Goal: Transaction & Acquisition: Purchase product/service

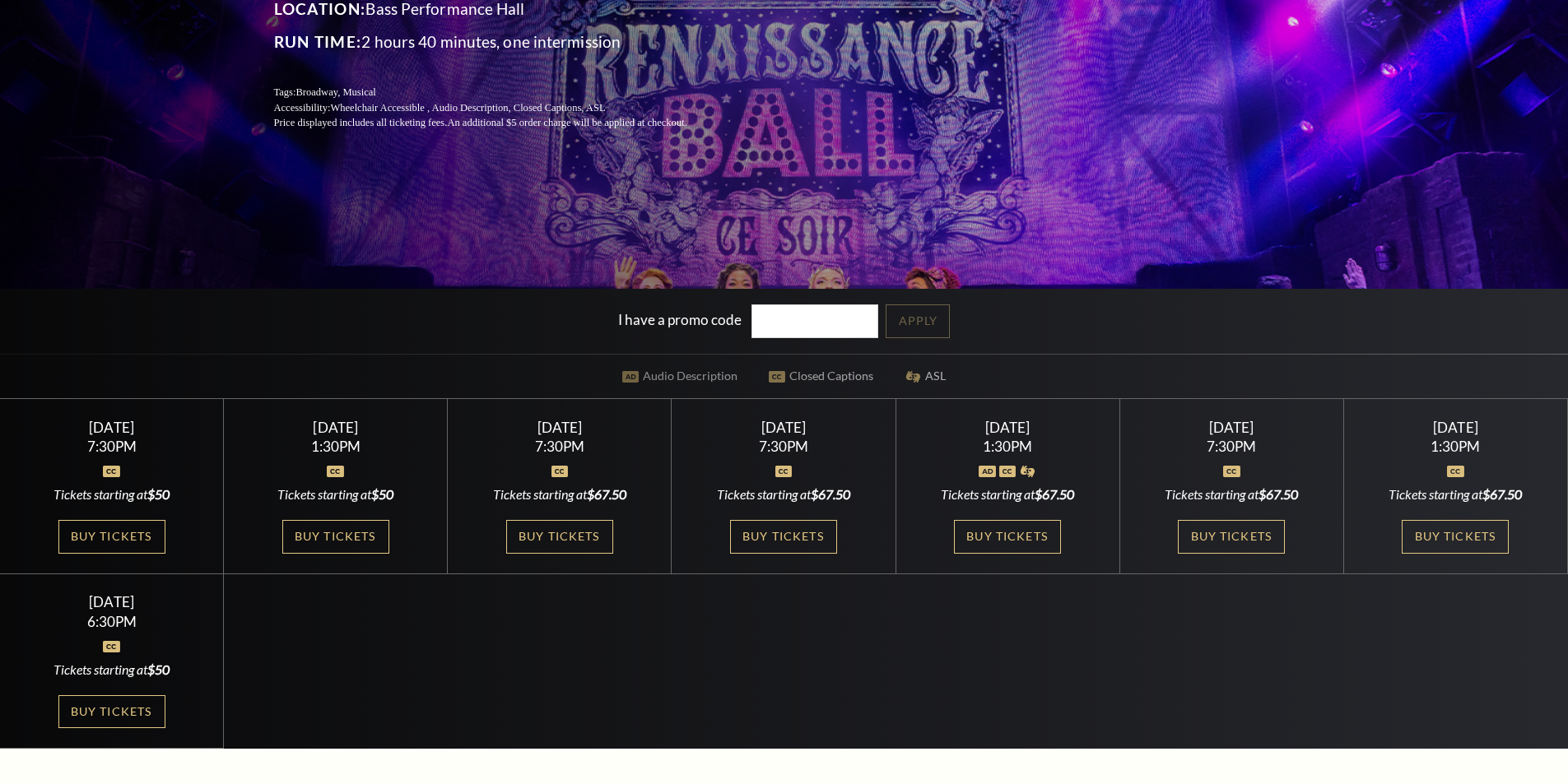
scroll to position [411, 0]
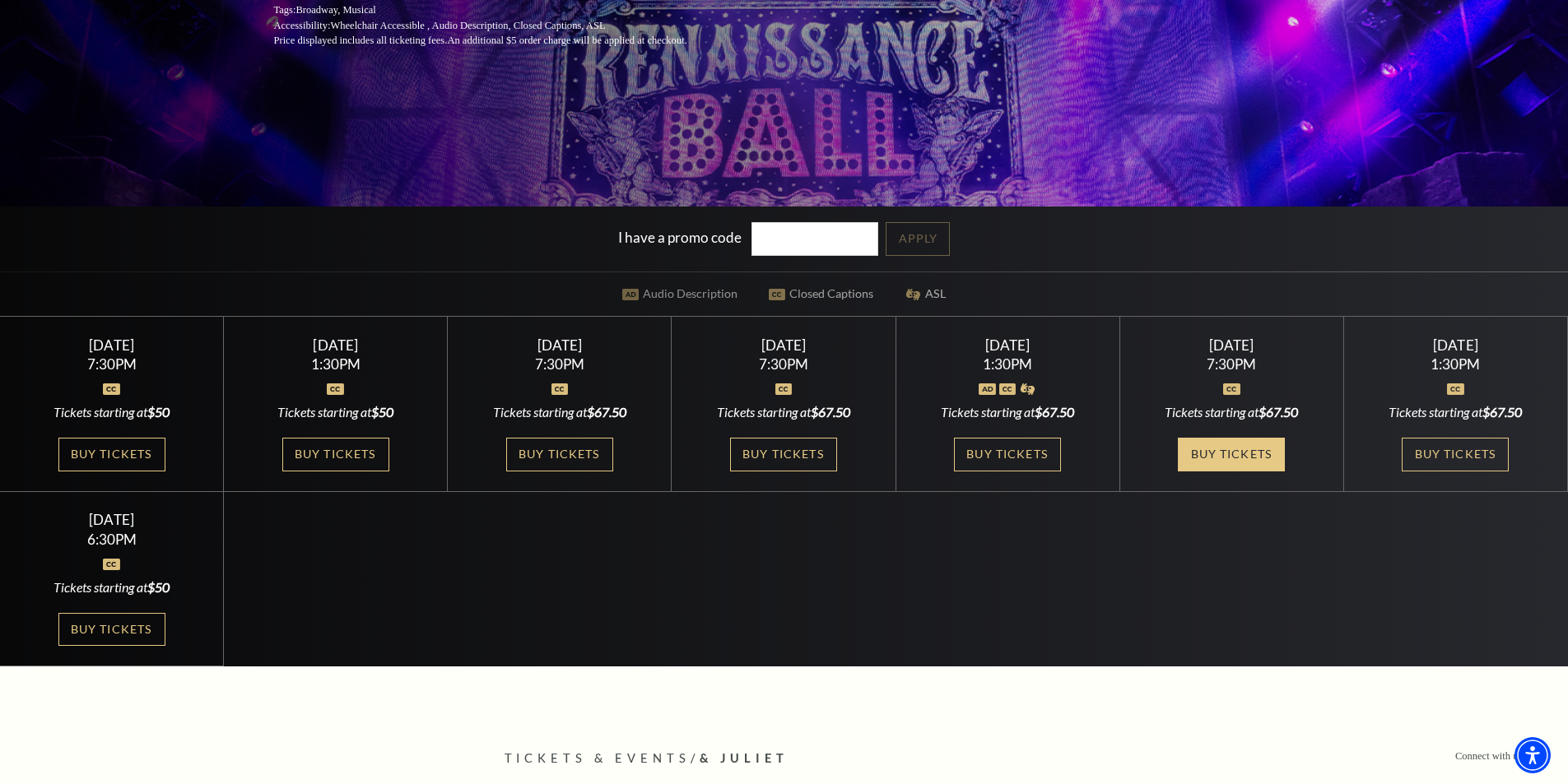
click at [1218, 449] on link "Buy Tickets" at bounding box center [1230, 455] width 107 height 34
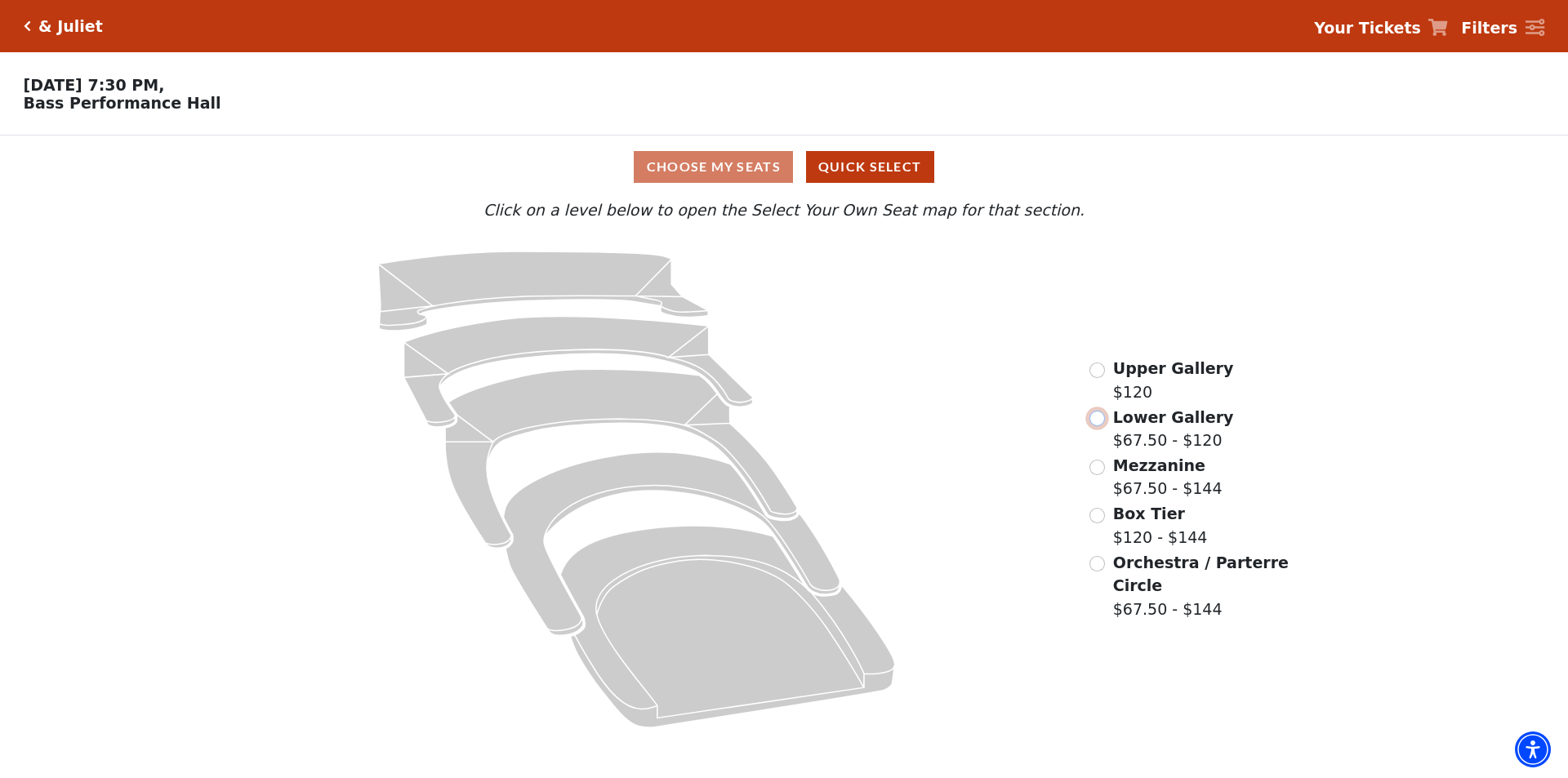
click at [1096, 426] on input "Lower Gallery$67.50 - $120\a" at bounding box center [1097, 419] width 16 height 16
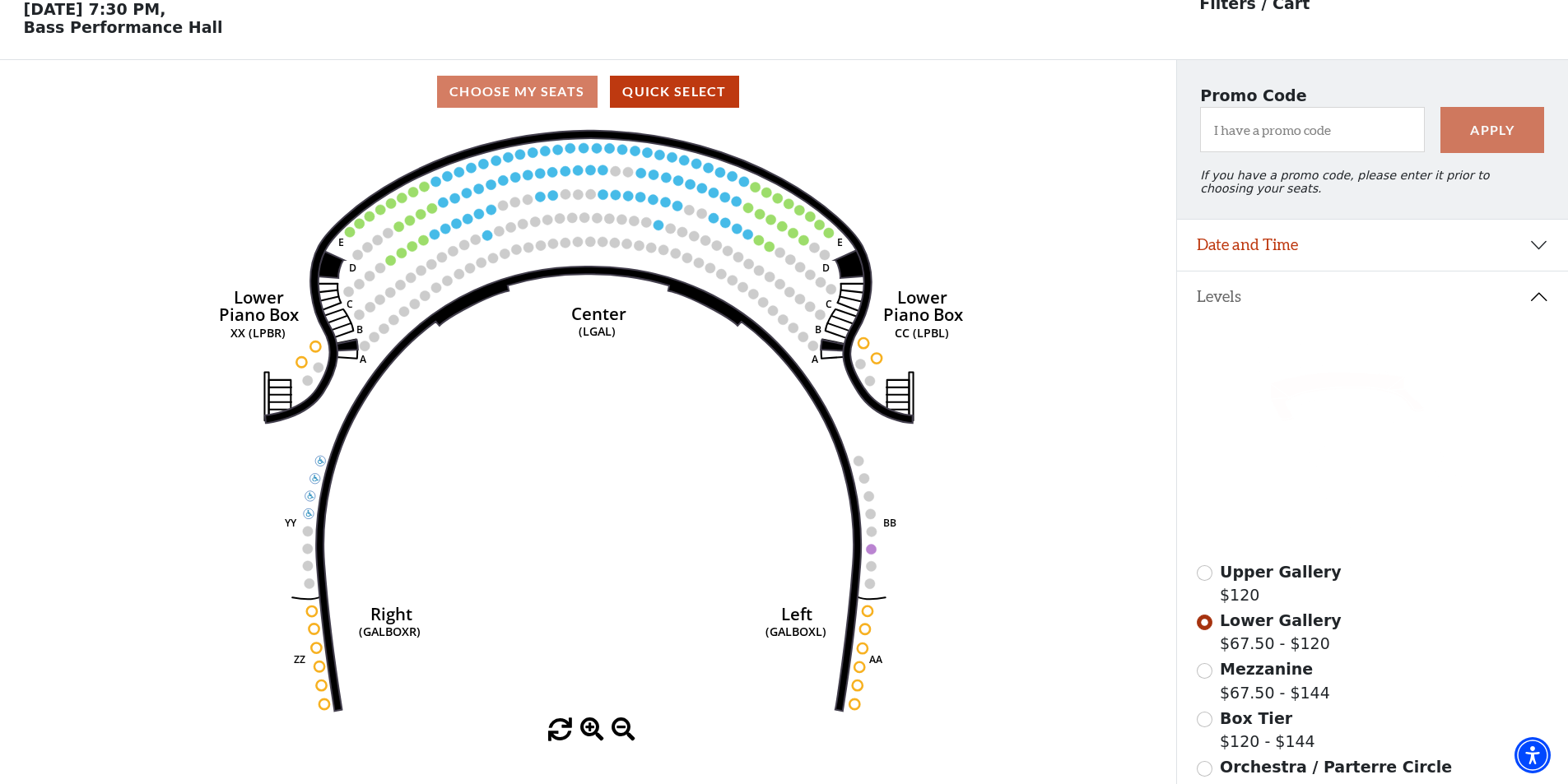
scroll to position [158, 0]
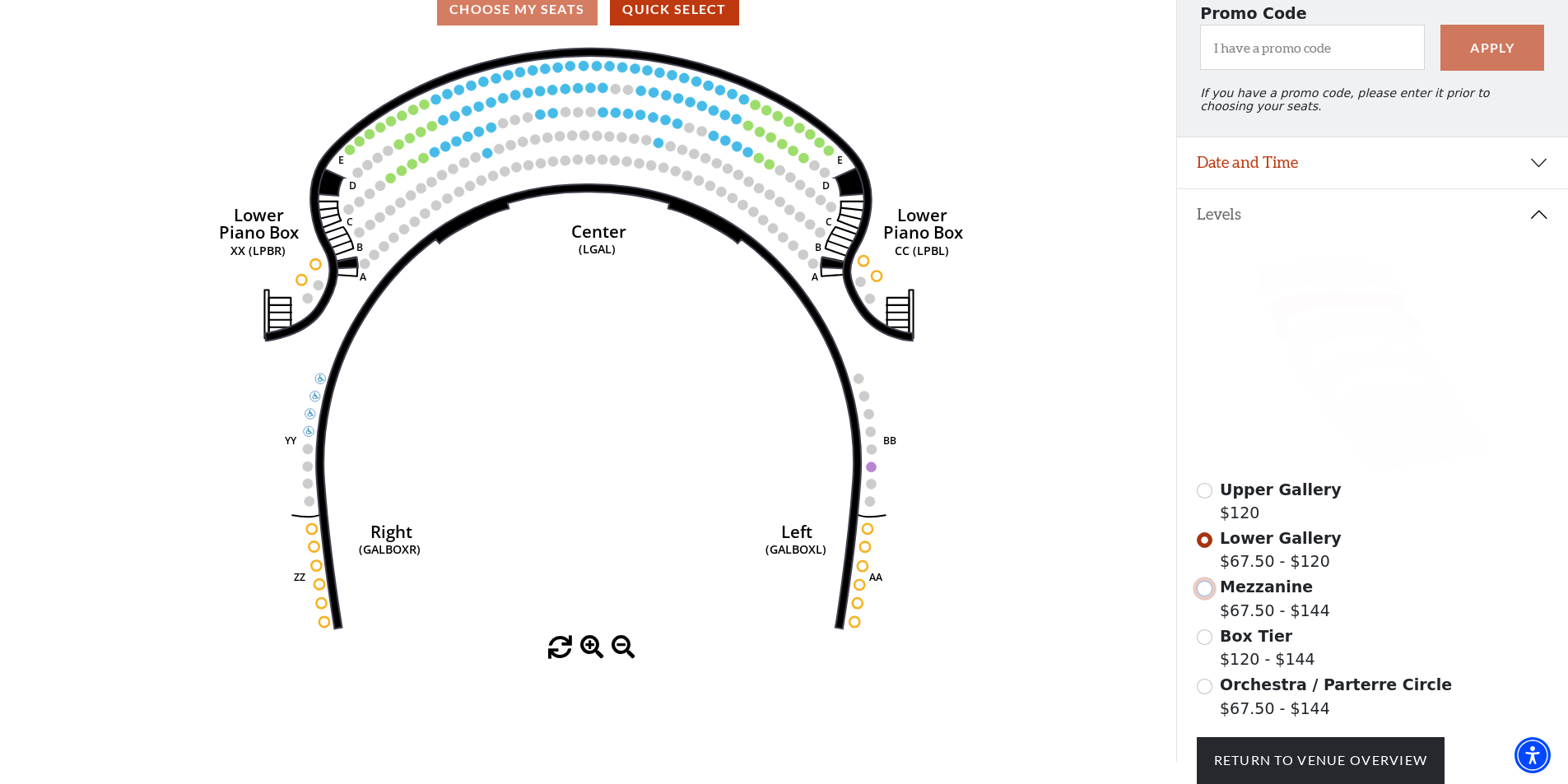
click at [1209, 596] on input "Mezzanine$67.50 - $144\a" at bounding box center [1204, 589] width 16 height 16
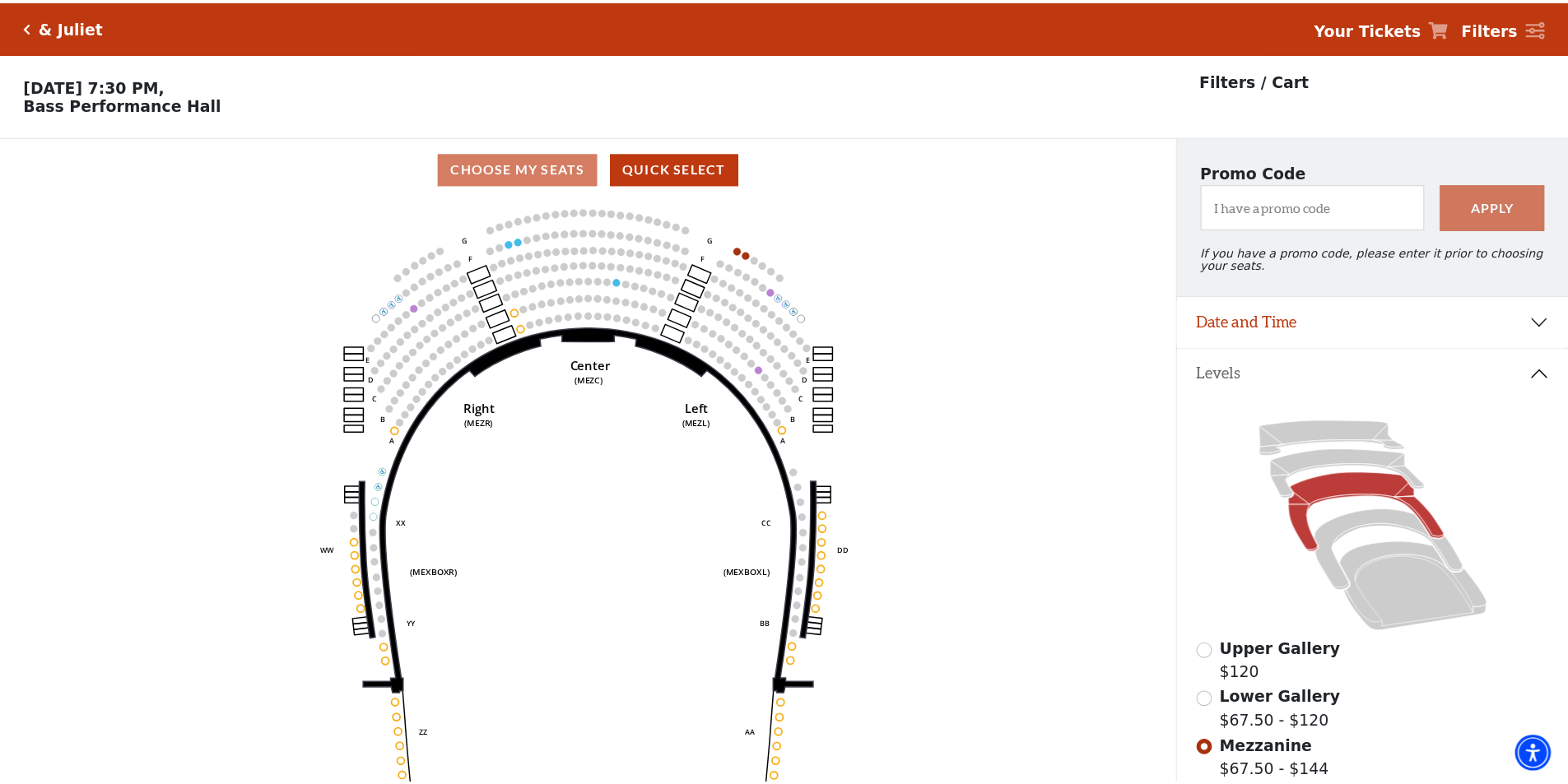
scroll to position [77, 0]
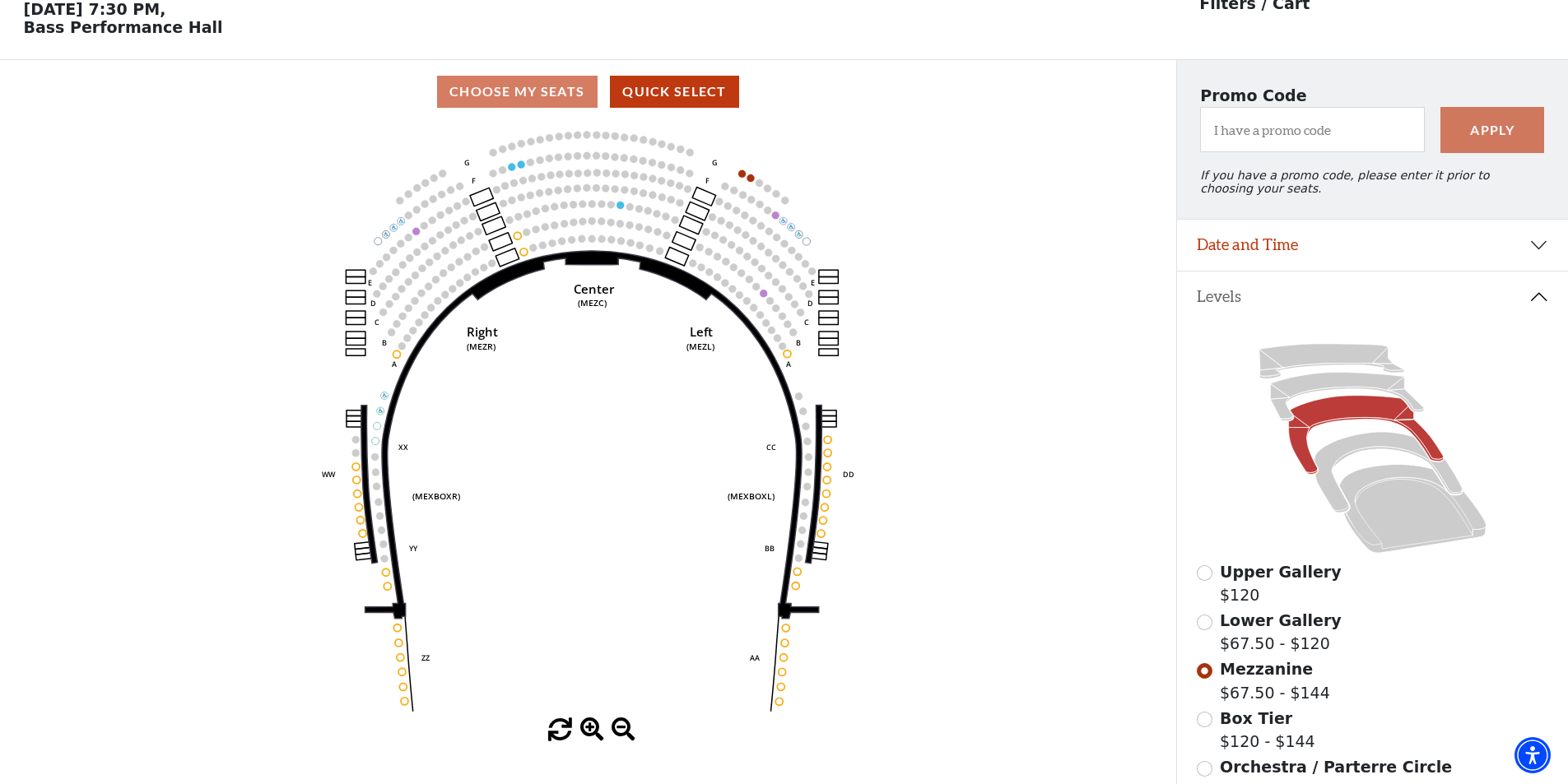
click at [1206, 626] on div "Lower Gallery $67.50 - $120" at bounding box center [1373, 632] width 353 height 47
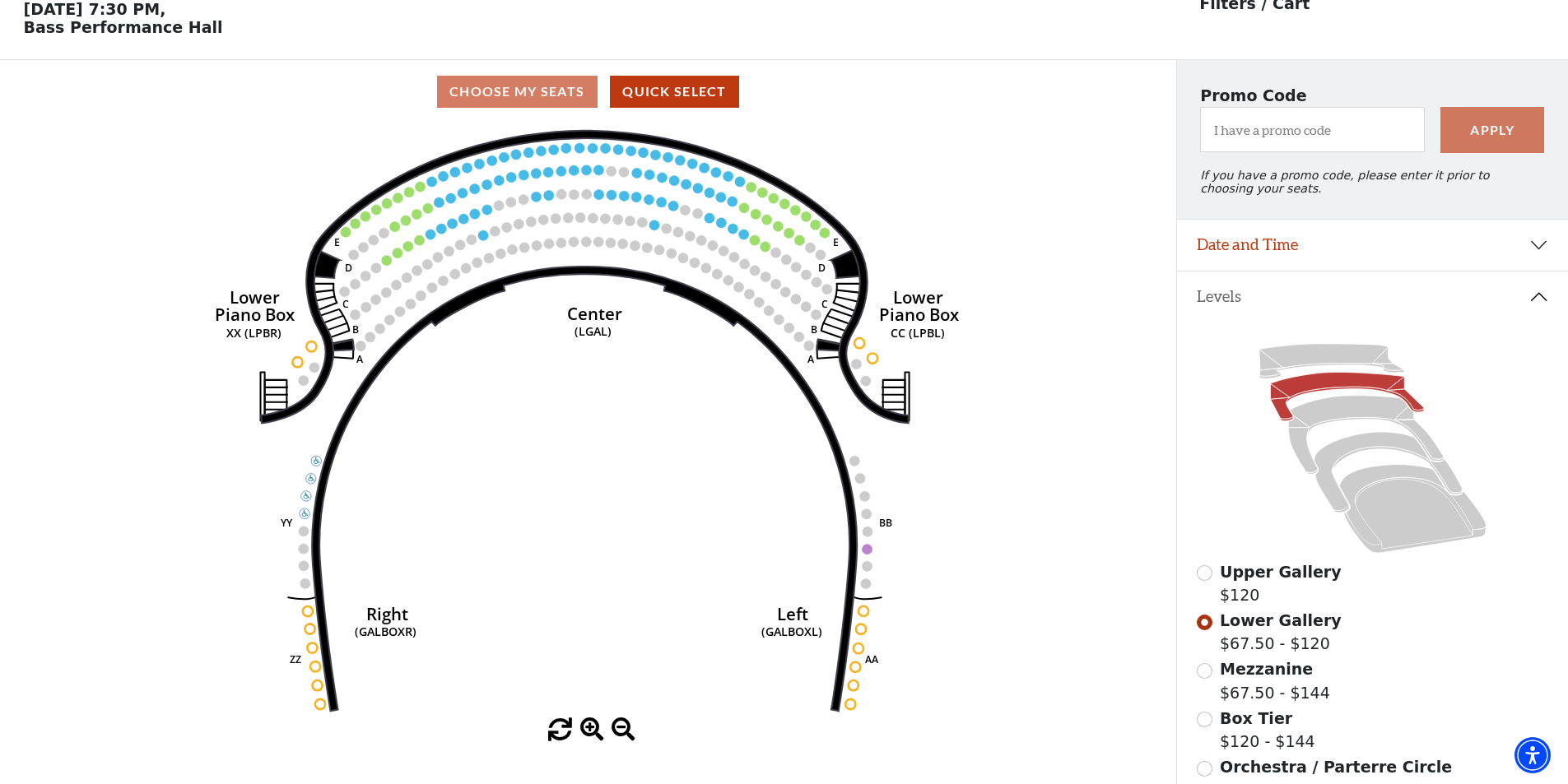
click at [387, 265] on circle at bounding box center [387, 260] width 10 height 10
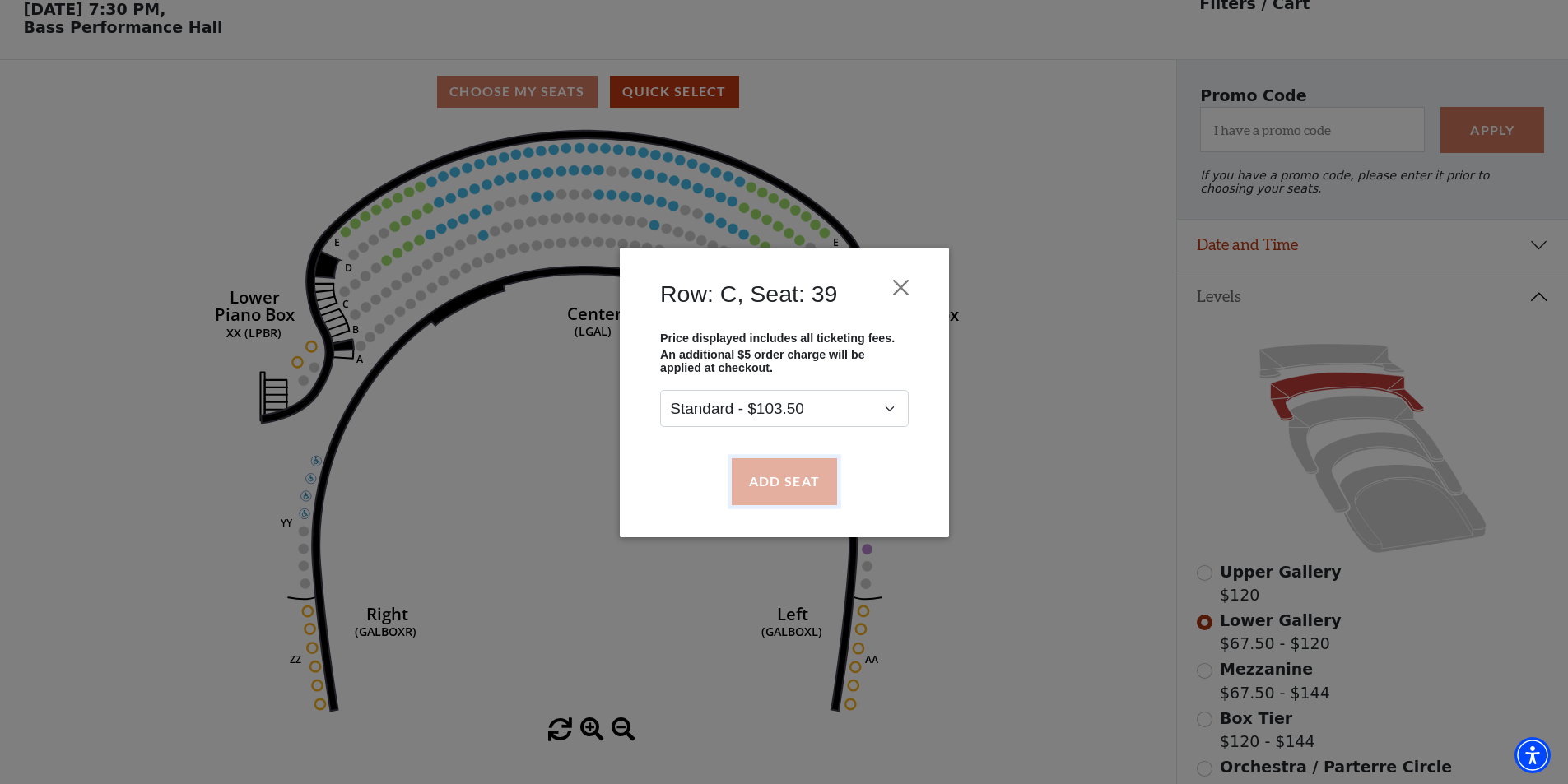
click at [755, 482] on button "Add Seat" at bounding box center [784, 481] width 106 height 46
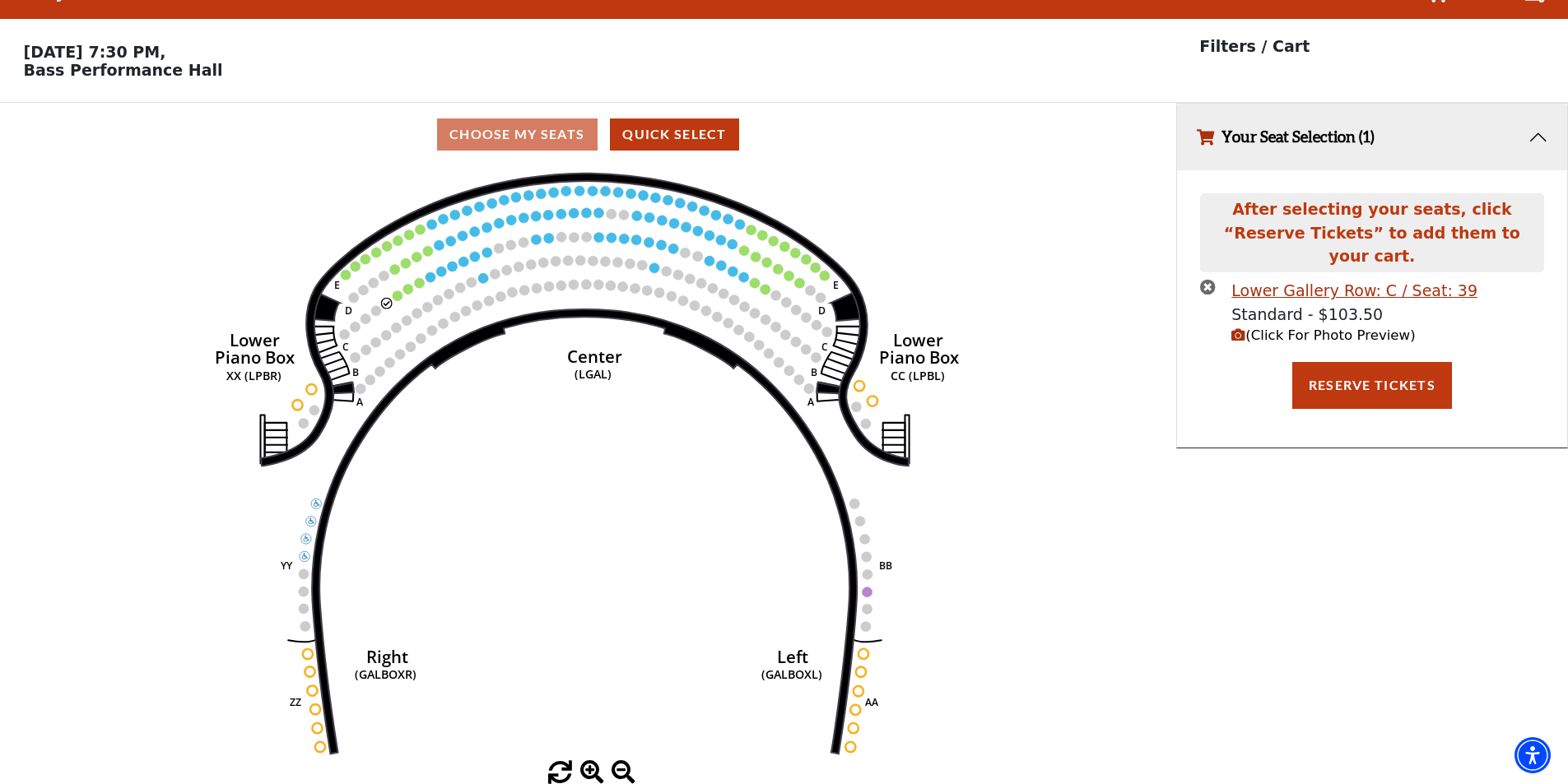
scroll to position [0, 0]
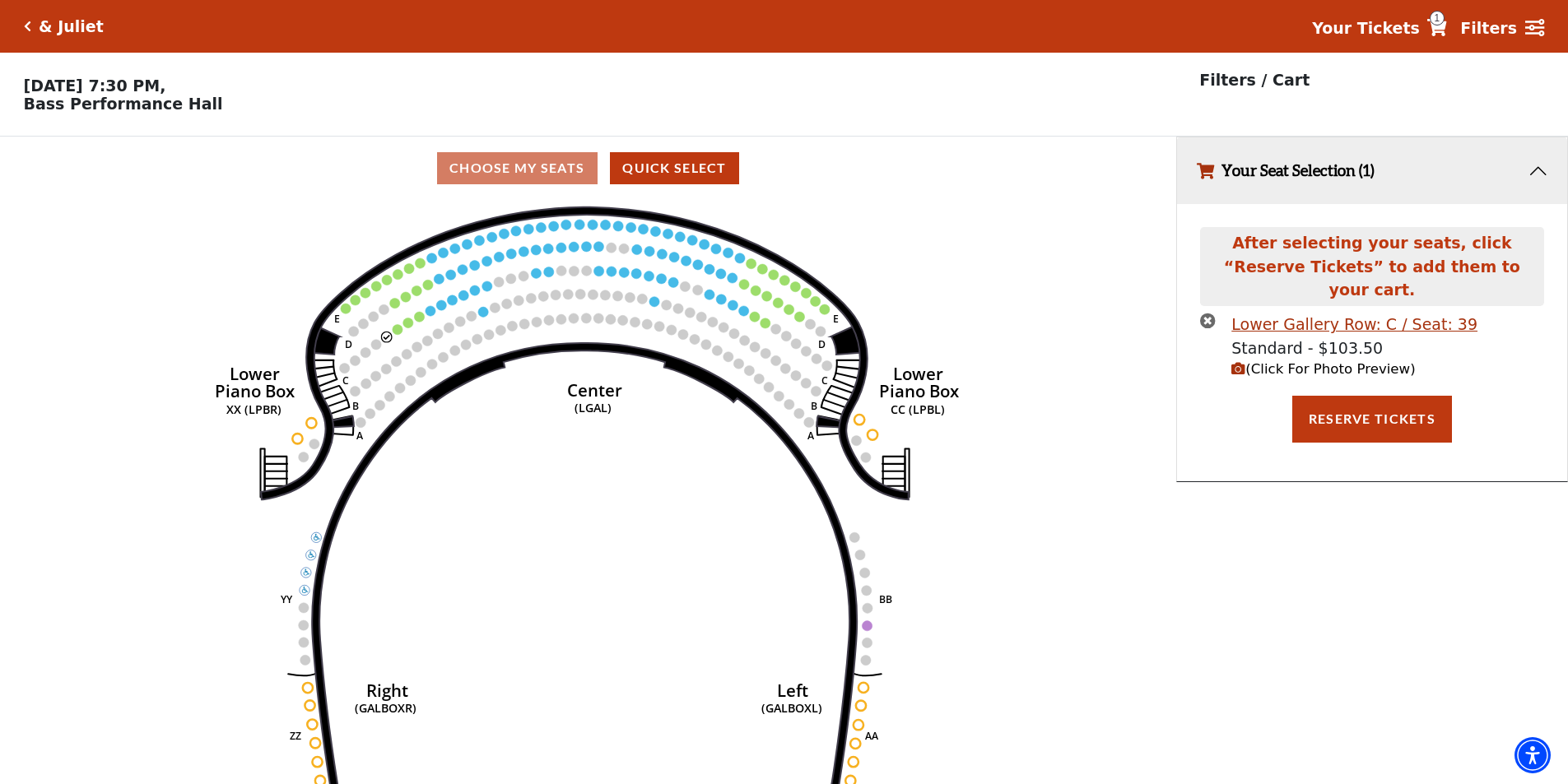
click at [401, 334] on circle at bounding box center [397, 330] width 10 height 10
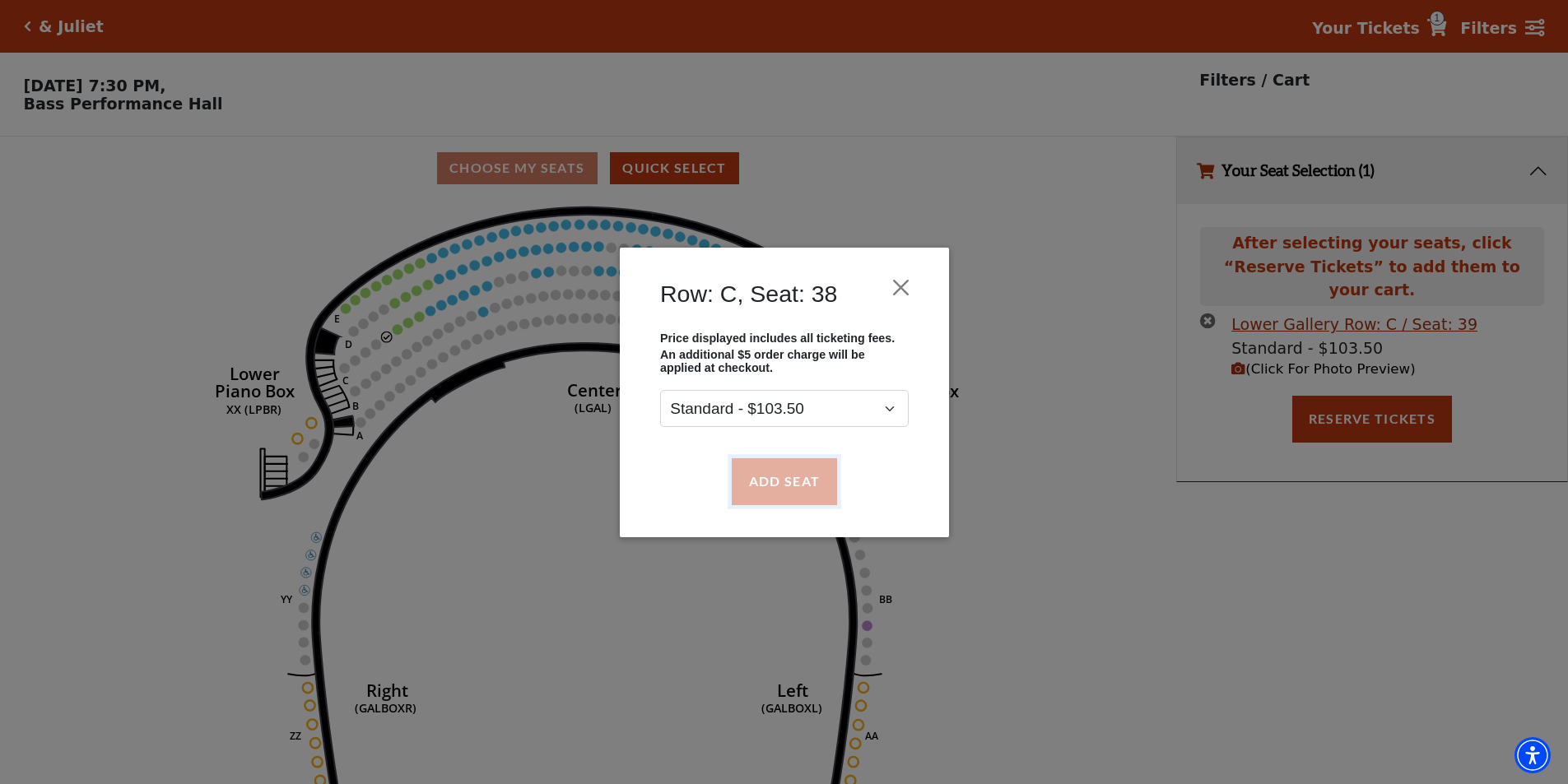
click at [754, 470] on button "Add Seat" at bounding box center [784, 481] width 106 height 46
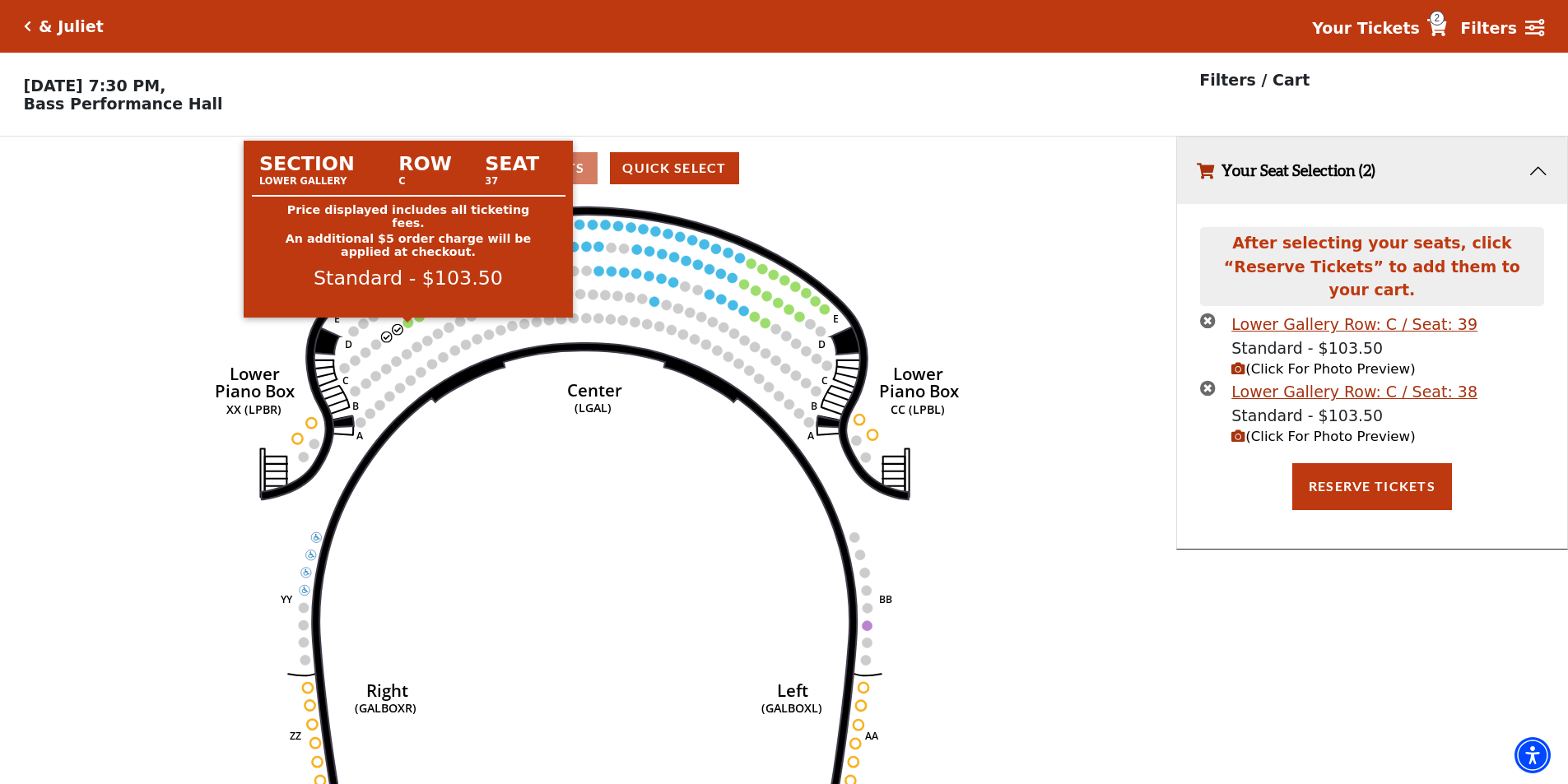
click at [407, 328] on circle at bounding box center [408, 323] width 10 height 10
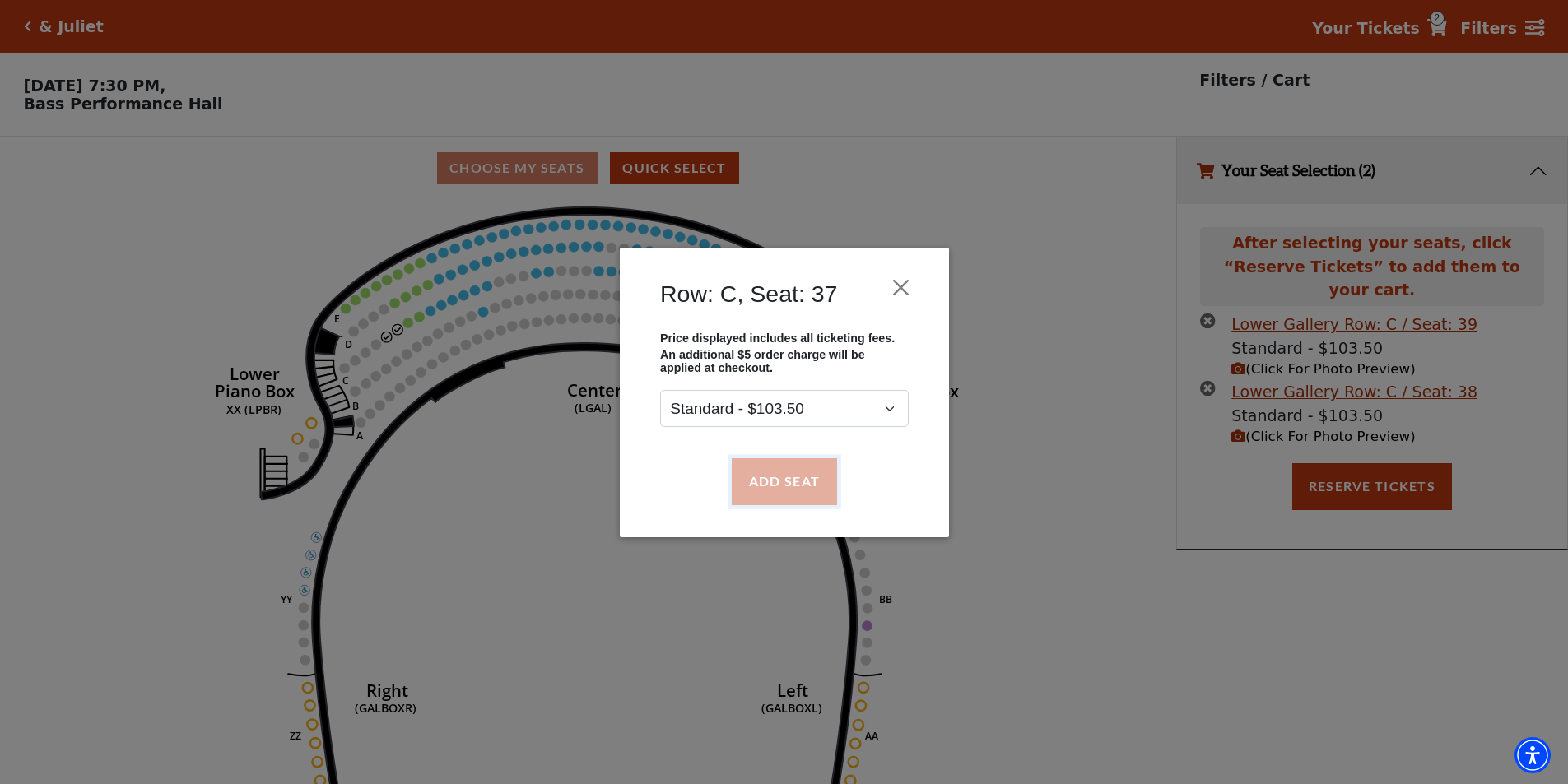
click at [774, 481] on button "Add Seat" at bounding box center [784, 481] width 106 height 46
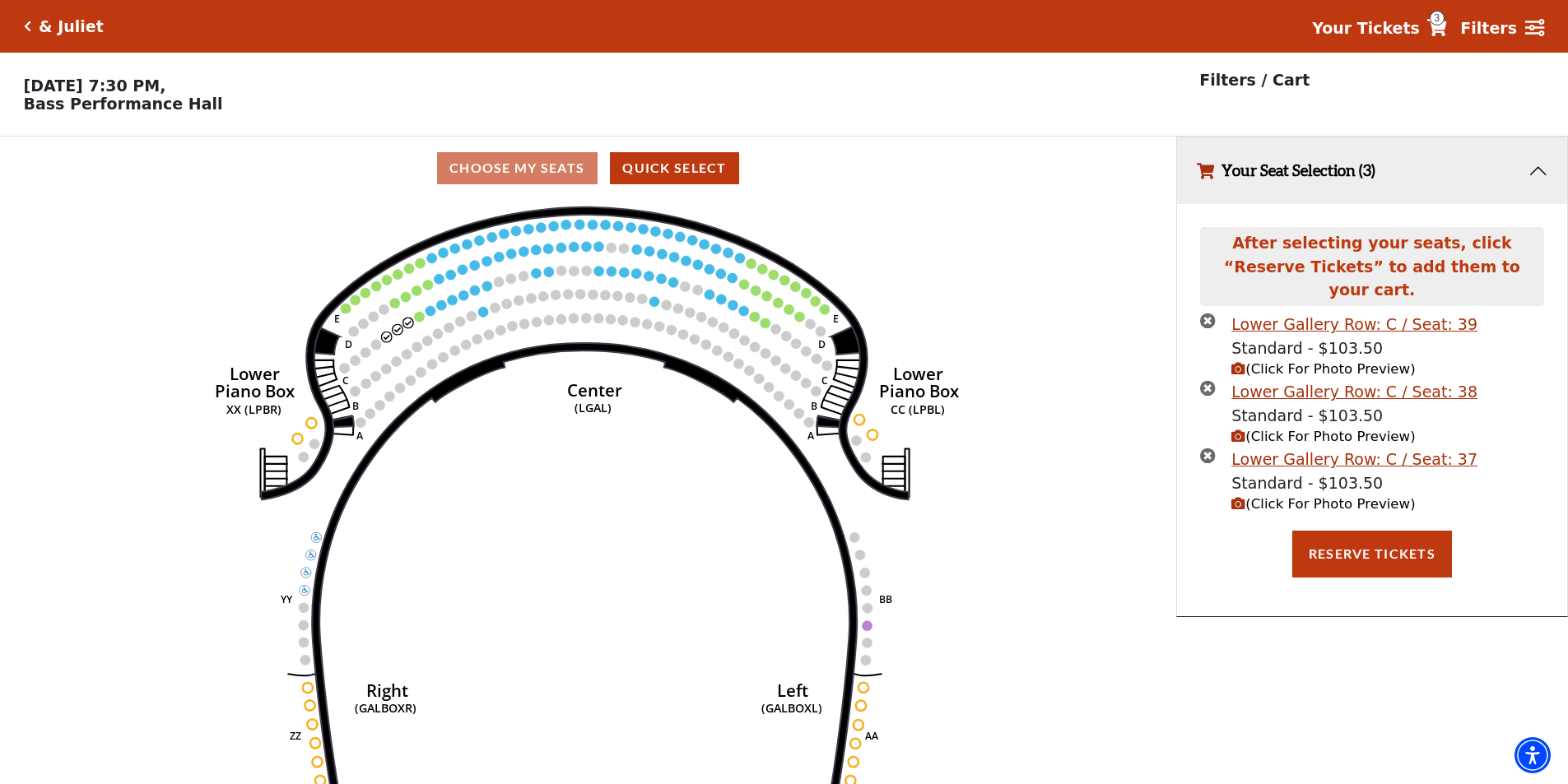
click at [419, 320] on circle at bounding box center [419, 317] width 10 height 10
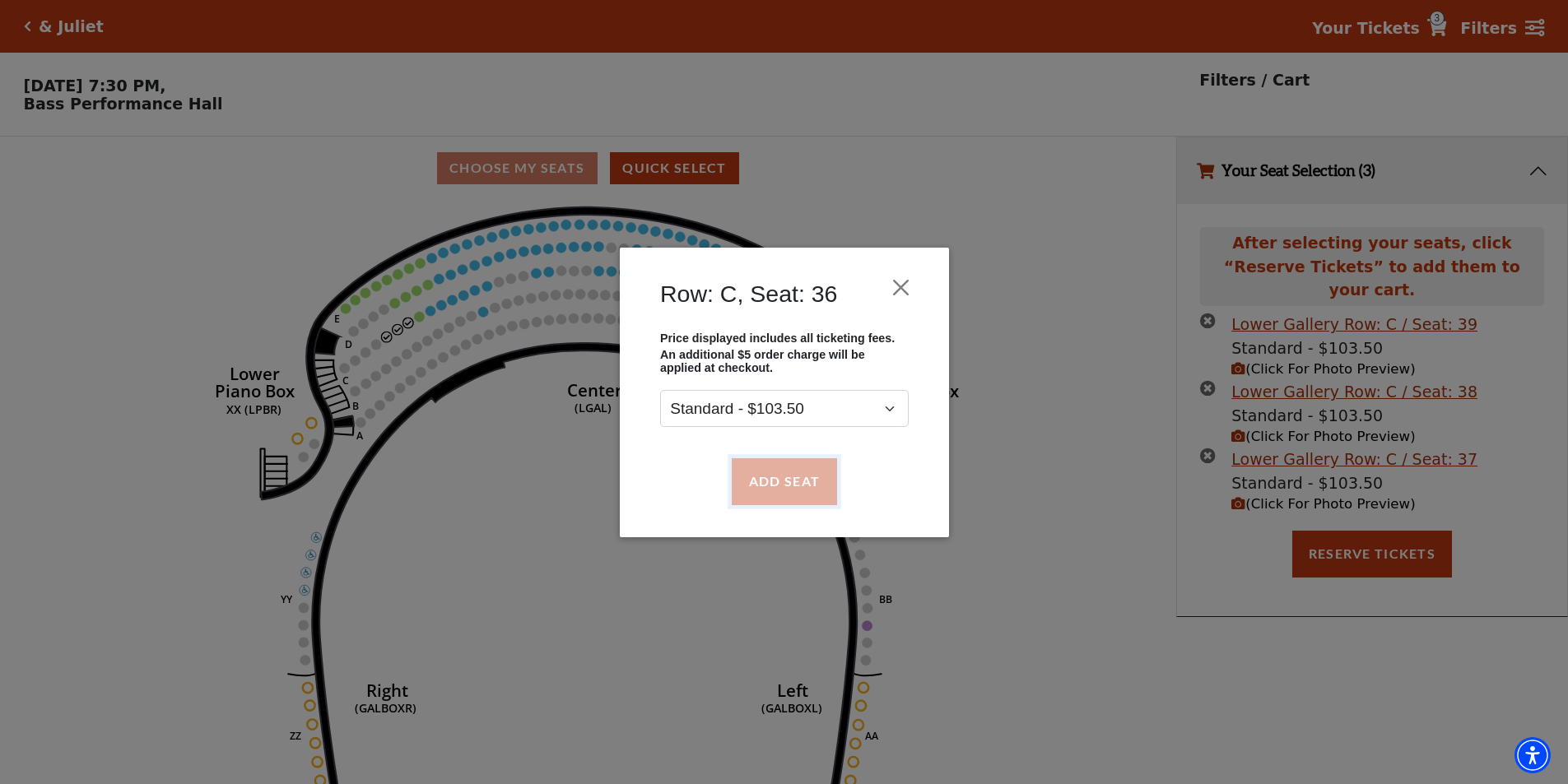
click at [791, 485] on button "Add Seat" at bounding box center [784, 481] width 106 height 46
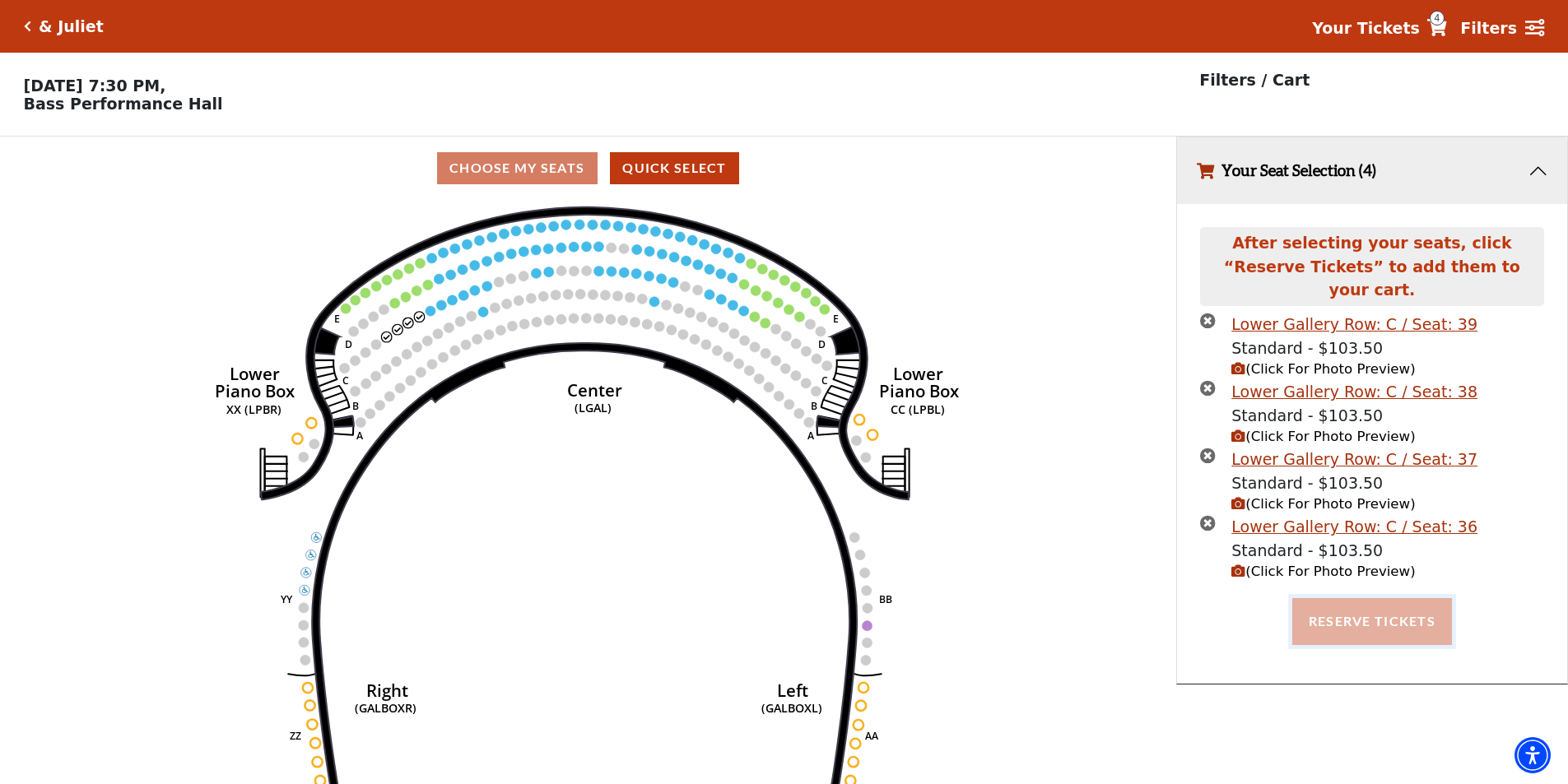
click at [1362, 613] on button "Reserve Tickets" at bounding box center [1372, 622] width 159 height 46
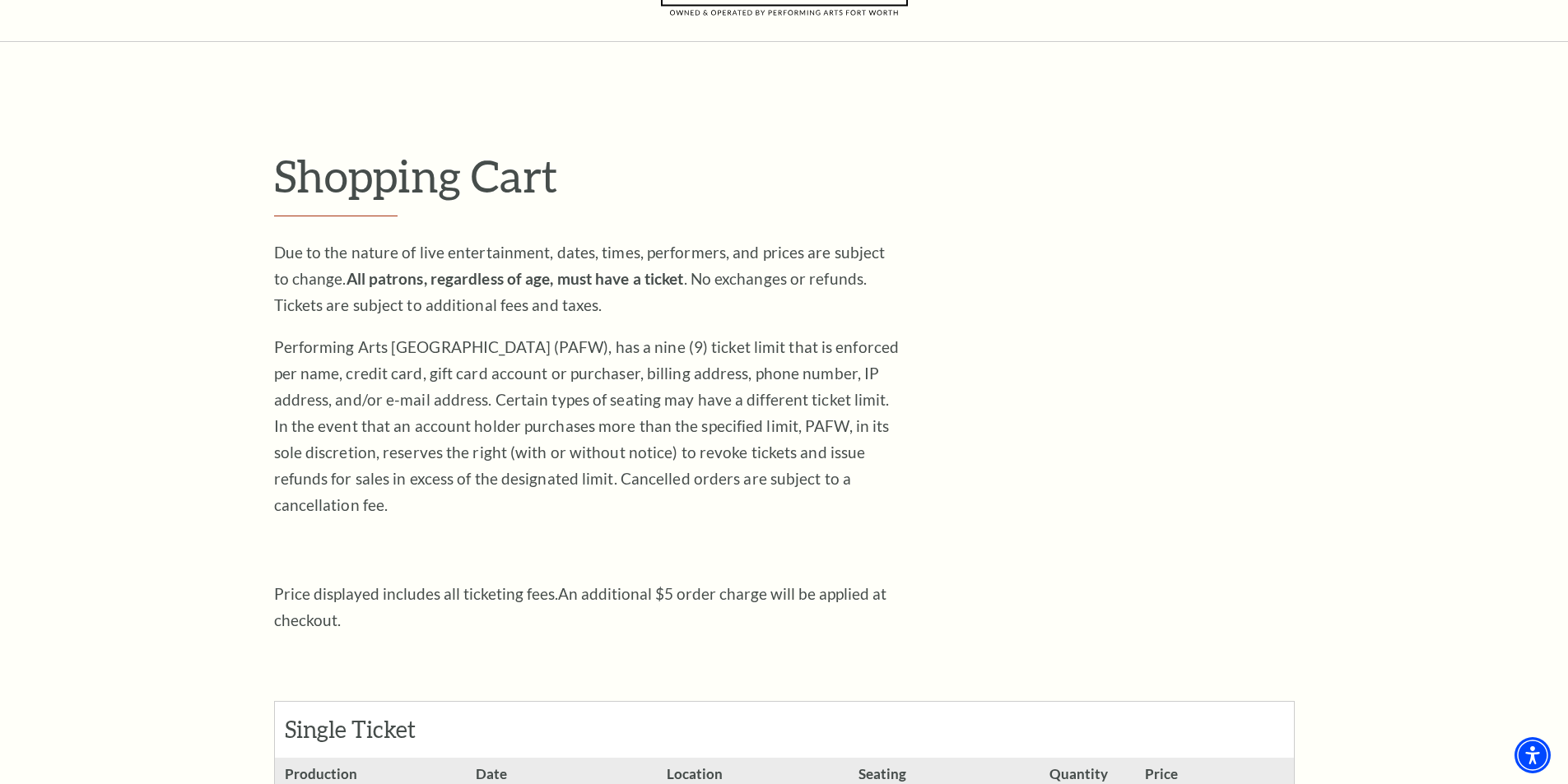
scroll to position [329, 0]
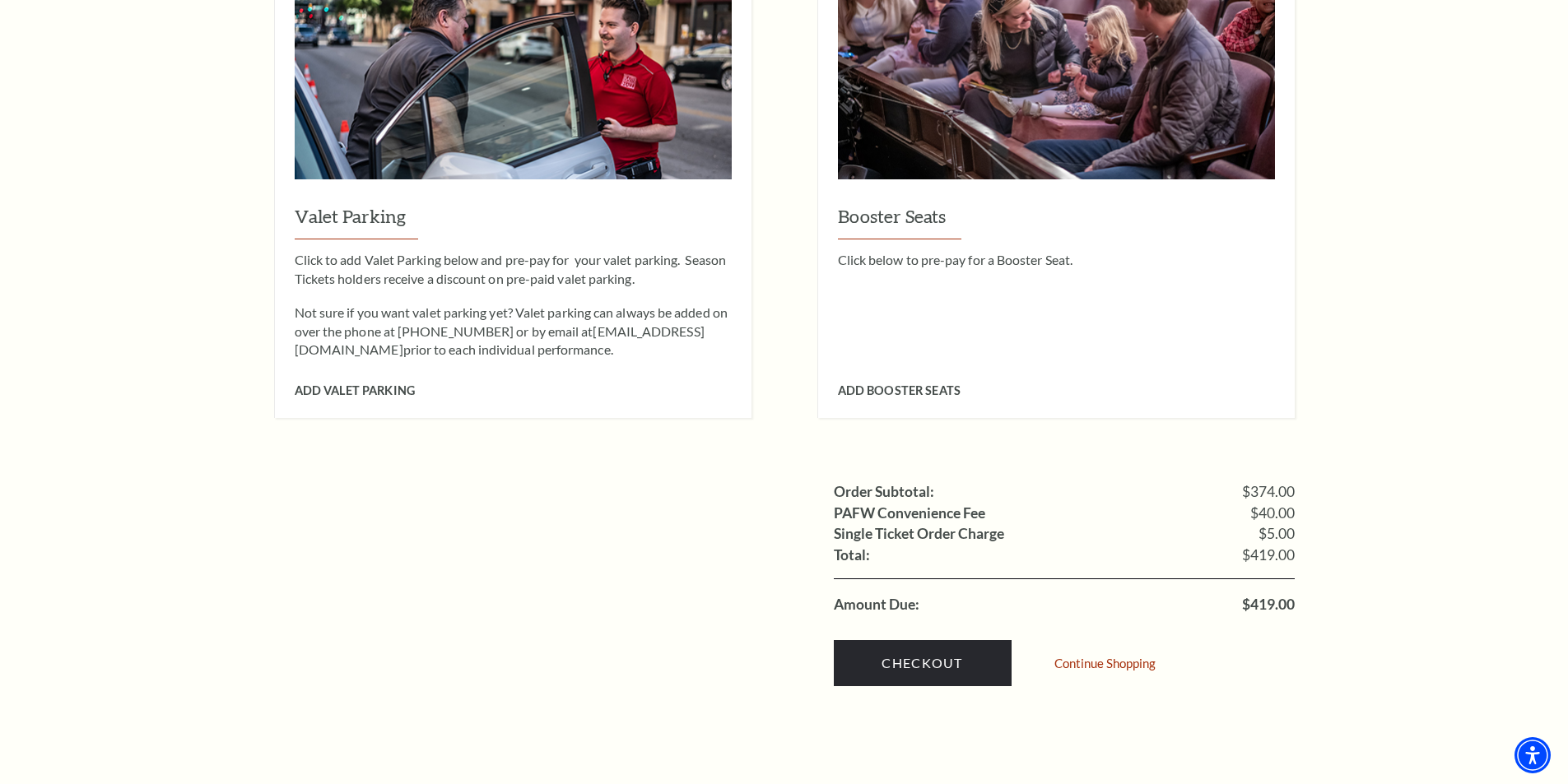
scroll to position [1810, 0]
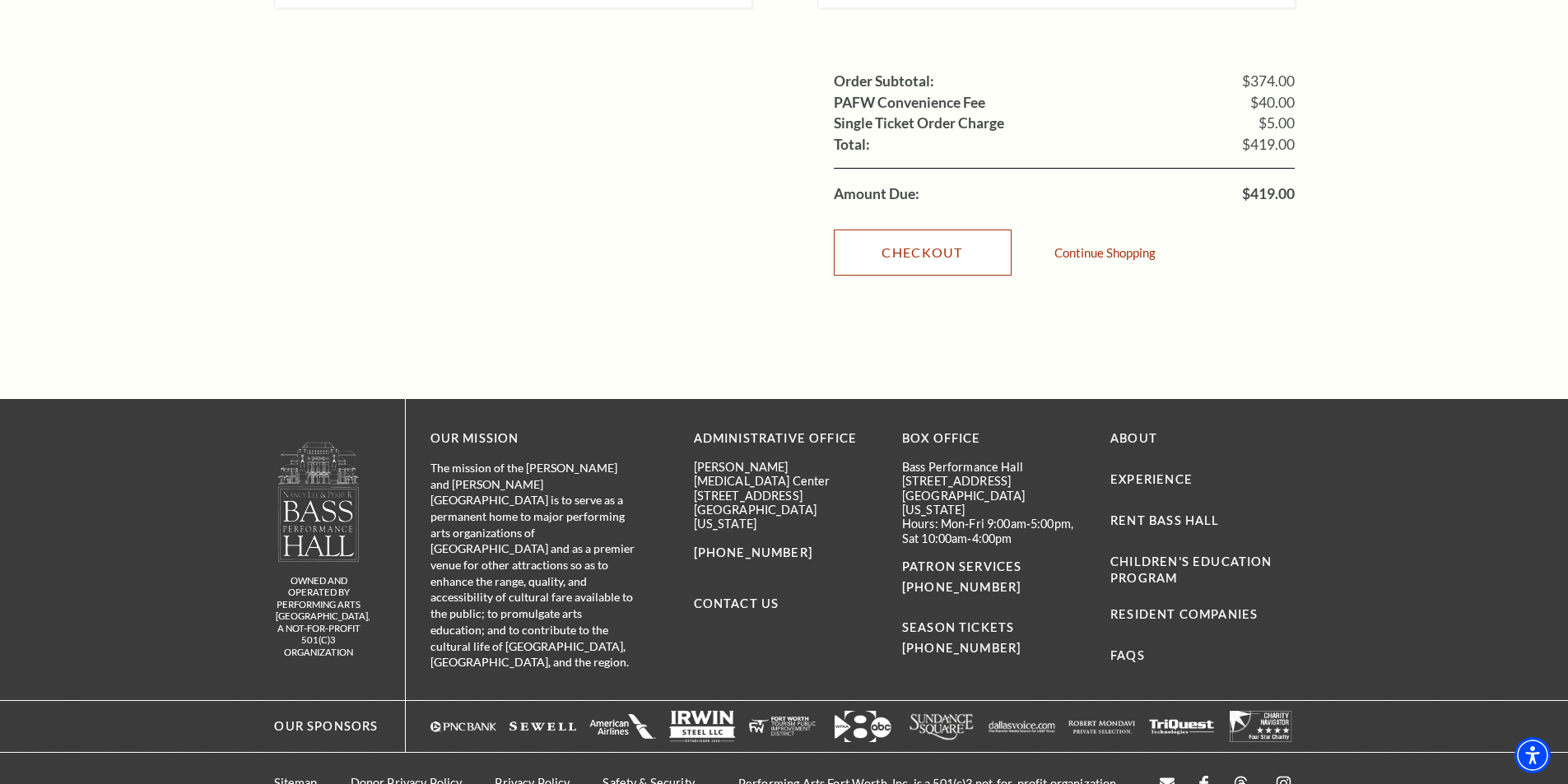
click at [921, 232] on link "Checkout" at bounding box center [922, 252] width 177 height 46
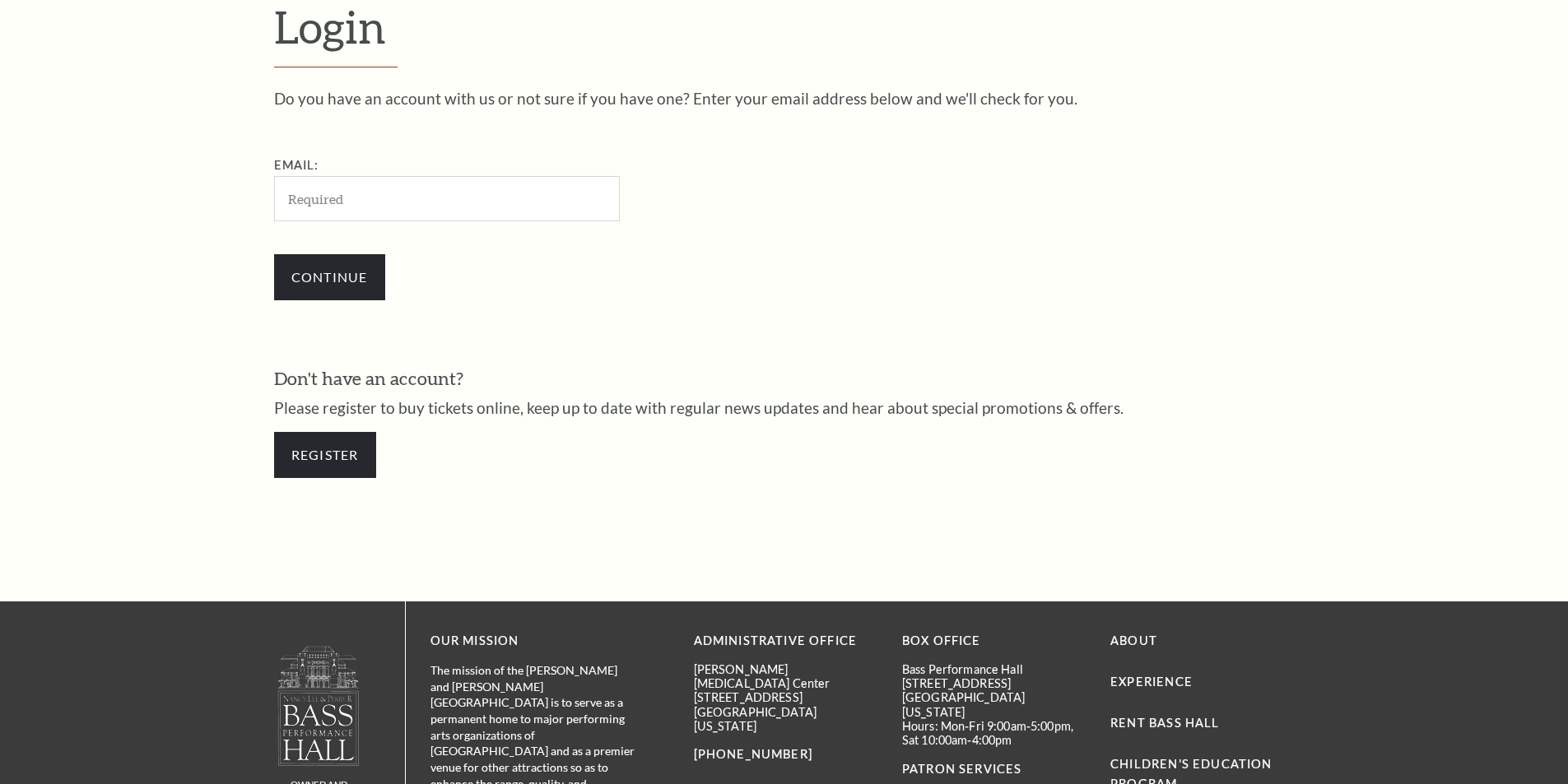
scroll to position [551, 0]
click at [535, 193] on input "Email:" at bounding box center [446, 198] width 346 height 45
paste input "[EMAIL_ADDRESS][DOMAIN_NAME]"
type input "[EMAIL_ADDRESS][DOMAIN_NAME]"
click at [295, 276] on input "Continue" at bounding box center [330, 277] width 112 height 46
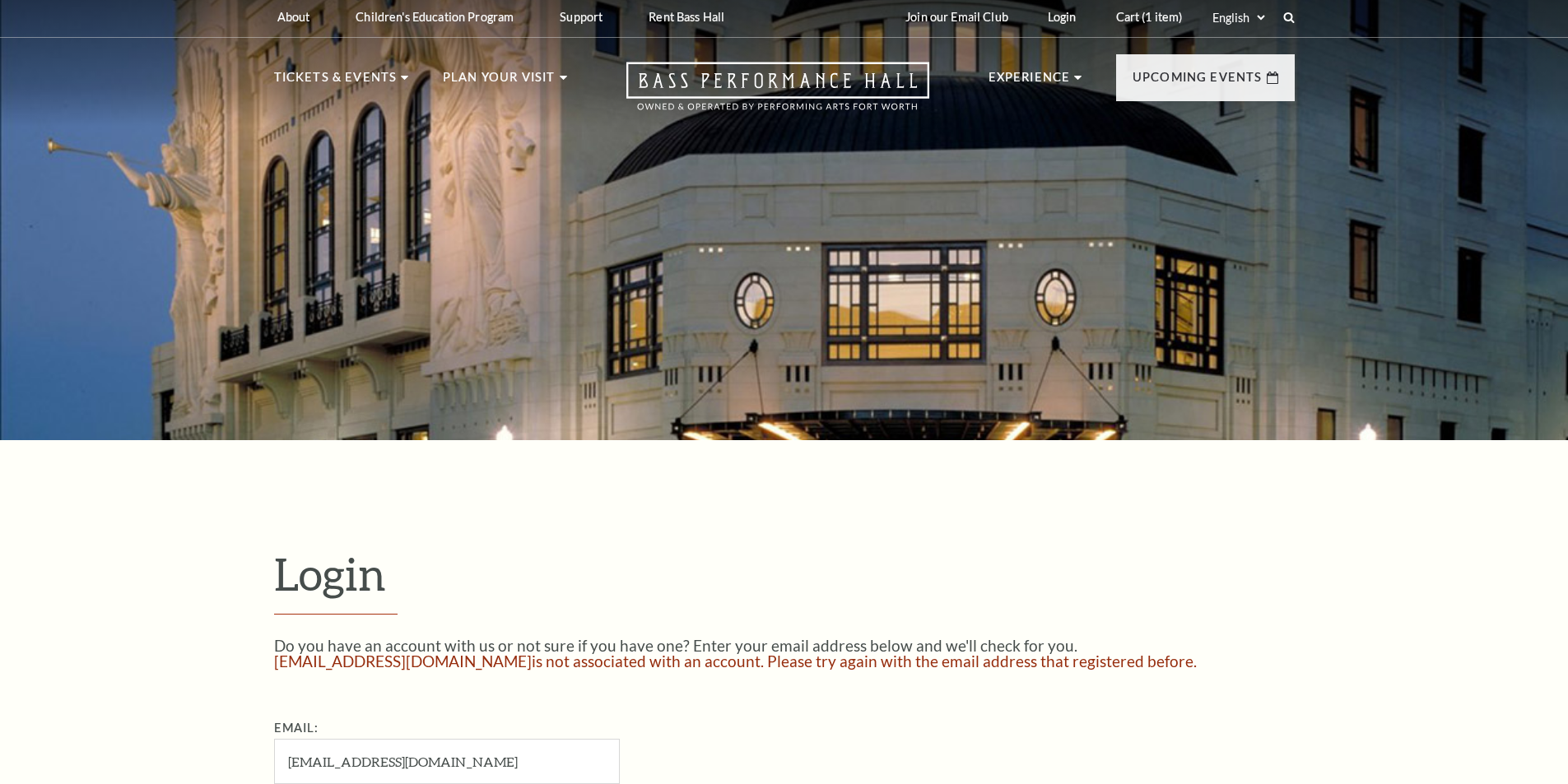
scroll to position [333, 0]
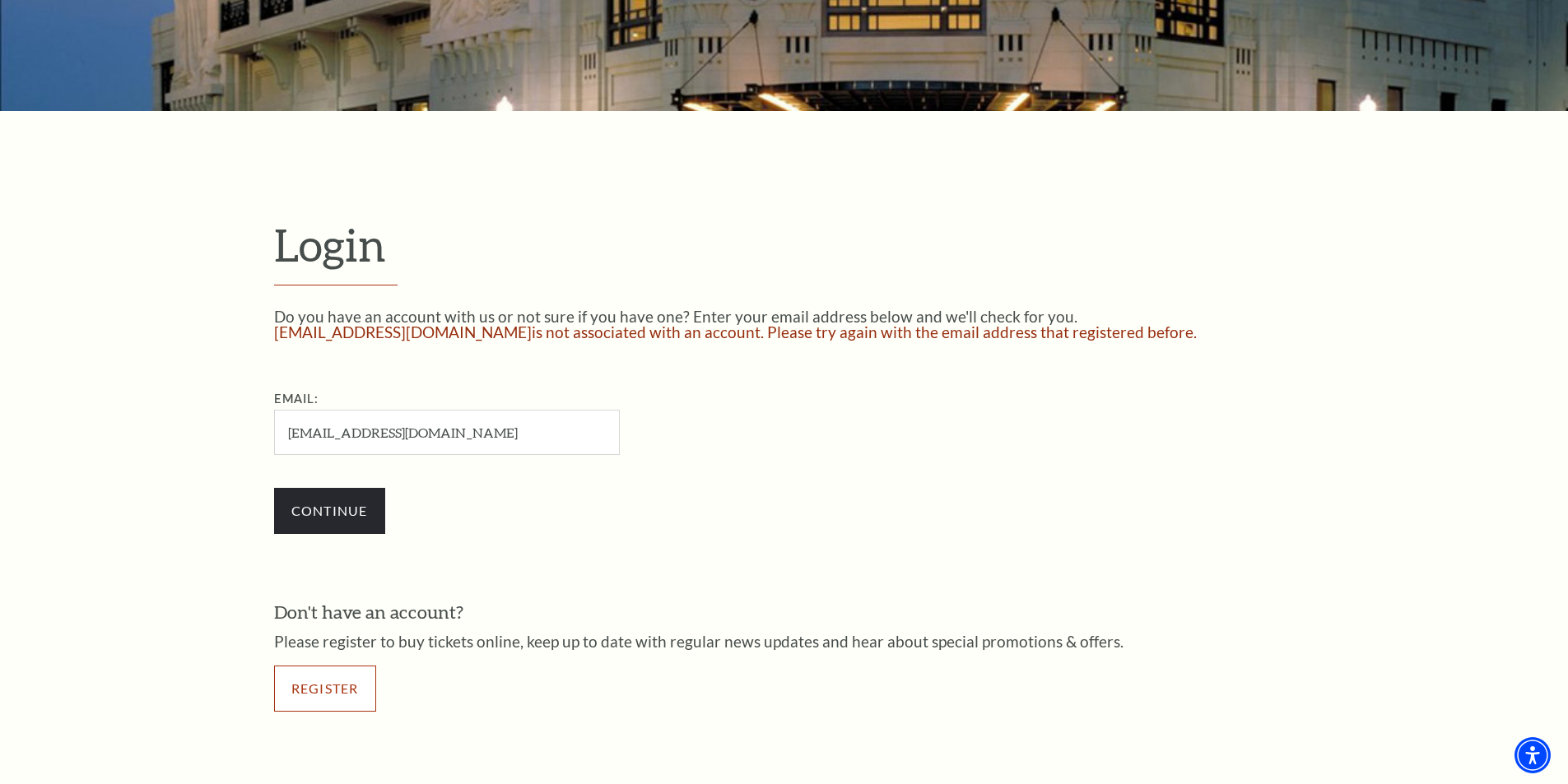
click at [344, 687] on link "Register" at bounding box center [325, 688] width 102 height 46
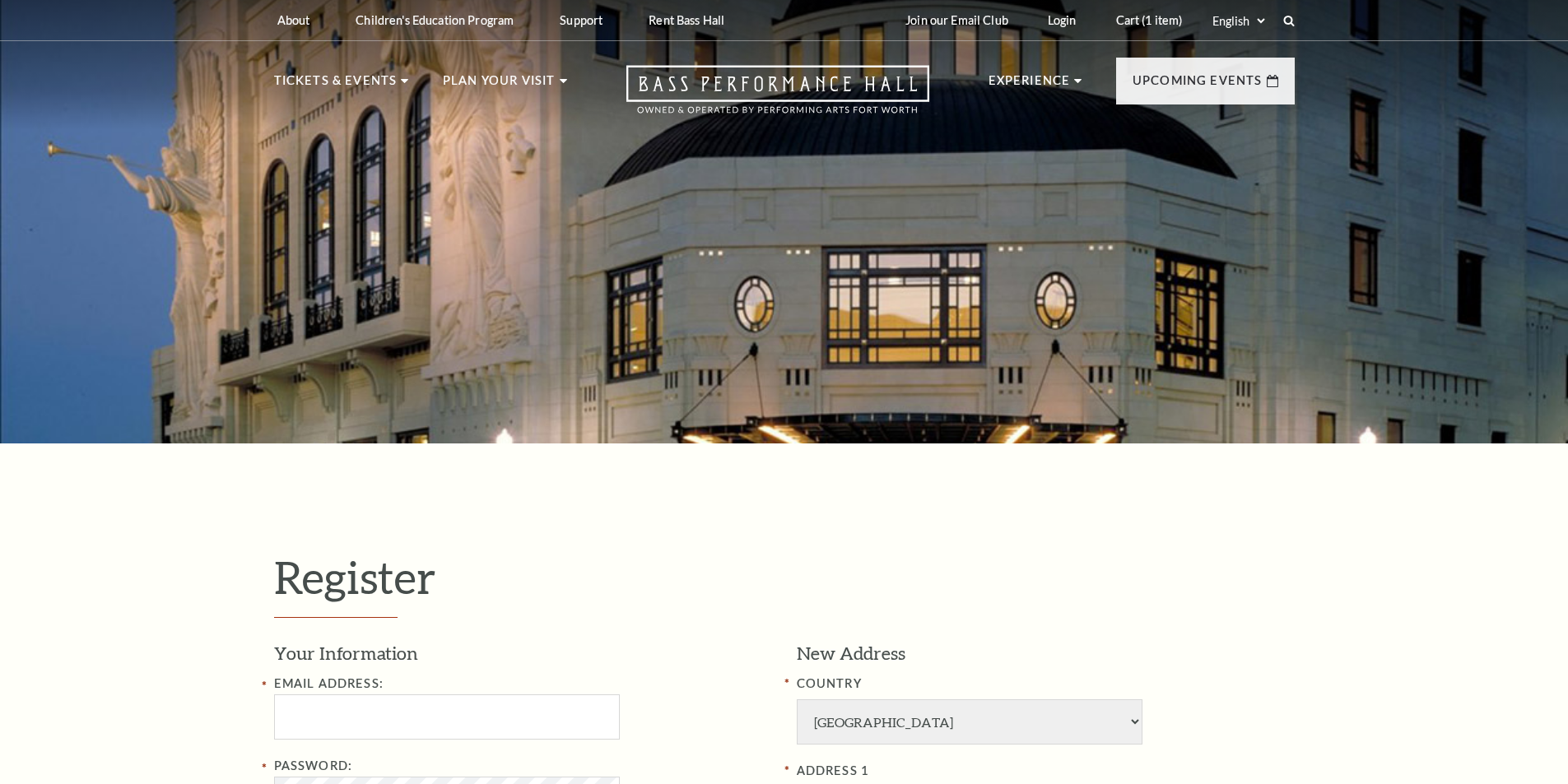
select select "1"
select select "[GEOGRAPHIC_DATA]"
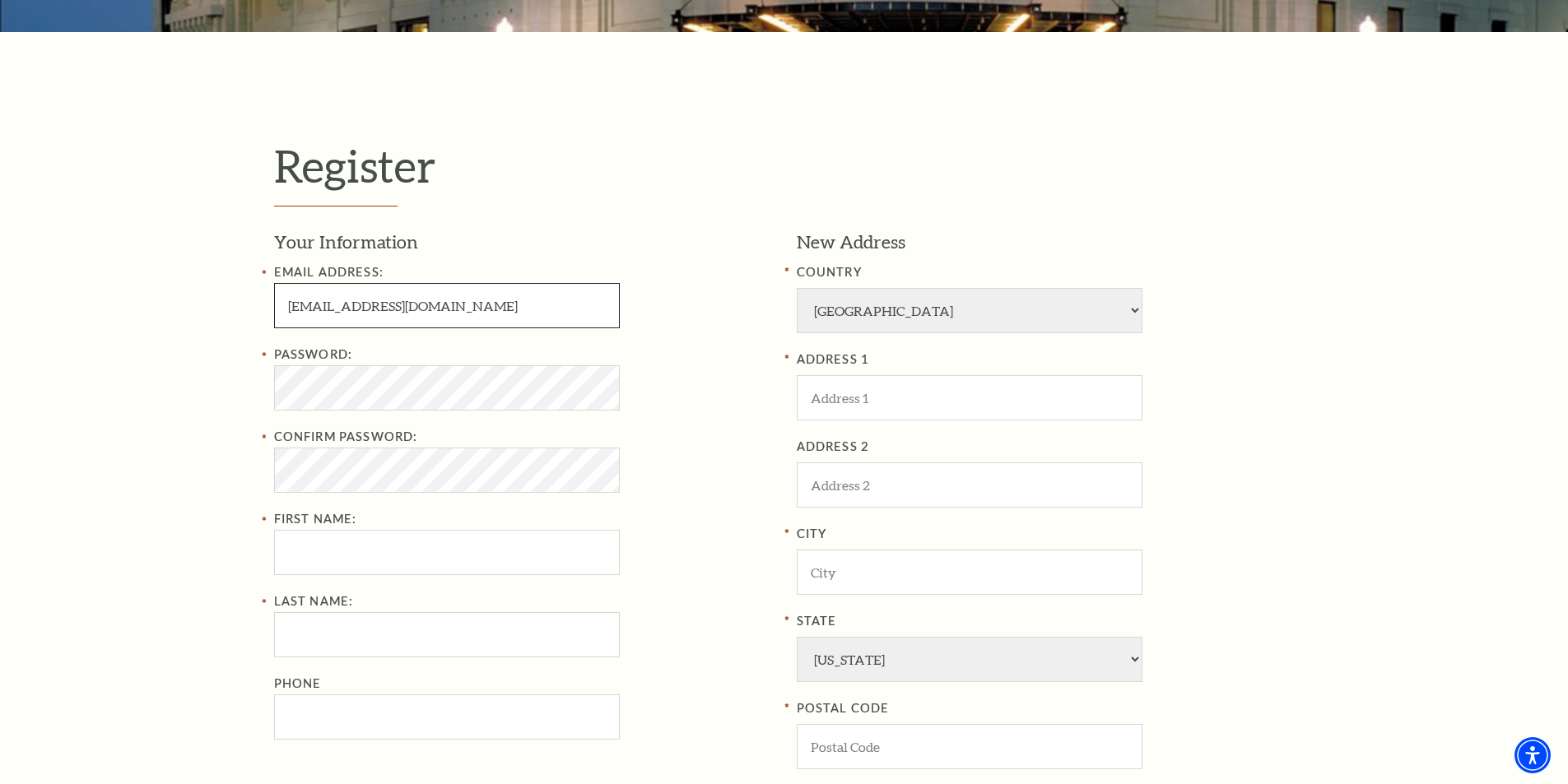
drag, startPoint x: 244, startPoint y: 332, endPoint x: 172, endPoint y: 320, distance: 73.0
click at [172, 320] on div "Register Your Information Email Address: HANDSOMEKINDAHORSE@GMAIL.COM Password:…" at bounding box center [784, 534] width 1568 height 1005
paste input "mr6days@outlook.com"
drag, startPoint x: 321, startPoint y: 308, endPoint x: 26, endPoint y: 282, distance: 296.1
click at [26, 282] on div "Register Your Information Email Address: mr6days@outlook.comCOM Password: Confi…" at bounding box center [784, 534] width 1568 height 1005
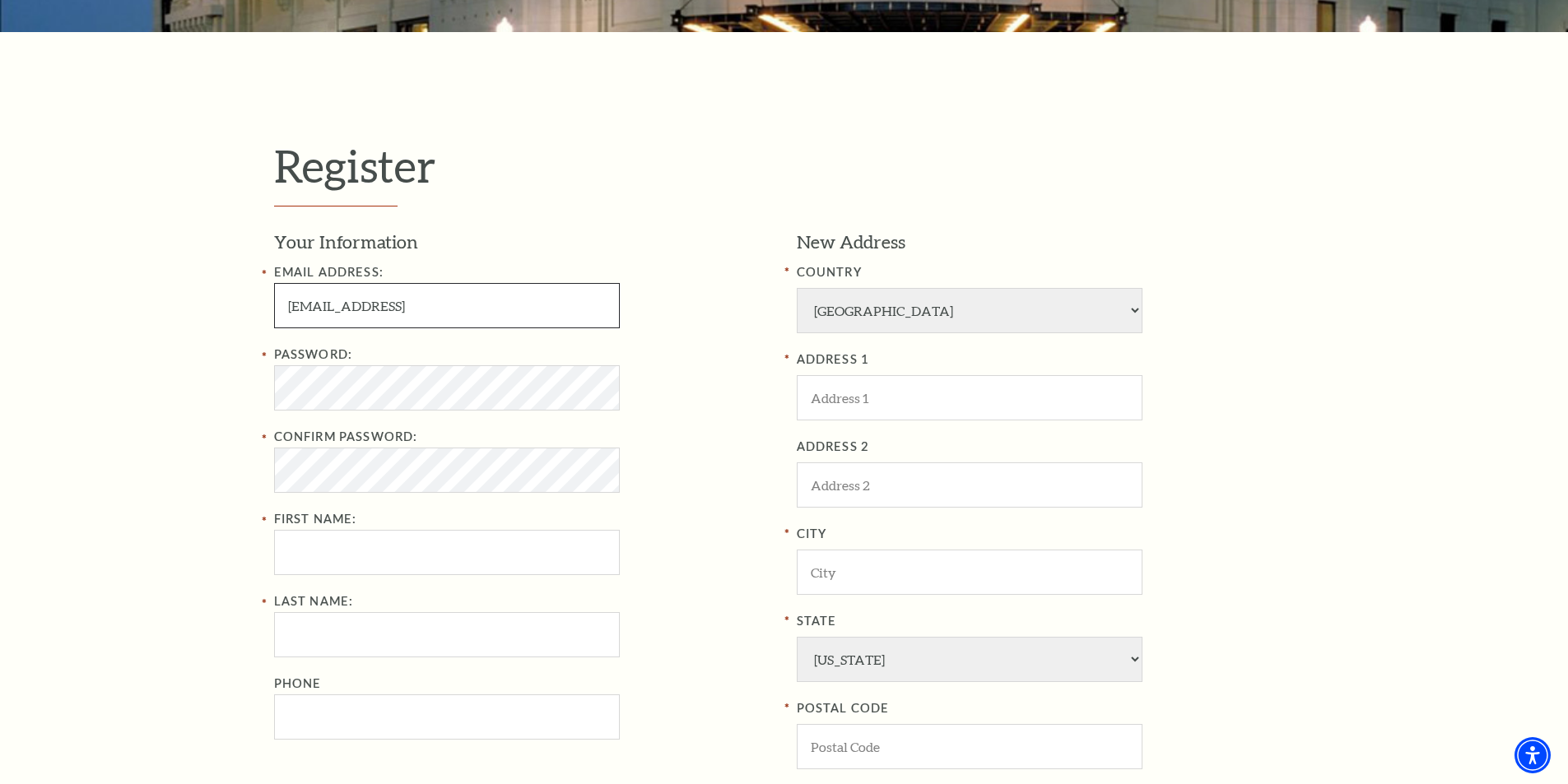
paste input "Email Address:"
type input "mr6days@outlook.com"
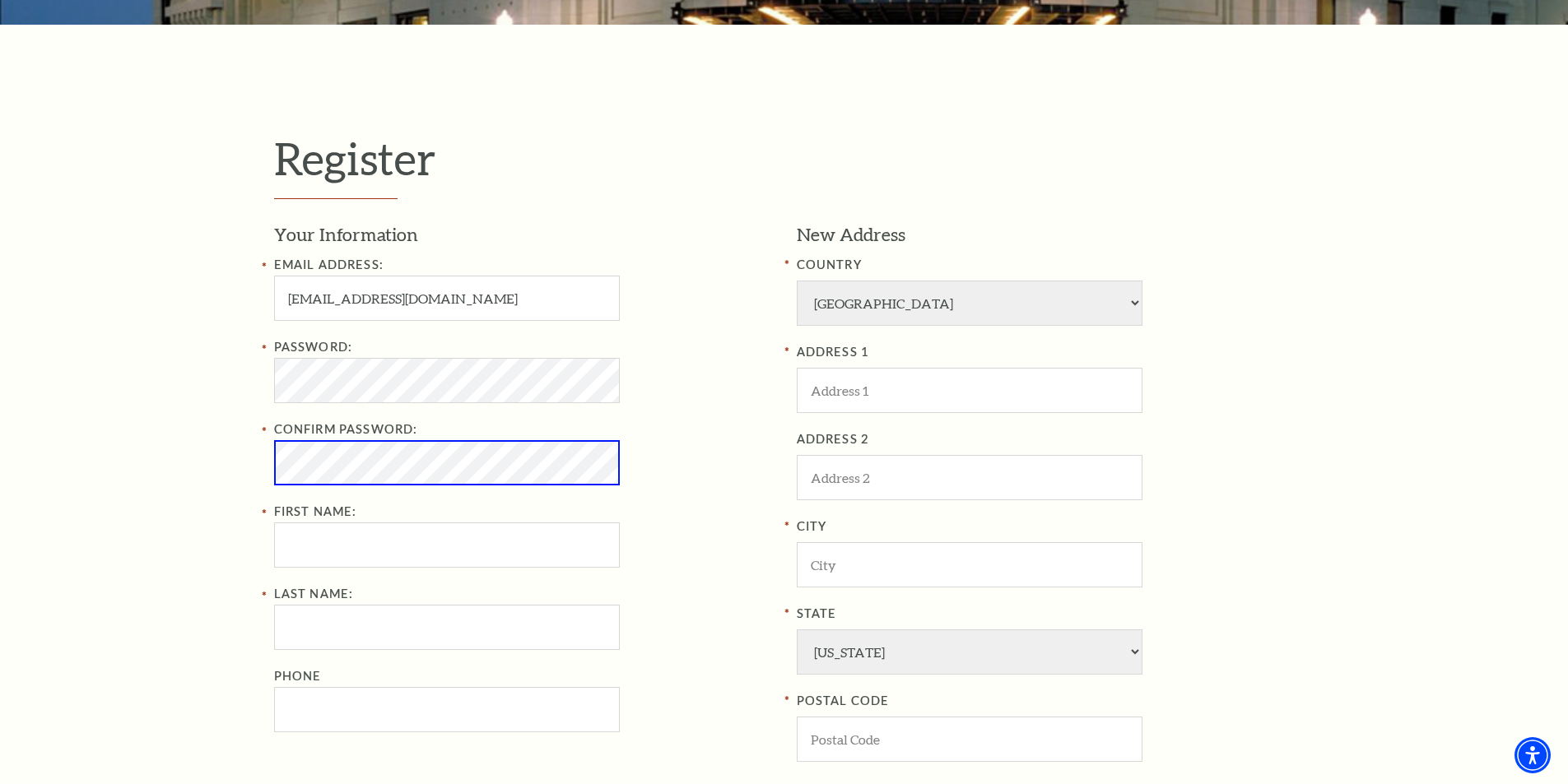
click at [0, 430] on div "Register Your Information Email Address: mr6days@outlook.com Password: Confirm …" at bounding box center [784, 527] width 1568 height 1005
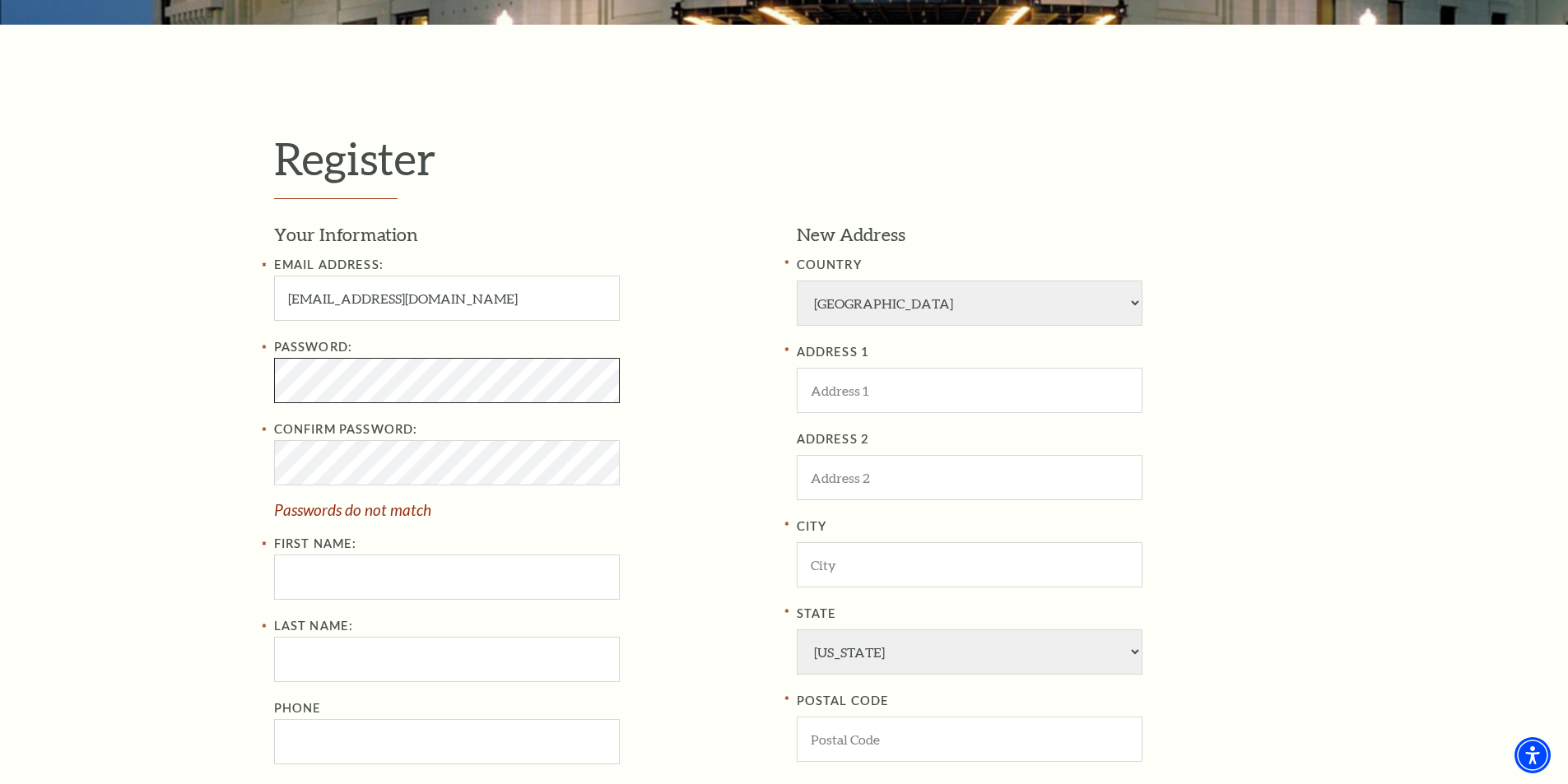
click at [0, 376] on div "Register Your Information Email Address: mr6days@outlook.com Password: Confirm …" at bounding box center [784, 527] width 1568 height 1005
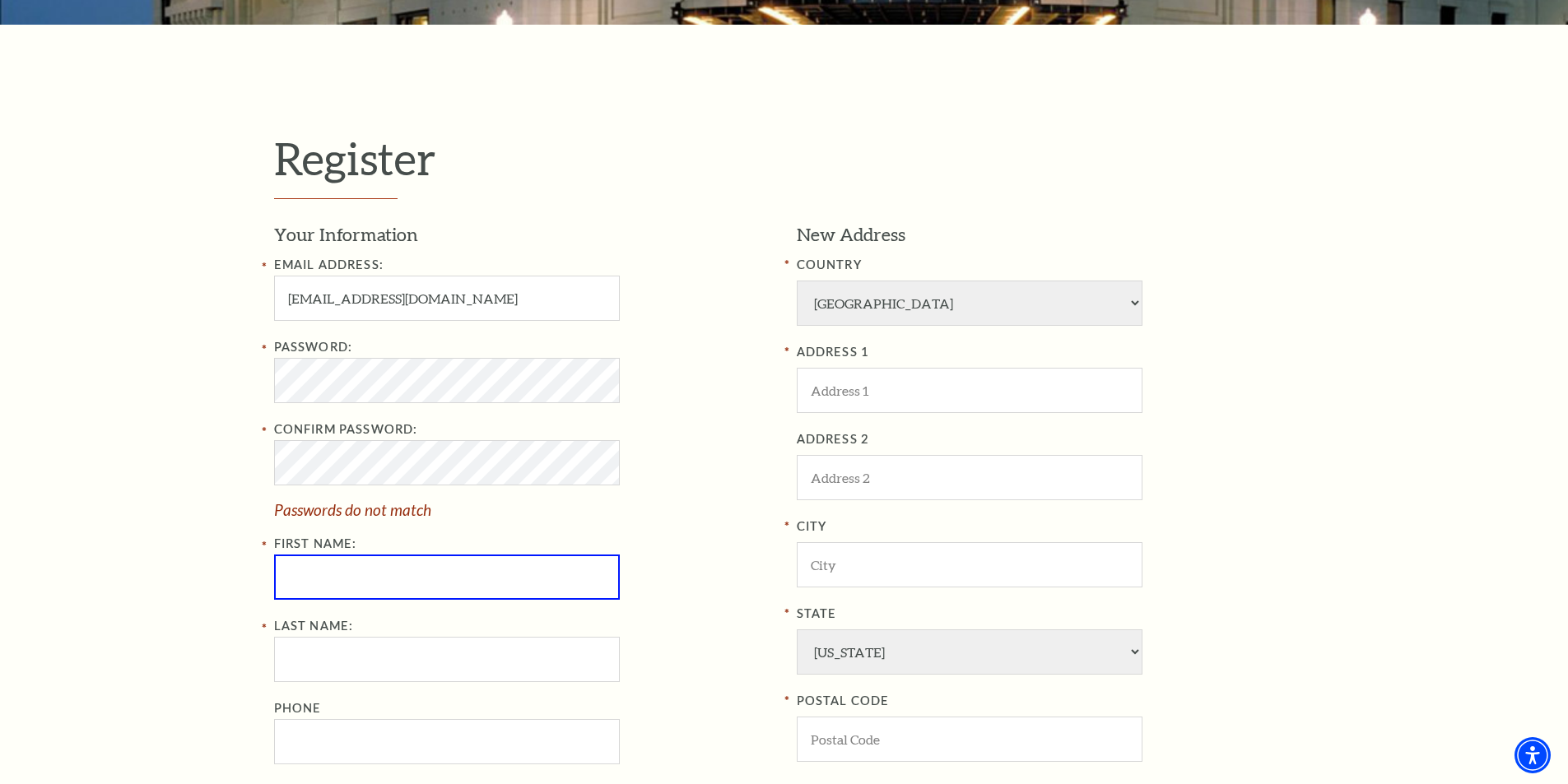
click at [393, 575] on input "First Name:" at bounding box center [446, 577] width 346 height 45
paste input "Monica Nagell"
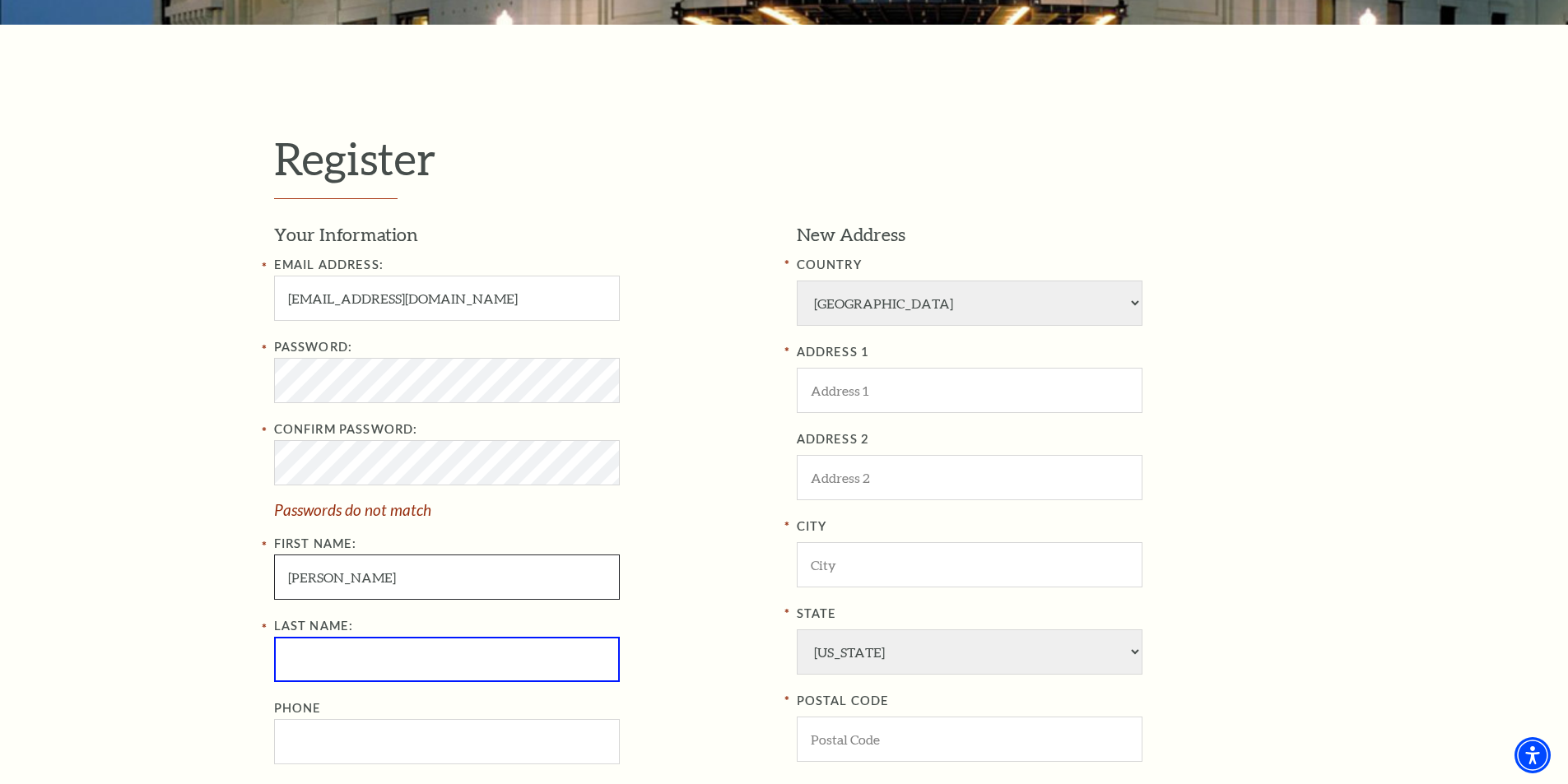
click at [358, 576] on input "Monica Nagell" at bounding box center [446, 577] width 346 height 45
type input "[PERSON_NAME]"
type input "n"
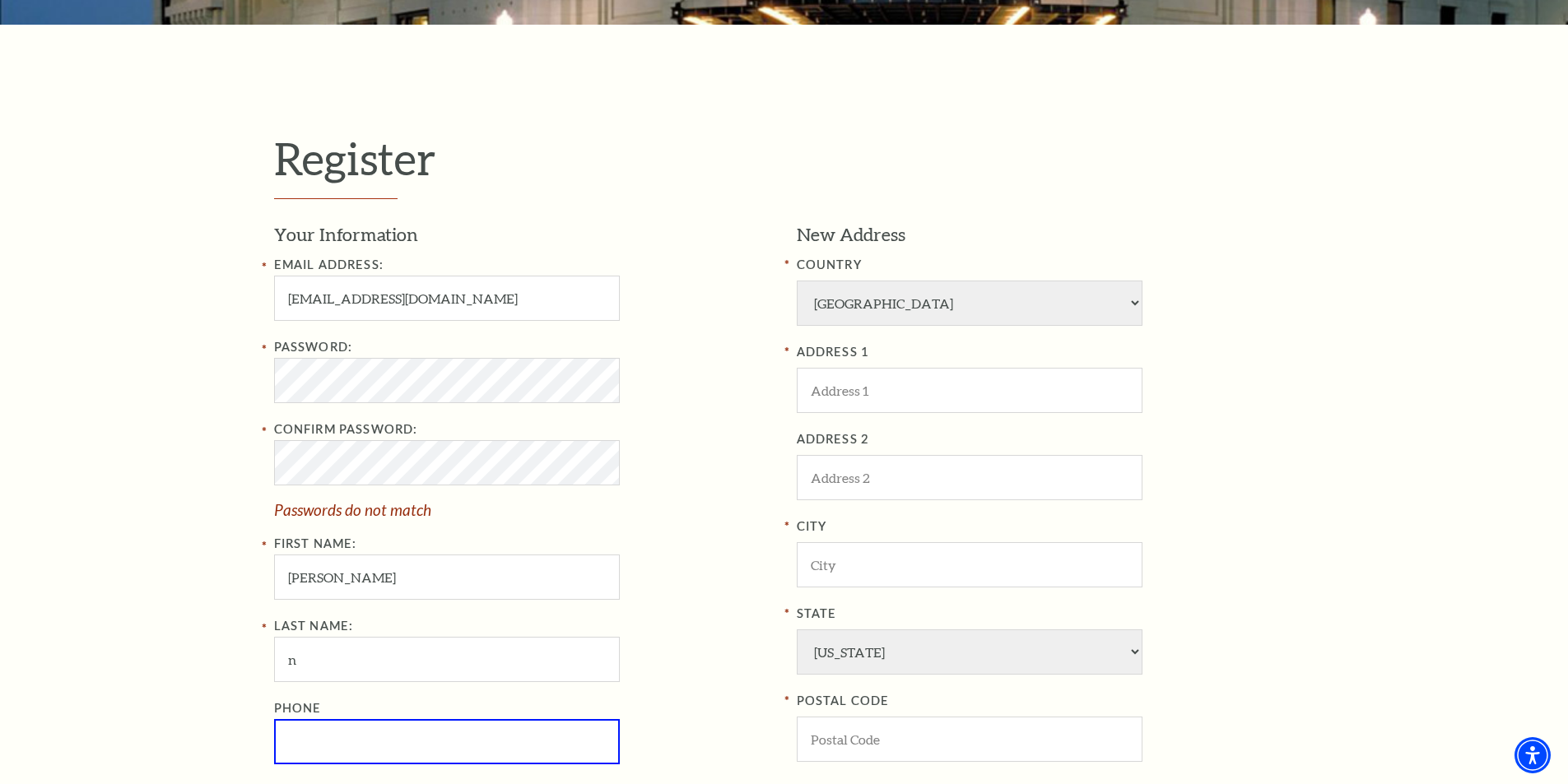
scroll to position [576, 0]
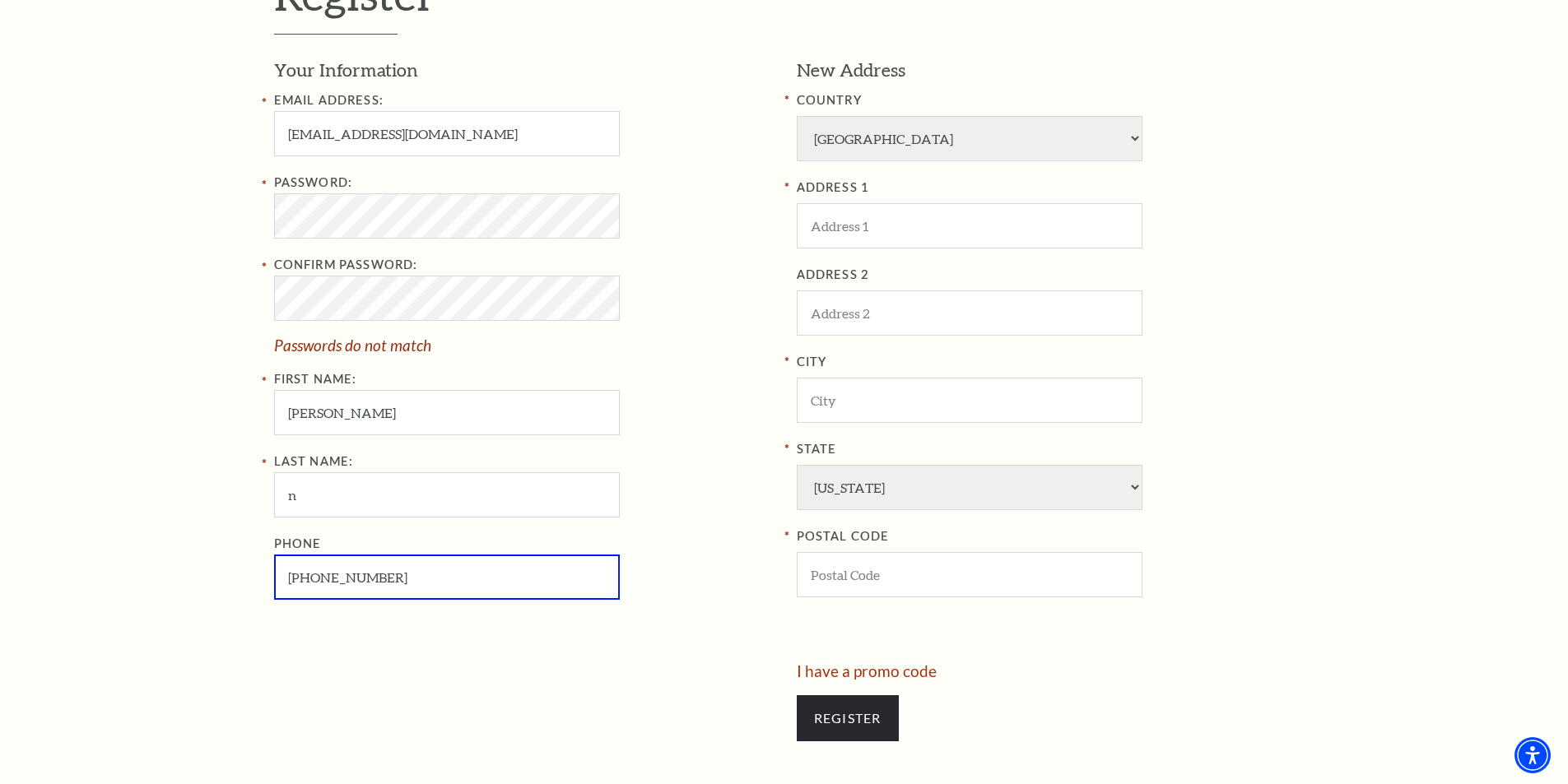
type input "806-977-0225"
click at [920, 234] on input "ADDRESS 1" at bounding box center [969, 225] width 346 height 45
paste input "12051 Jones Ranch"
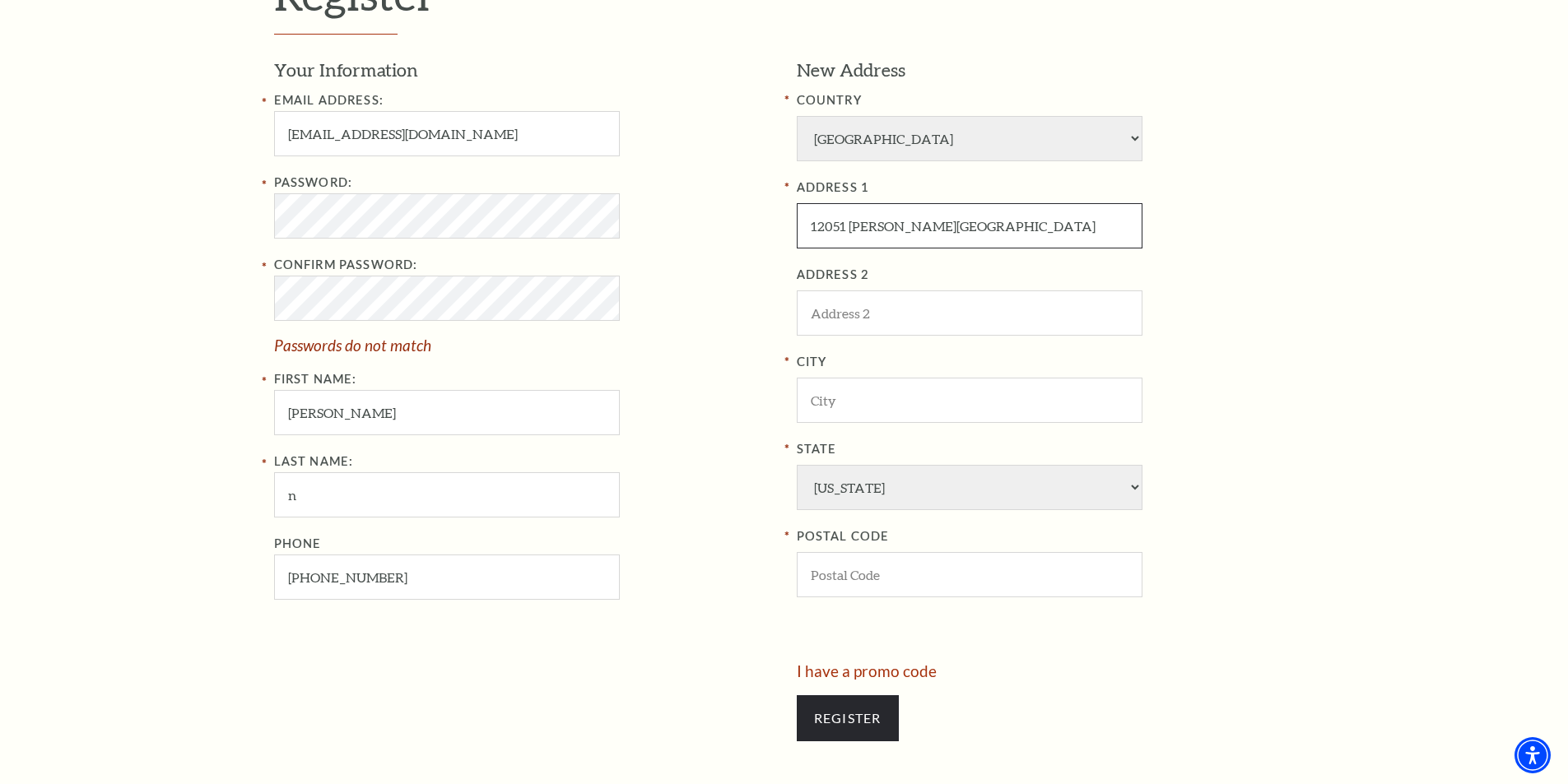
type input "12051 Jones Ranch"
click at [952, 389] on input "City" at bounding box center [969, 399] width 346 height 45
paste input "San Antonio"
type input "San Antonio"
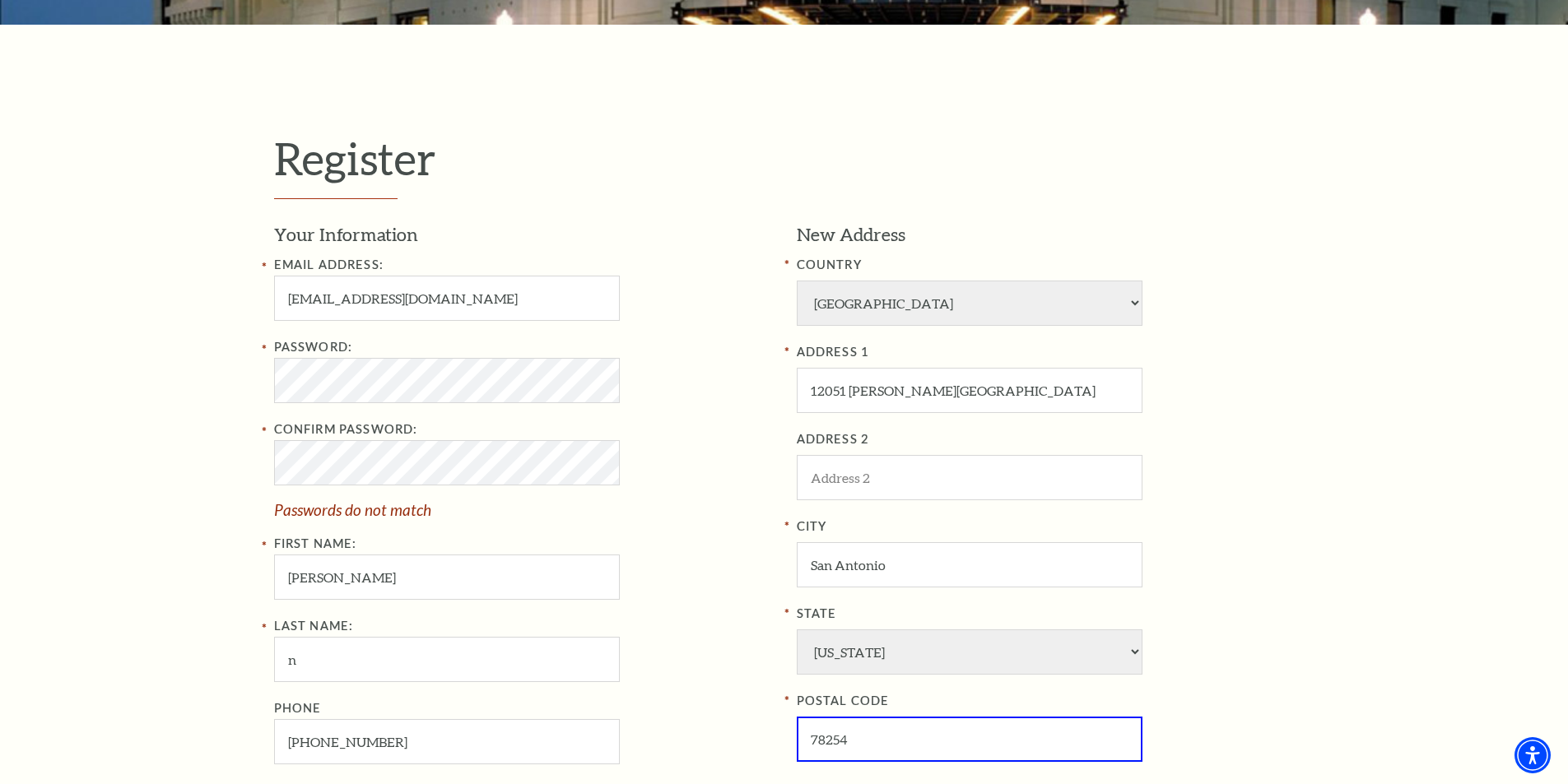
scroll to position [658, 0]
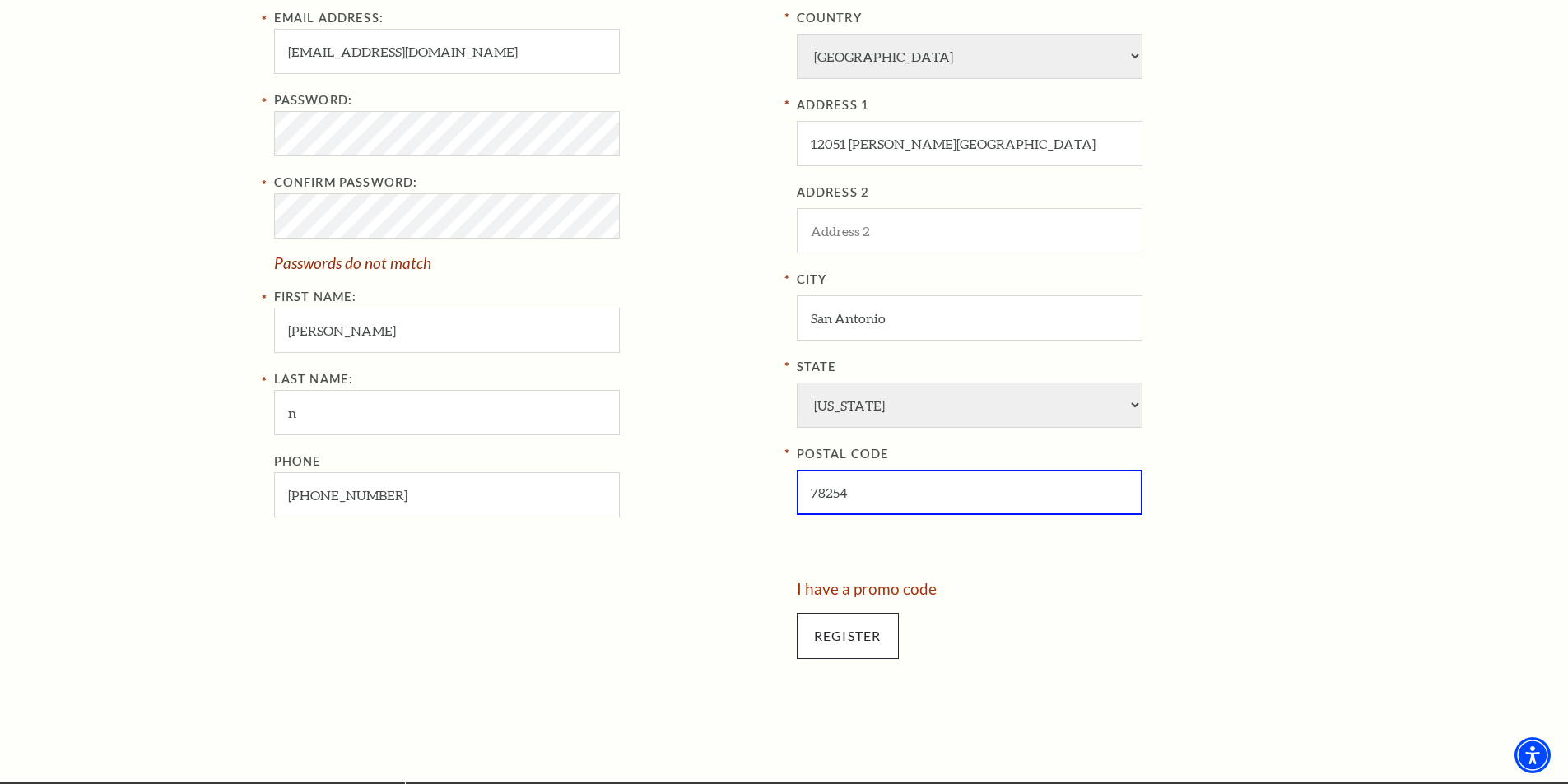
type input "78254"
click at [886, 629] on input "Register" at bounding box center [848, 636] width 102 height 46
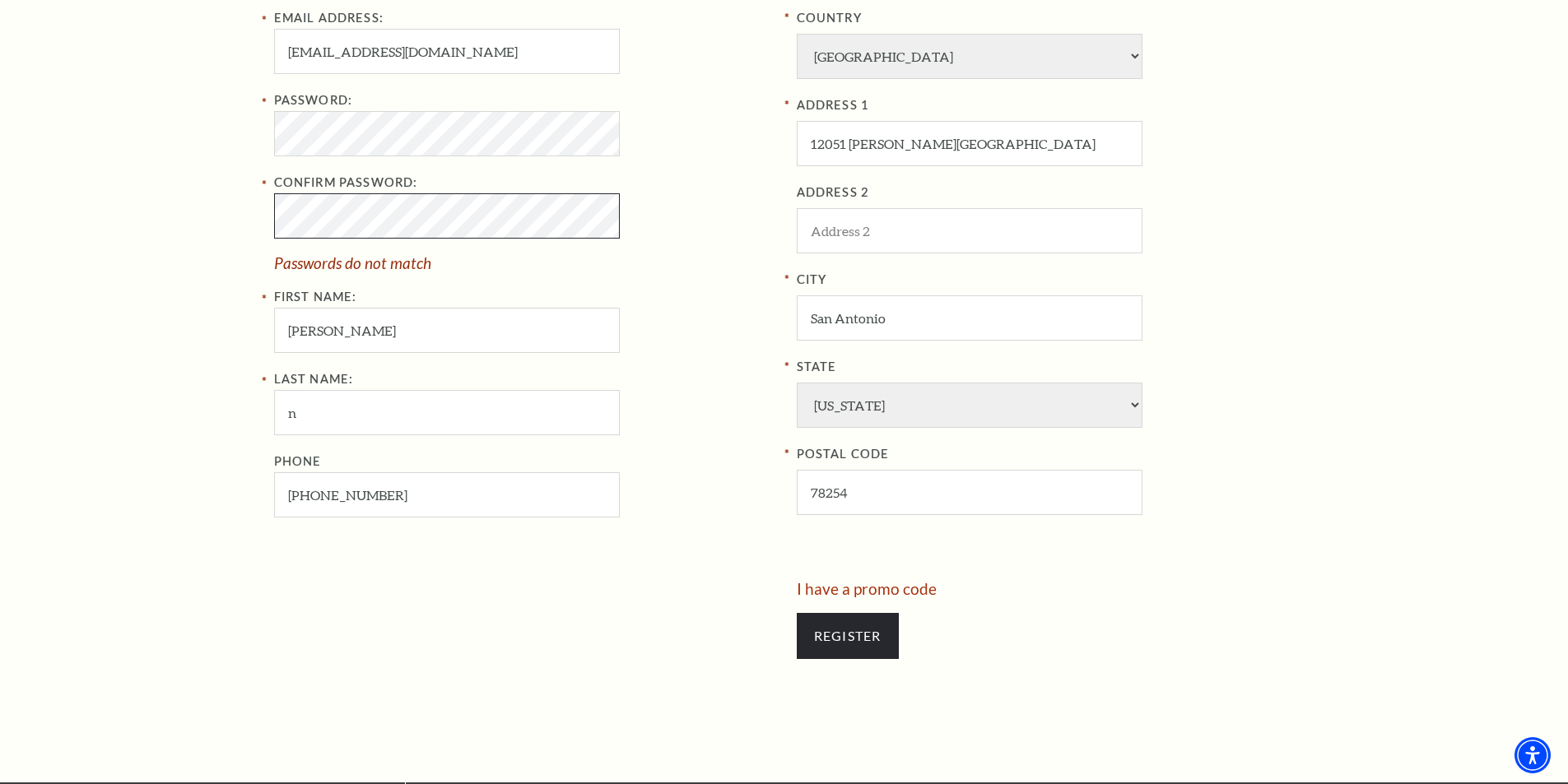
click at [57, 210] on div "Register Your Information Email Address: mr6days@outlook.com Password: Confirm …" at bounding box center [784, 280] width 1568 height 1005
click at [833, 647] on input "Register" at bounding box center [848, 636] width 102 height 46
click at [0, 102] on div "Register Your Information Email Address: mr6days@outlook.com Password: Confirm …" at bounding box center [784, 280] width 1568 height 1005
click at [183, 197] on div "Register Your Information Email Address: mr6days@outlook.com Password: Confirm …" at bounding box center [784, 280] width 1568 height 1005
click at [86, 114] on div "Register Your Information Email Address: mr6days@outlook.com Password: Confirm …" at bounding box center [784, 280] width 1568 height 1005
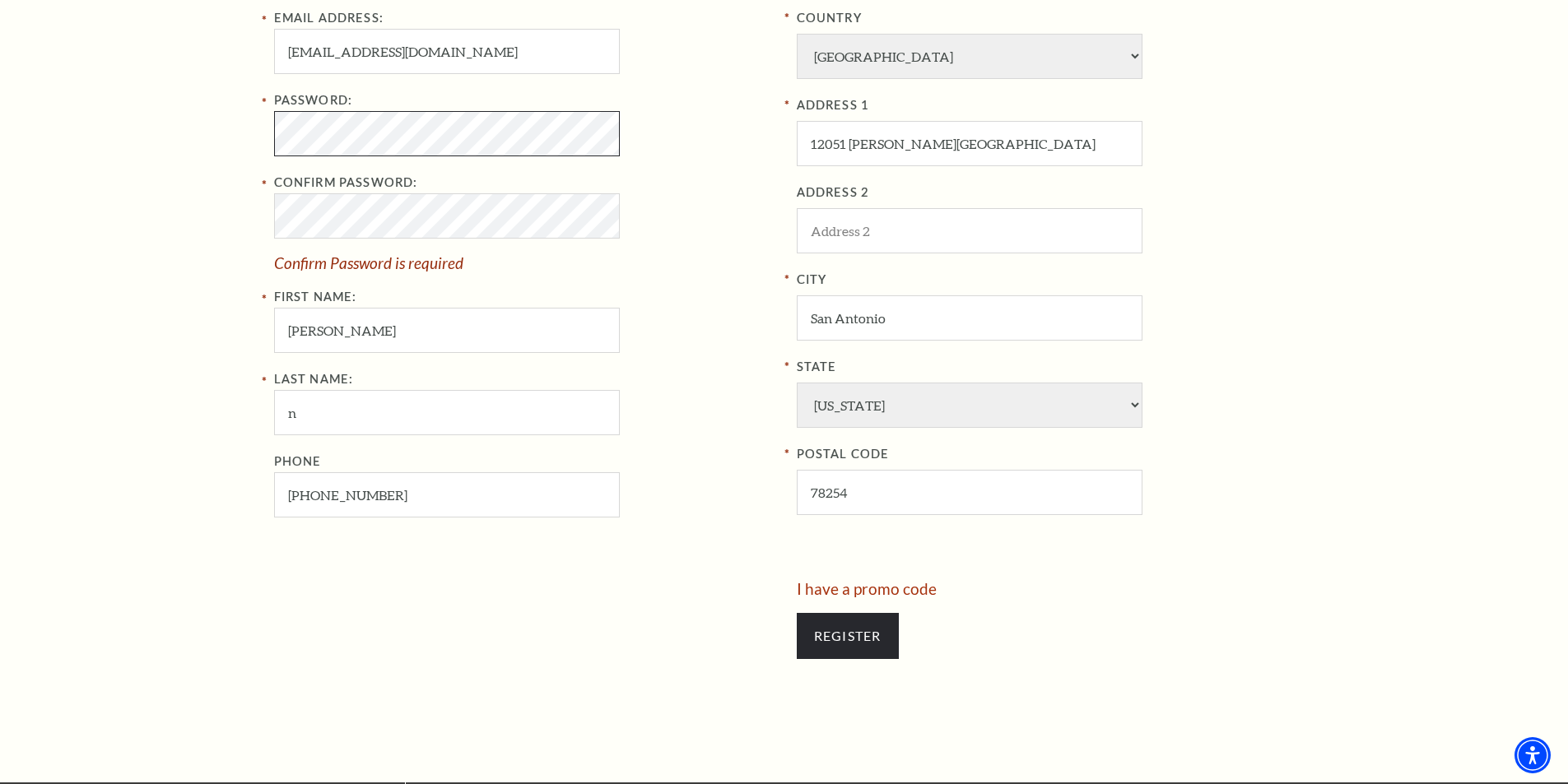
click at [315, 218] on div "Password: Confirm Password: Confirm Password is required First Name: Monica" at bounding box center [523, 222] width 498 height 263
click at [850, 642] on input "Register" at bounding box center [848, 636] width 102 height 46
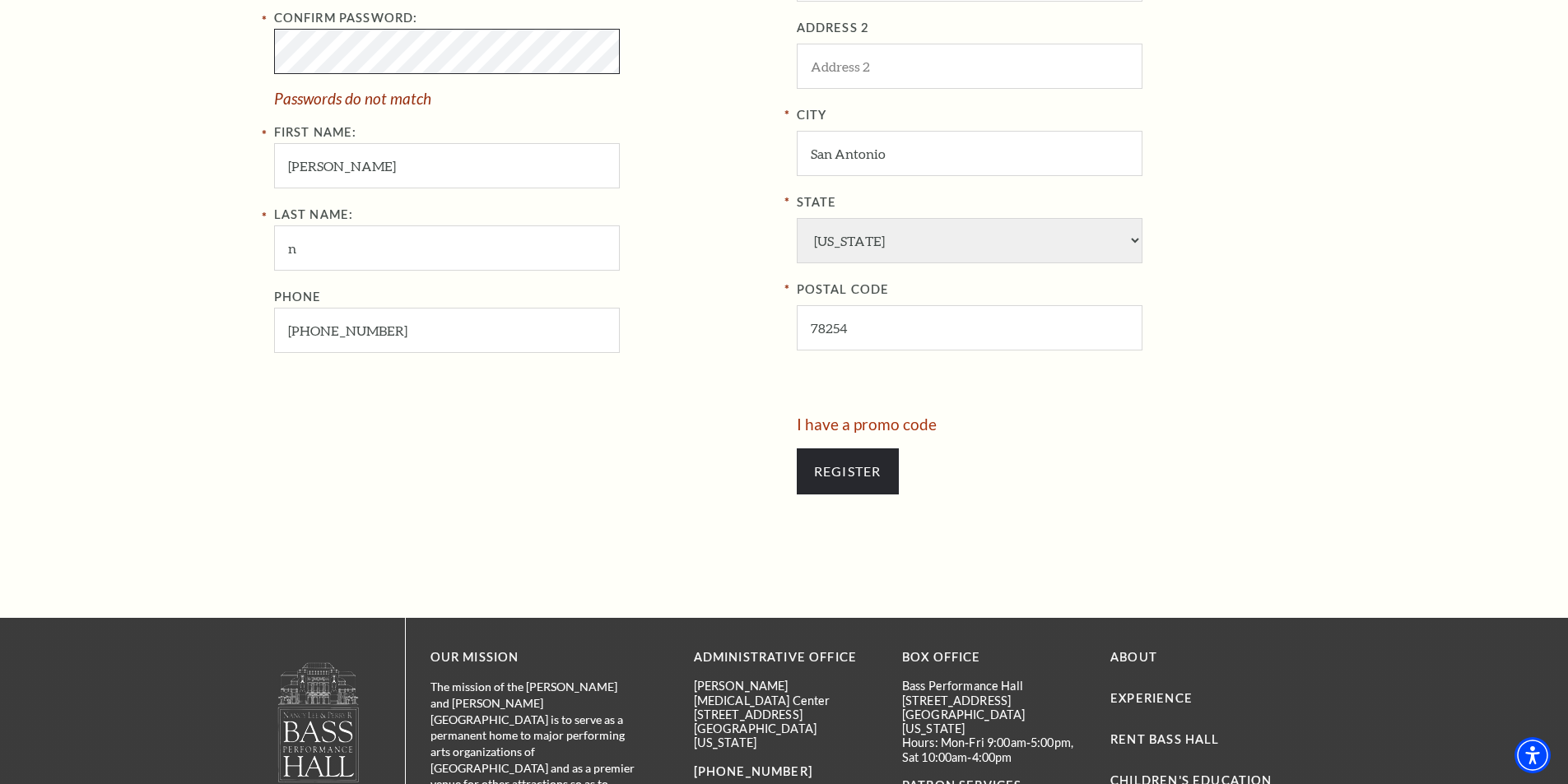
scroll to position [411, 0]
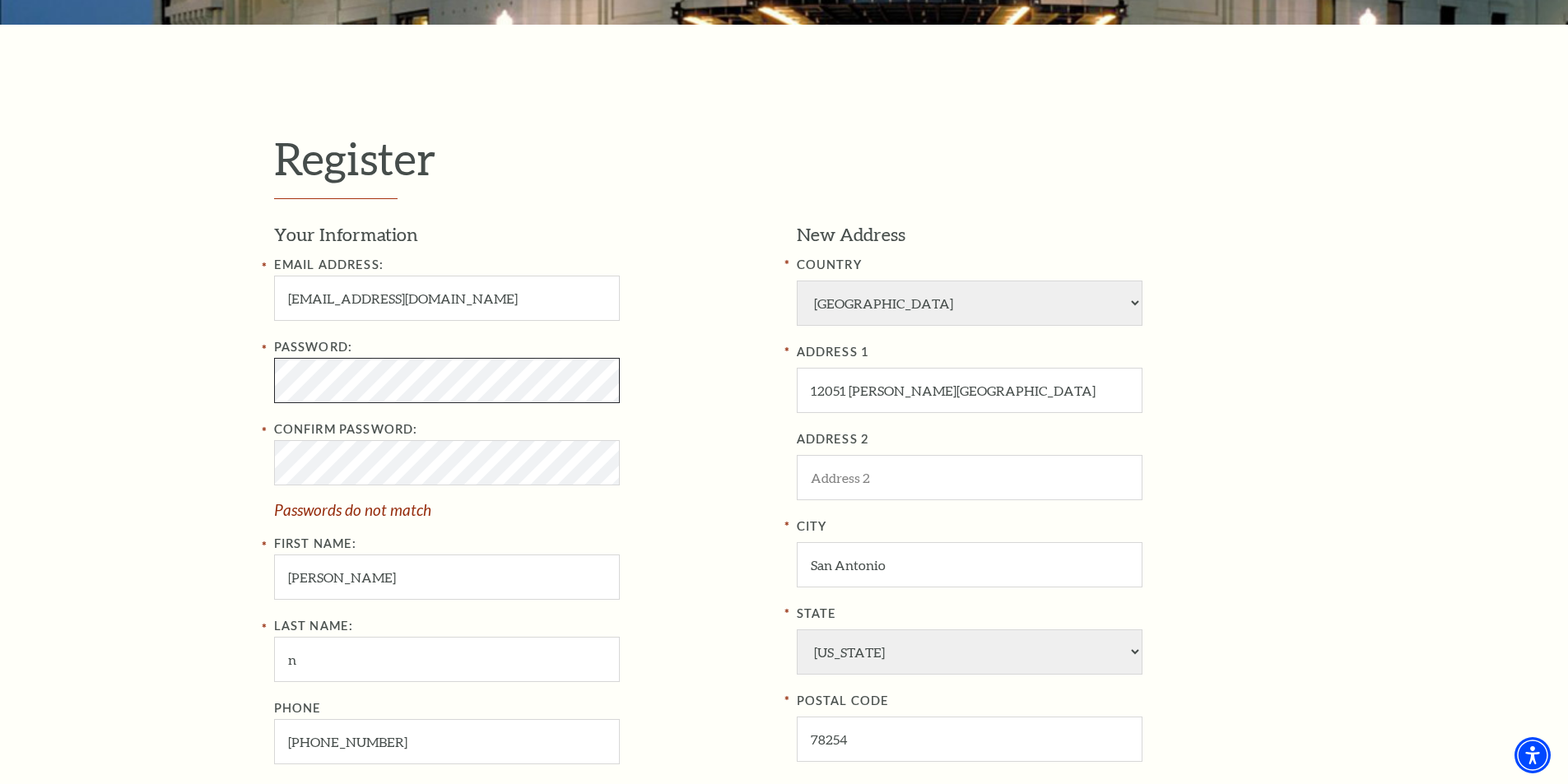
click at [218, 394] on div "Register Your Information Email Address: mr6days@outlook.com Password: Confirm …" at bounding box center [784, 527] width 1568 height 1005
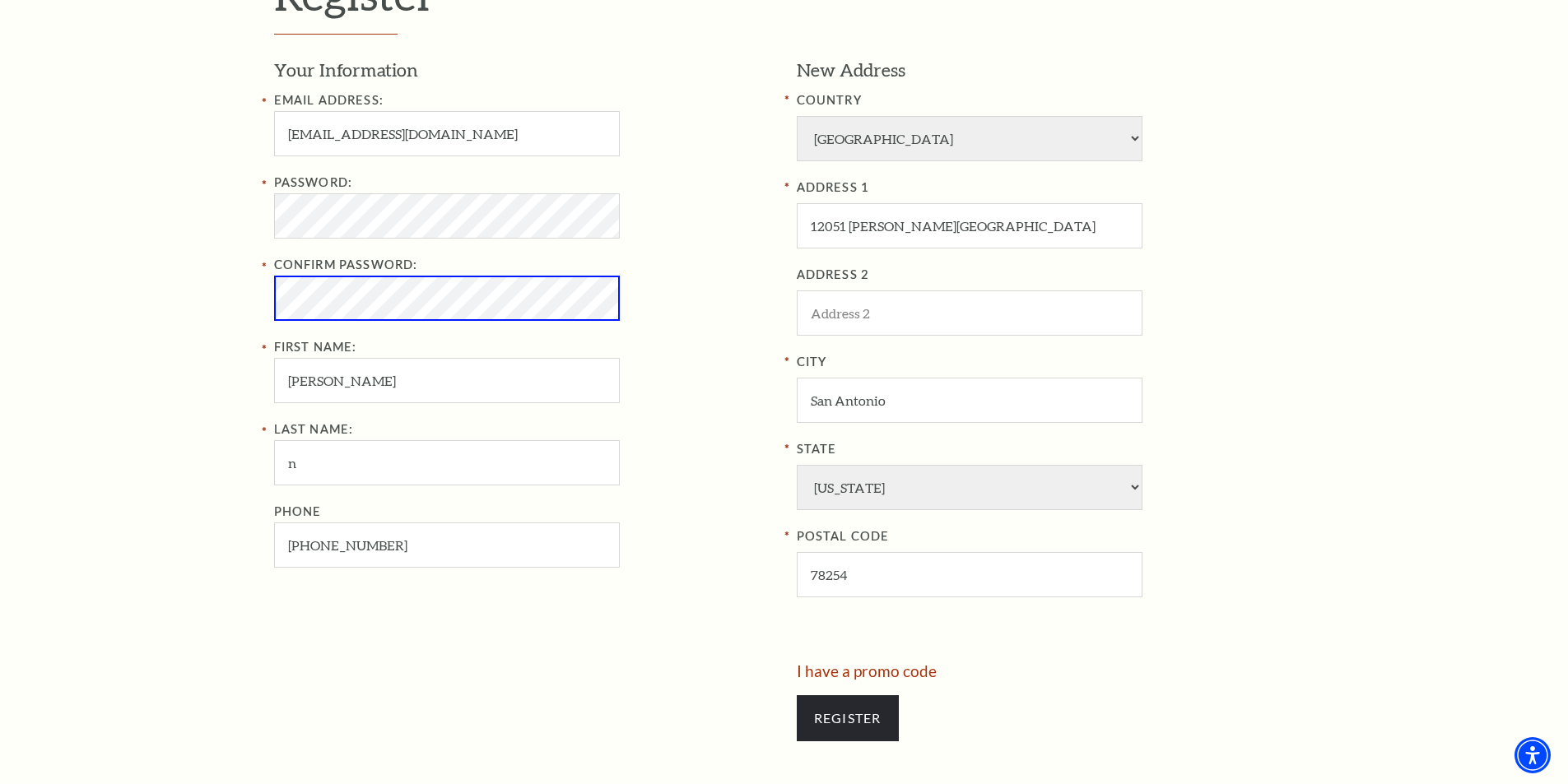
scroll to position [658, 0]
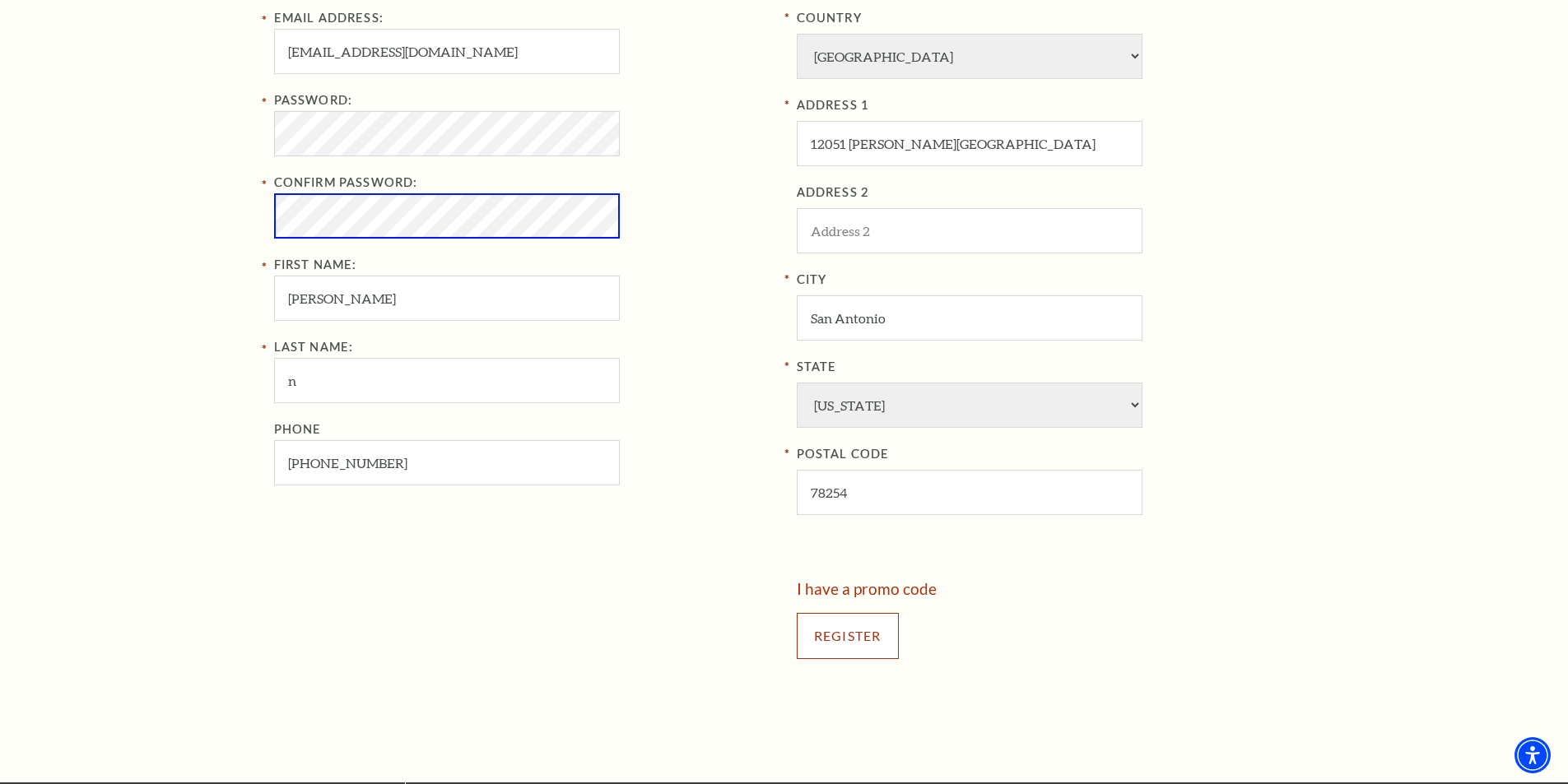
click at [826, 637] on input "Register" at bounding box center [848, 636] width 102 height 46
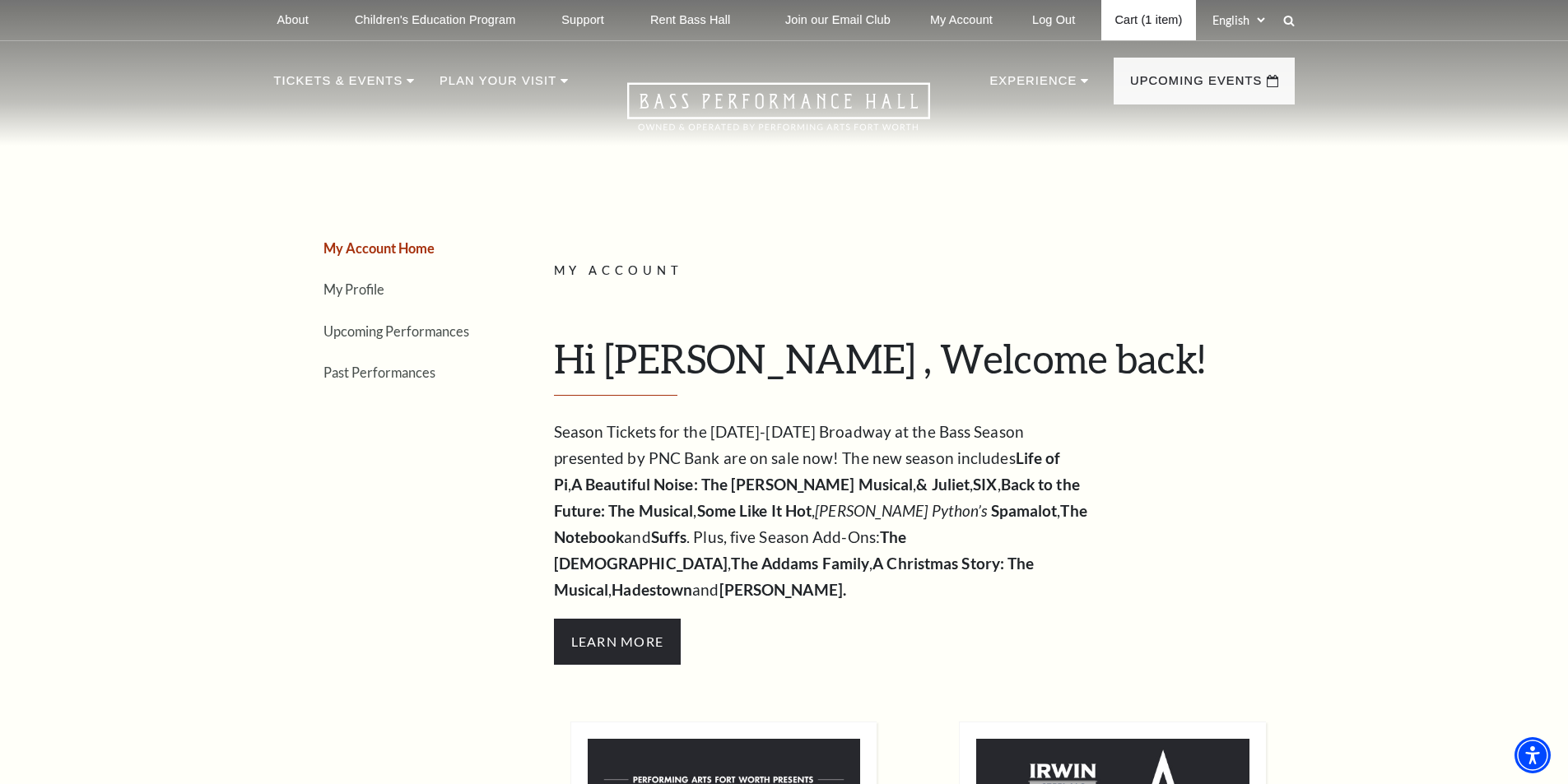
click at [1134, 28] on link "Cart (1 item)" at bounding box center [1148, 20] width 94 height 40
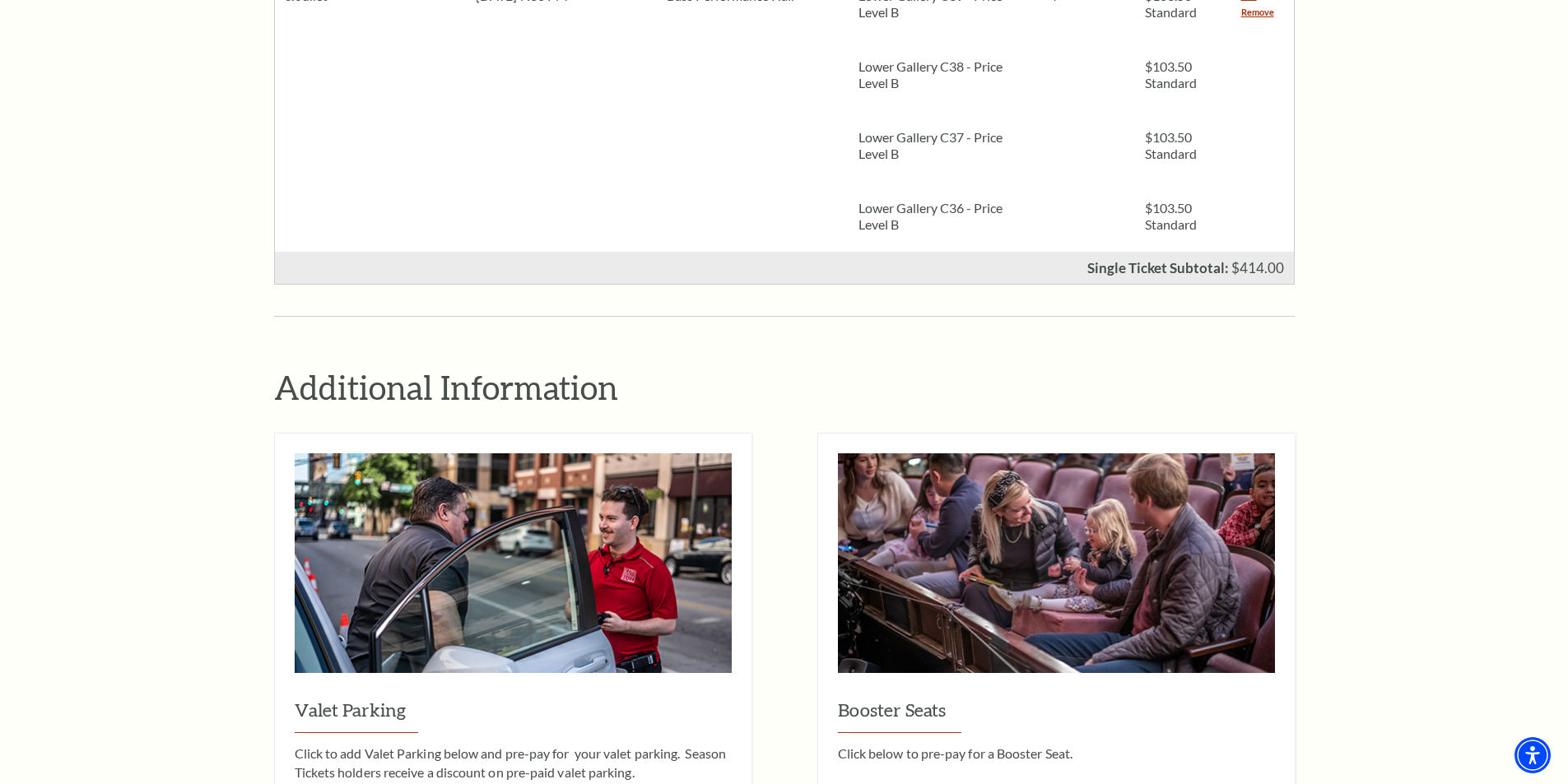
scroll to position [1481, 0]
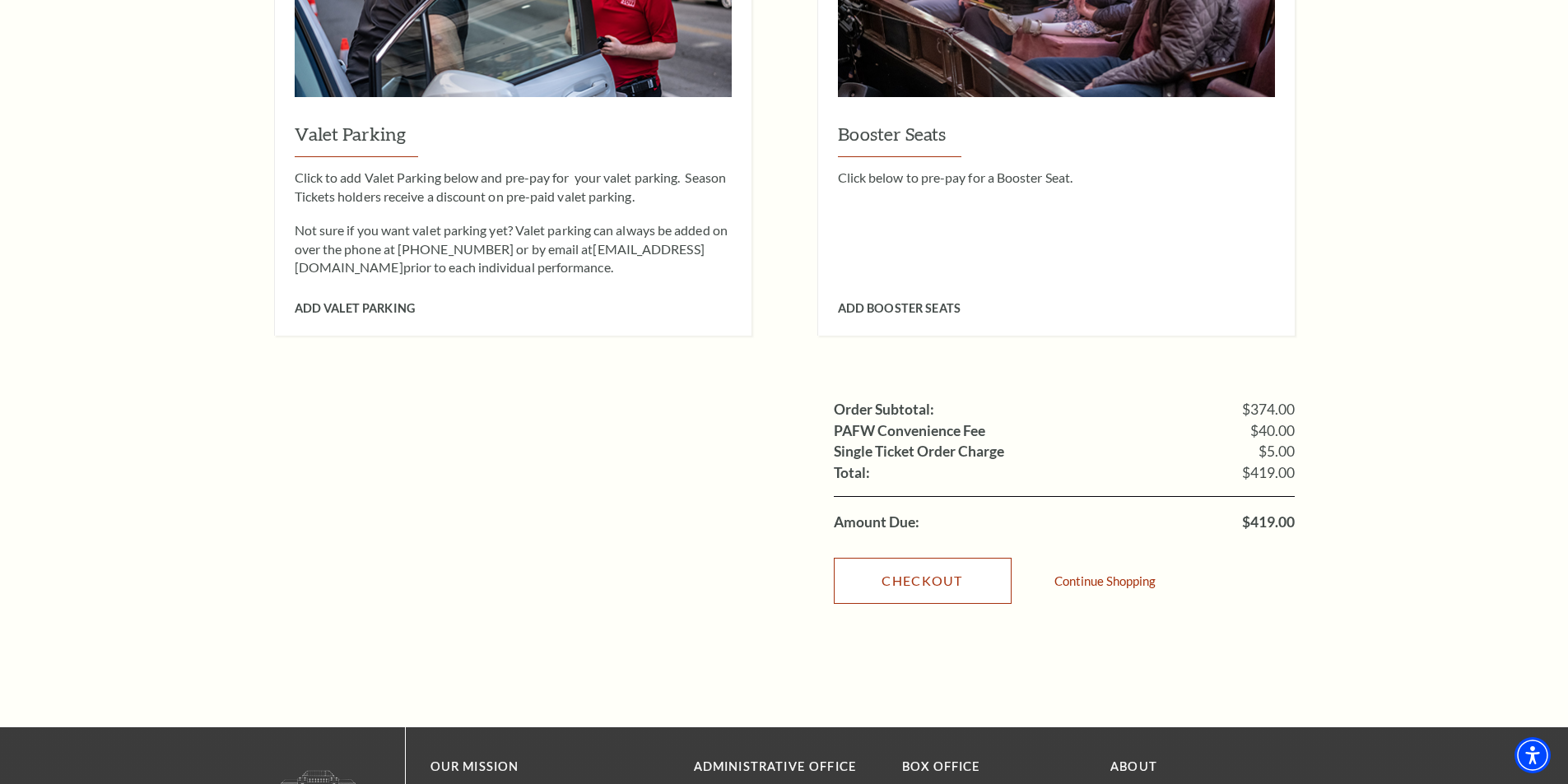
click at [977, 561] on link "Checkout" at bounding box center [922, 581] width 177 height 46
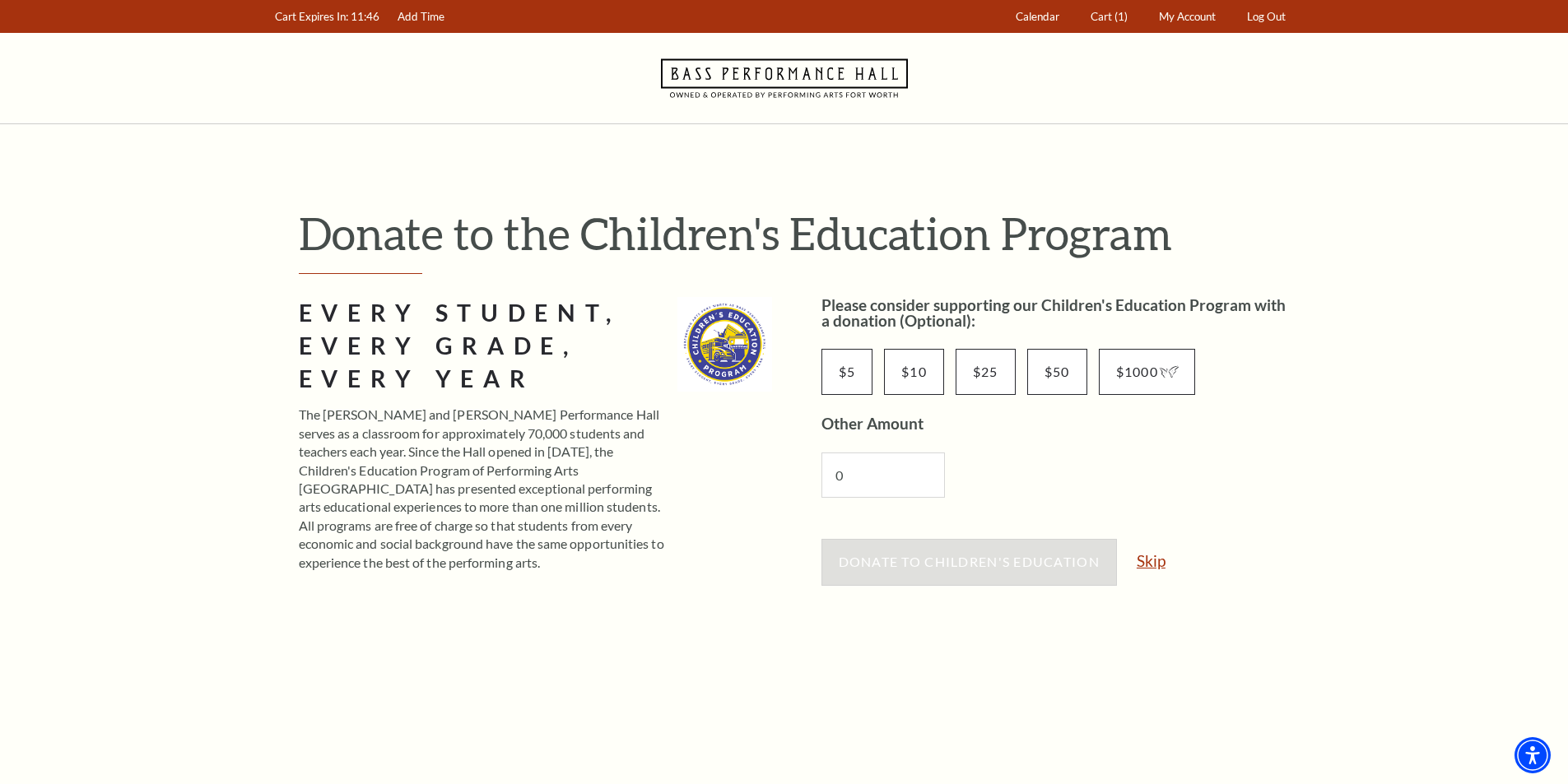
click at [1161, 565] on link "Skip" at bounding box center [1151, 561] width 29 height 16
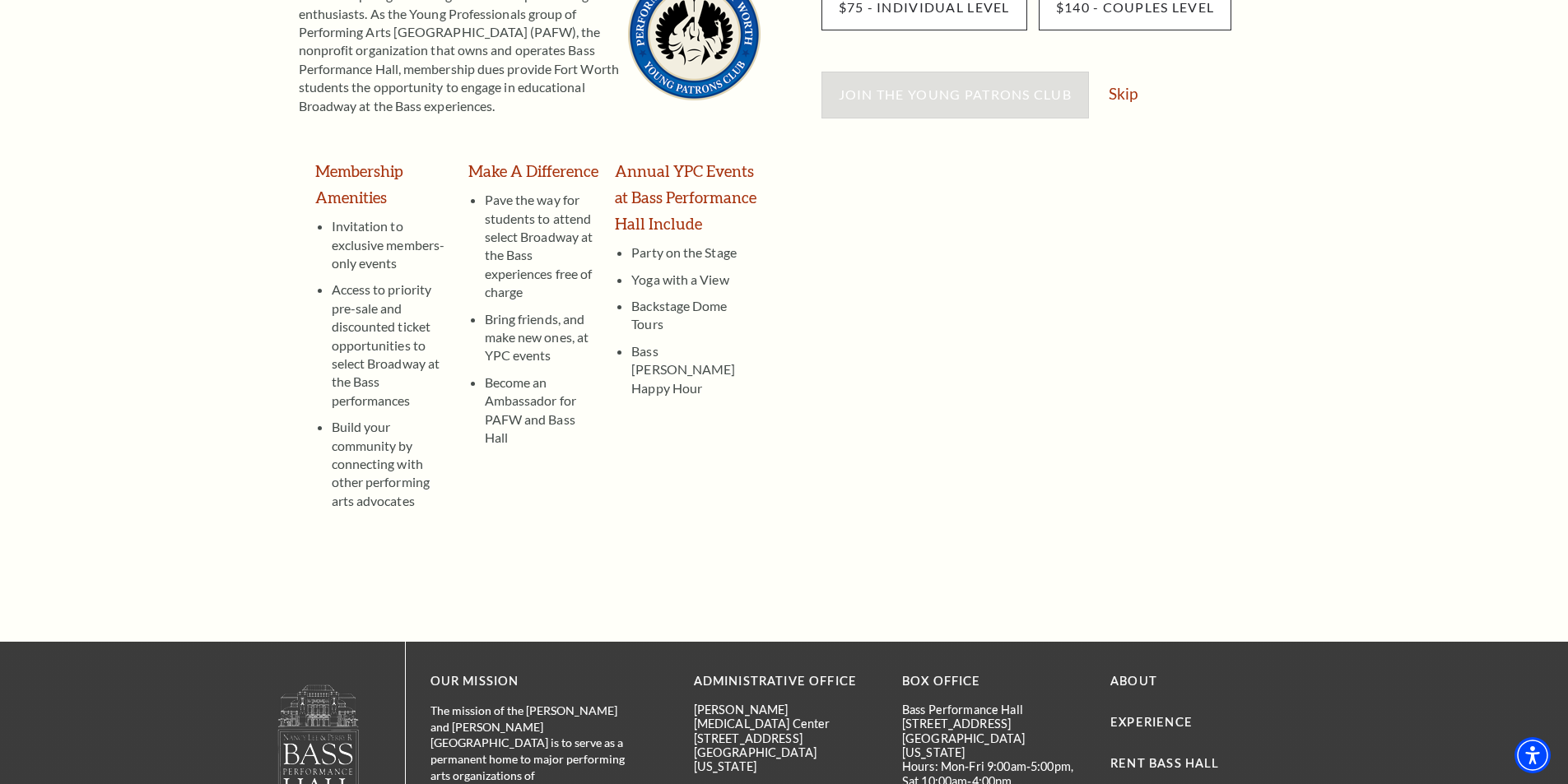
scroll to position [83, 0]
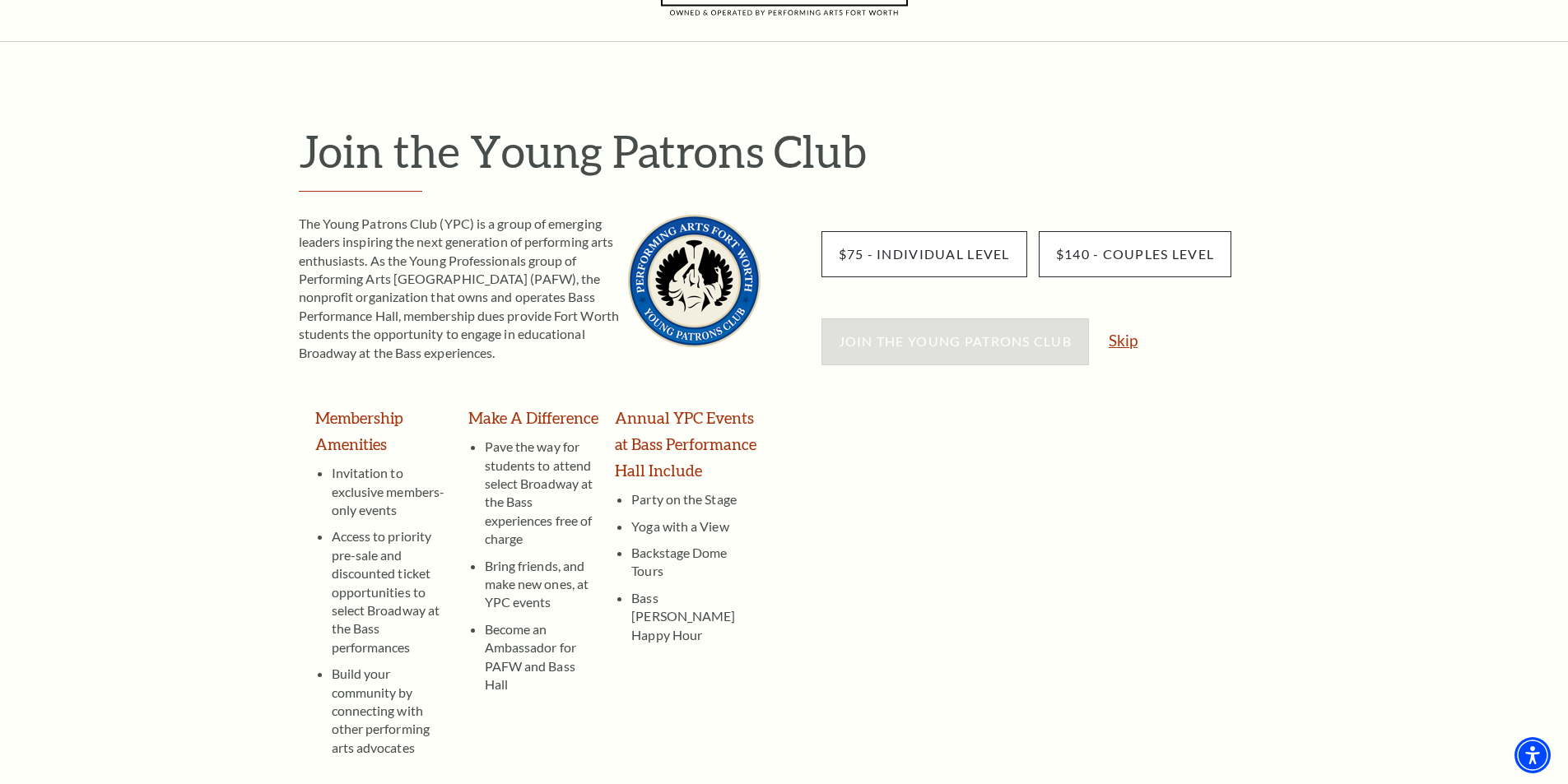
click at [1129, 340] on link "Skip" at bounding box center [1123, 341] width 29 height 16
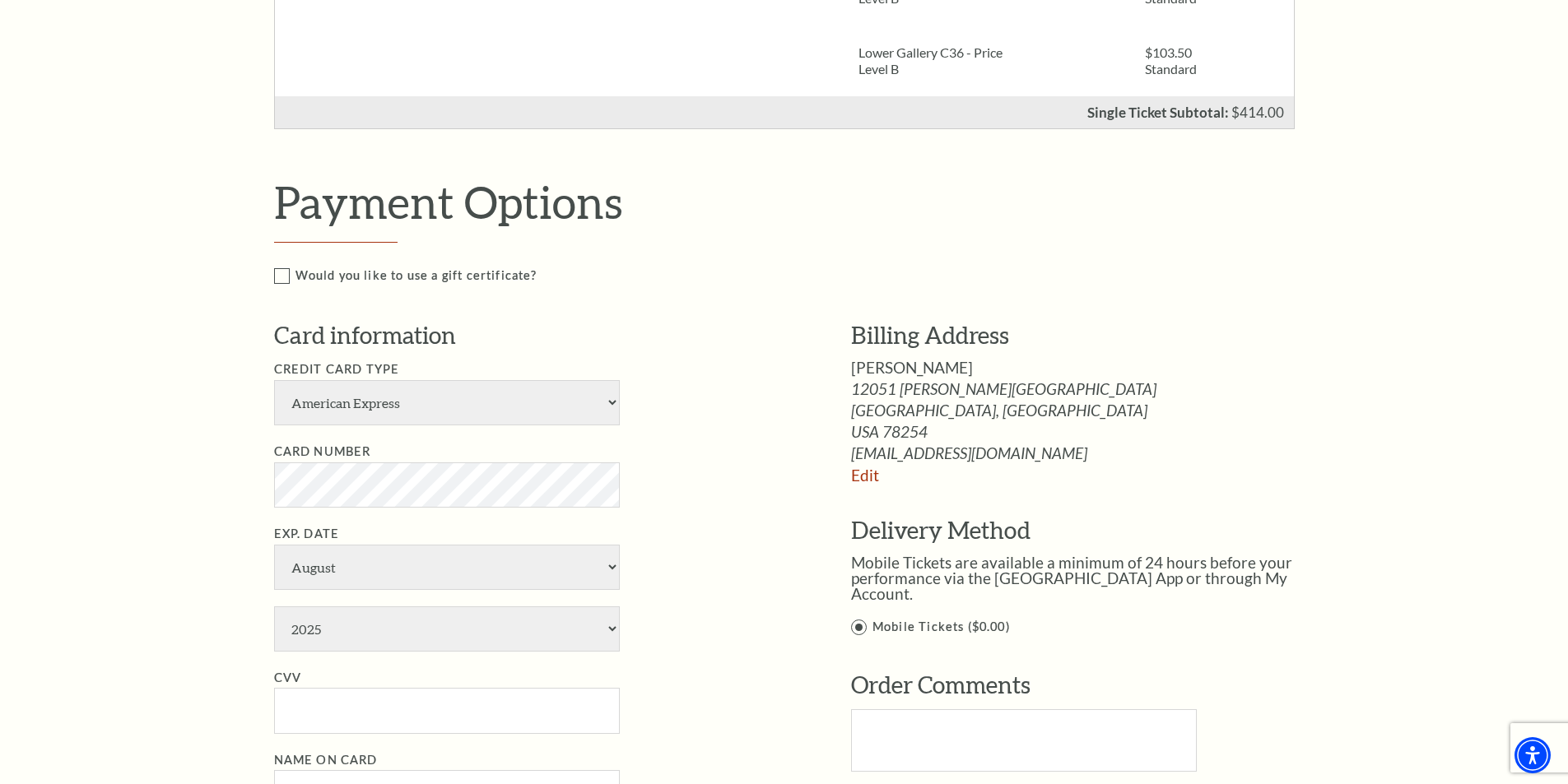
scroll to position [823, 0]
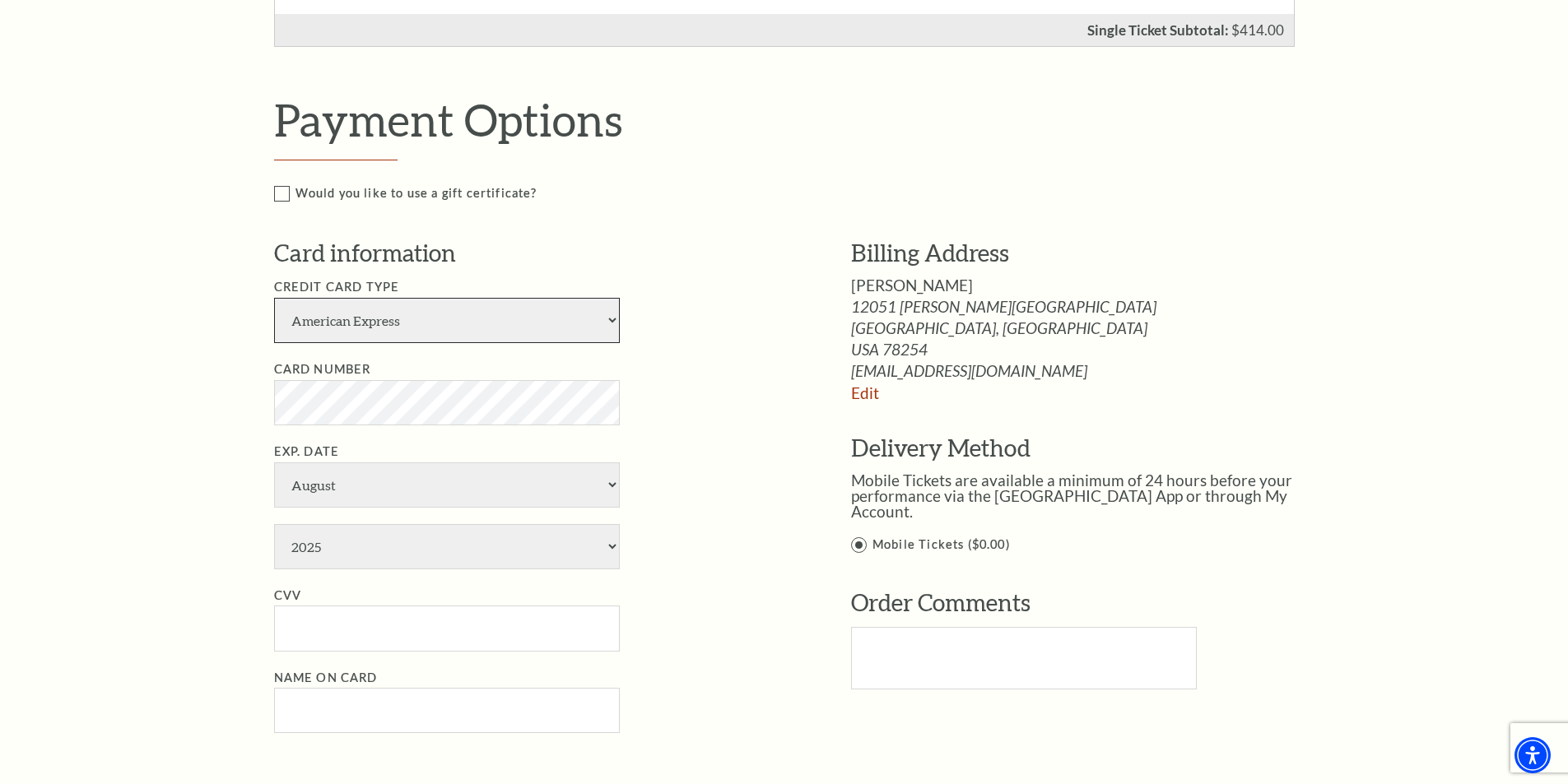
click at [423, 315] on select "American Express Visa Master Card Discover" at bounding box center [446, 320] width 346 height 45
select select "25"
click at [274, 298] on select "American Express Visa Master Card Discover" at bounding box center [446, 320] width 346 height 45
click at [412, 491] on select "January February March April May June July August September October November De…" at bounding box center [446, 484] width 346 height 45
click at [414, 492] on select "January February March April May June July August September October November De…" at bounding box center [446, 484] width 346 height 45
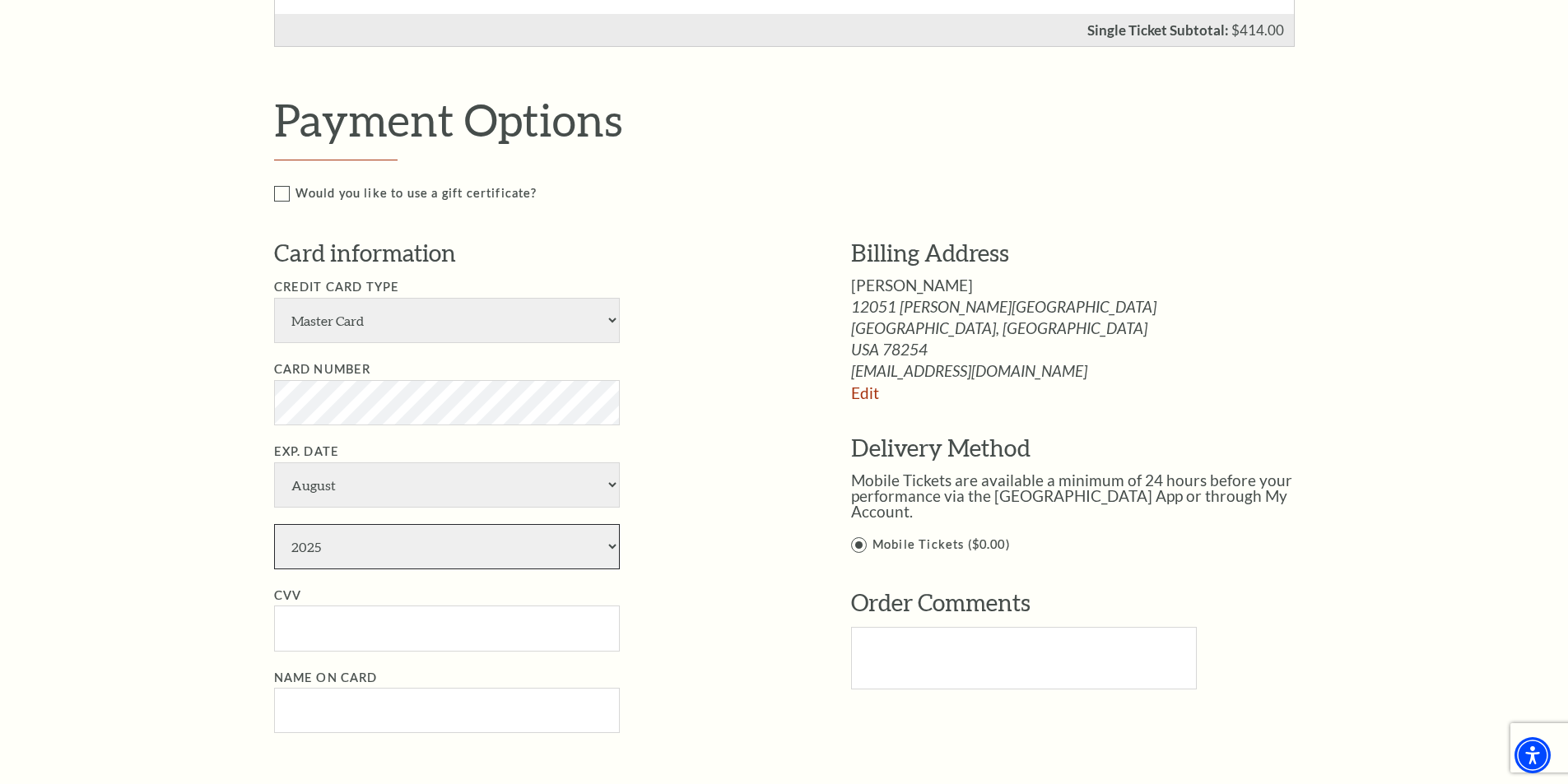
click at [420, 551] on select "2025 2026 2027 2028 2029 2030 2031 2032 2033 2034" at bounding box center [446, 546] width 346 height 45
select select "2030"
click at [274, 524] on select "2025 2026 2027 2028 2029 2030 2031 2032 2033 2034" at bounding box center [446, 546] width 346 height 45
click at [382, 626] on input "CVV" at bounding box center [446, 628] width 346 height 45
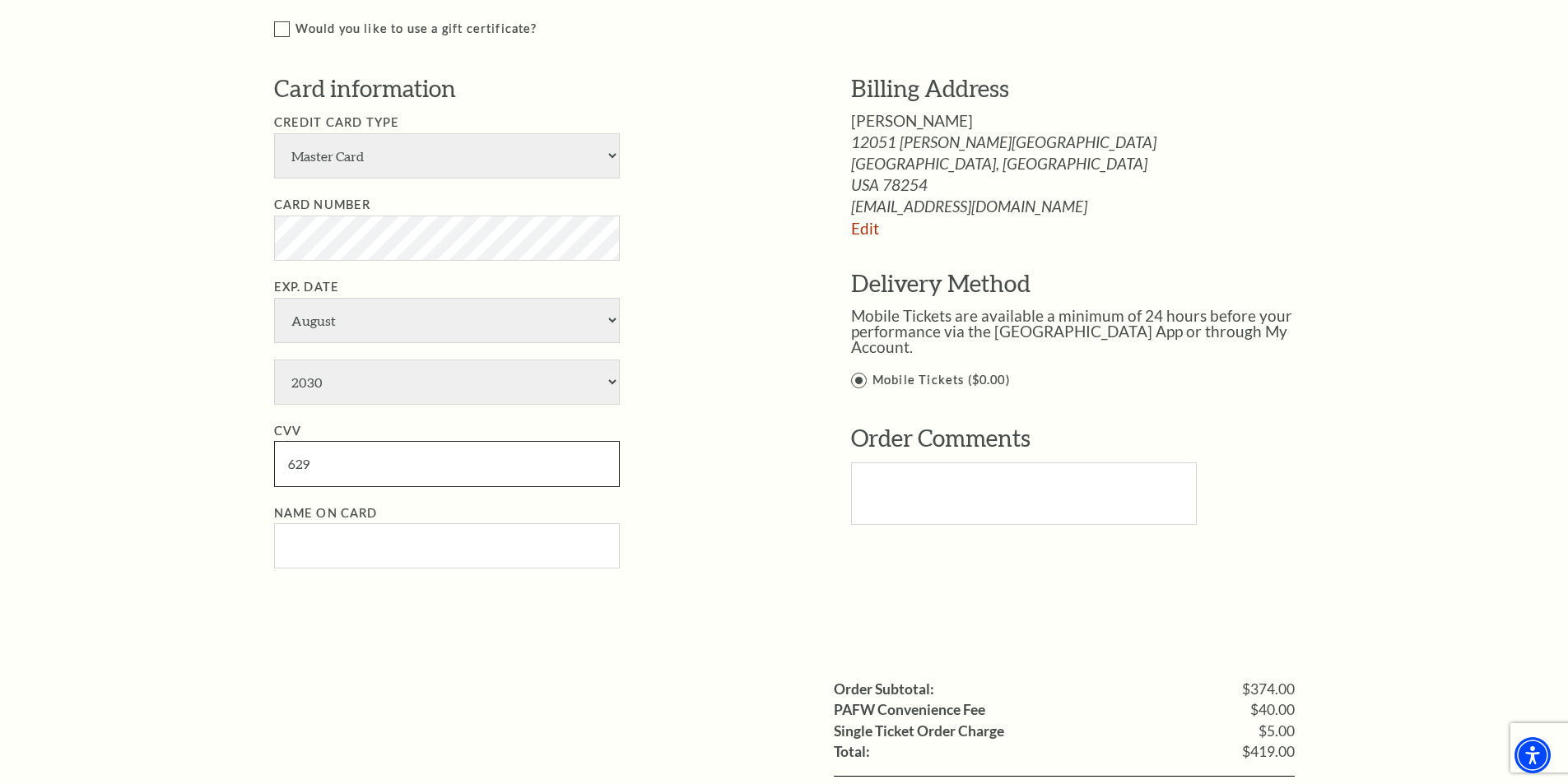
type input "629"
click at [408, 558] on input "Name on Card" at bounding box center [446, 545] width 346 height 45
click at [504, 553] on input "Name on Card" at bounding box center [446, 545] width 346 height 45
paste input "Monica Nagell"
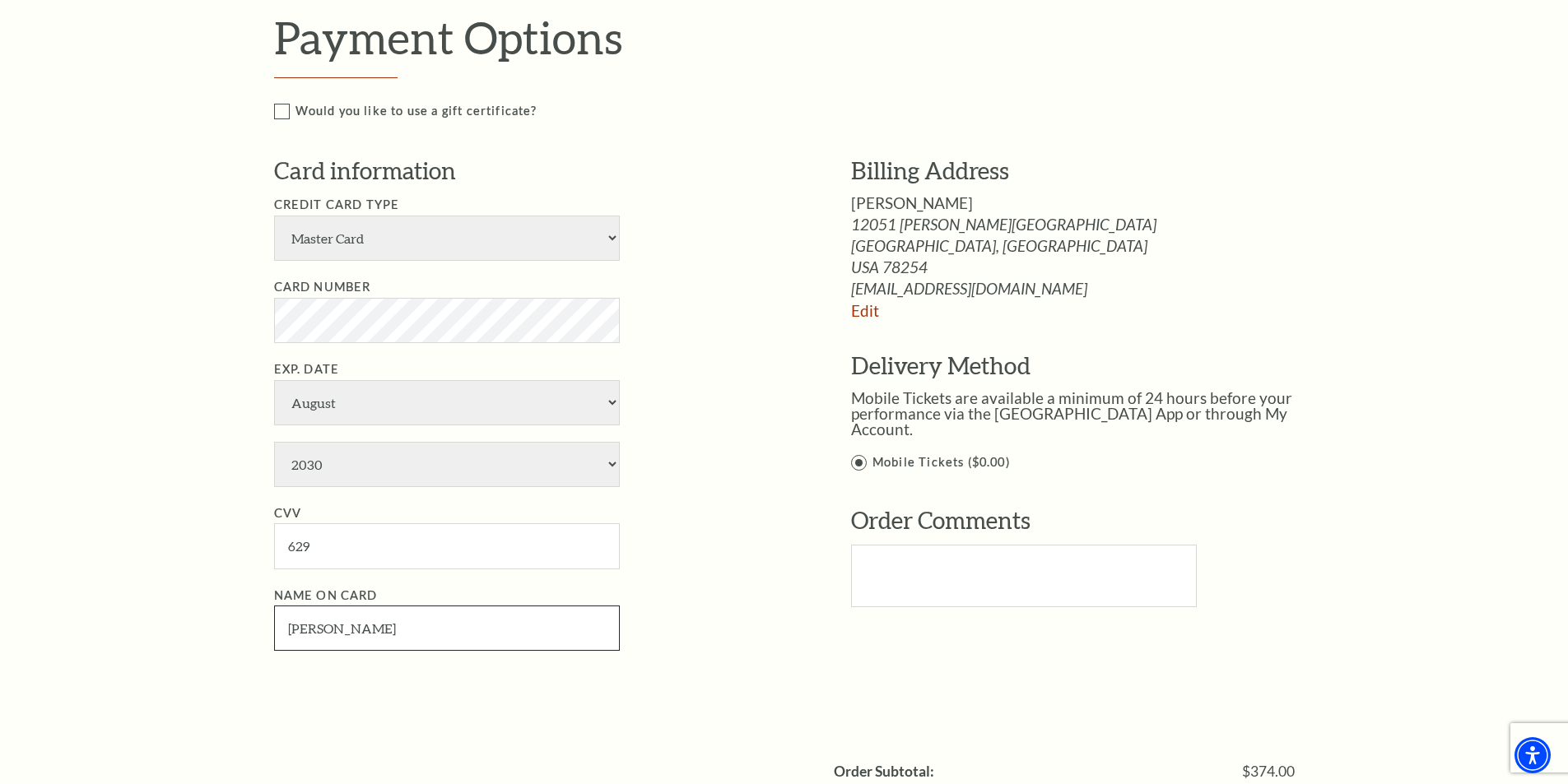
type input "Monica Nagell"
click at [715, 504] on li "CVV 629" at bounding box center [538, 537] width 528 height 66
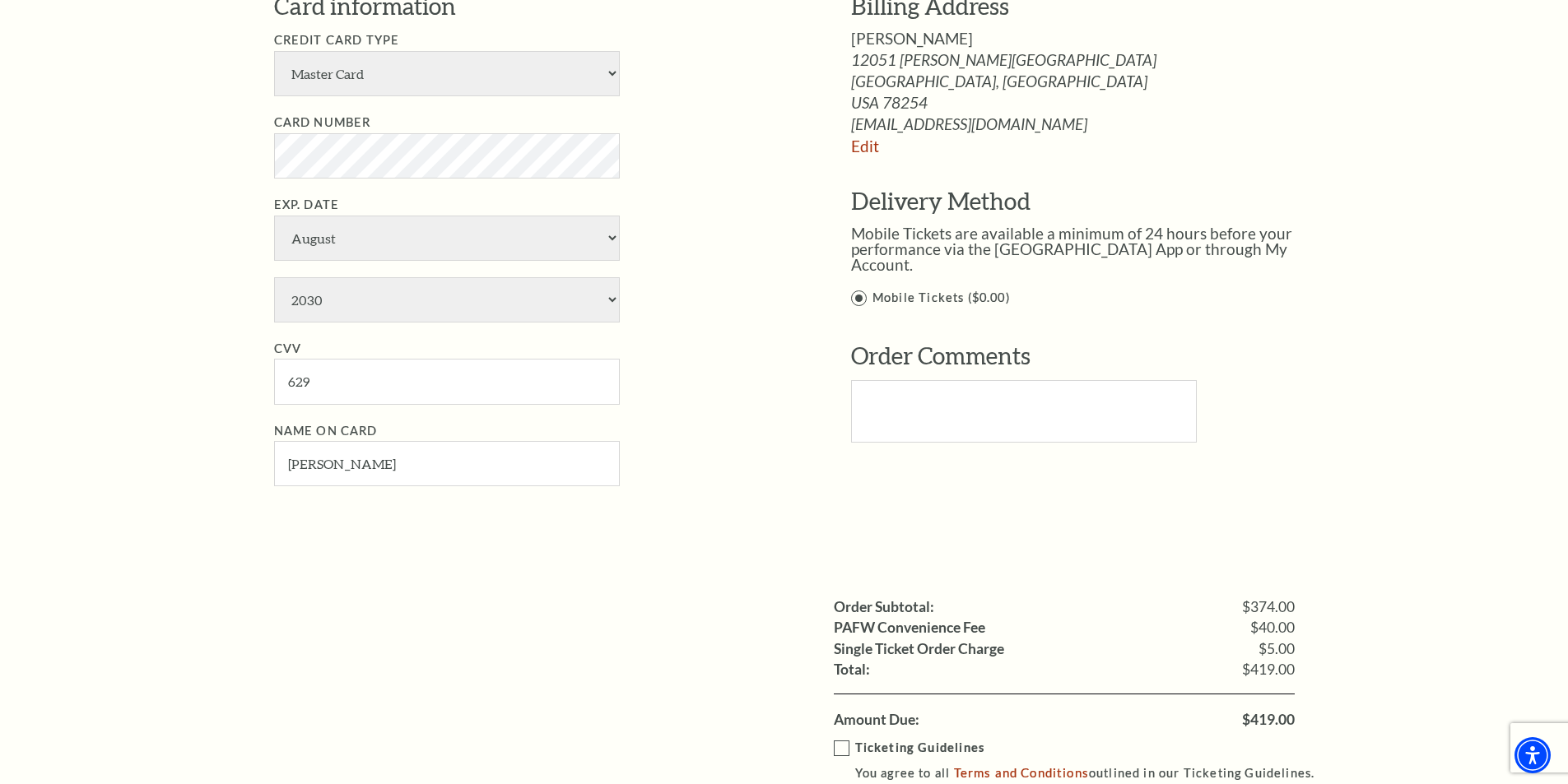
scroll to position [1399, 0]
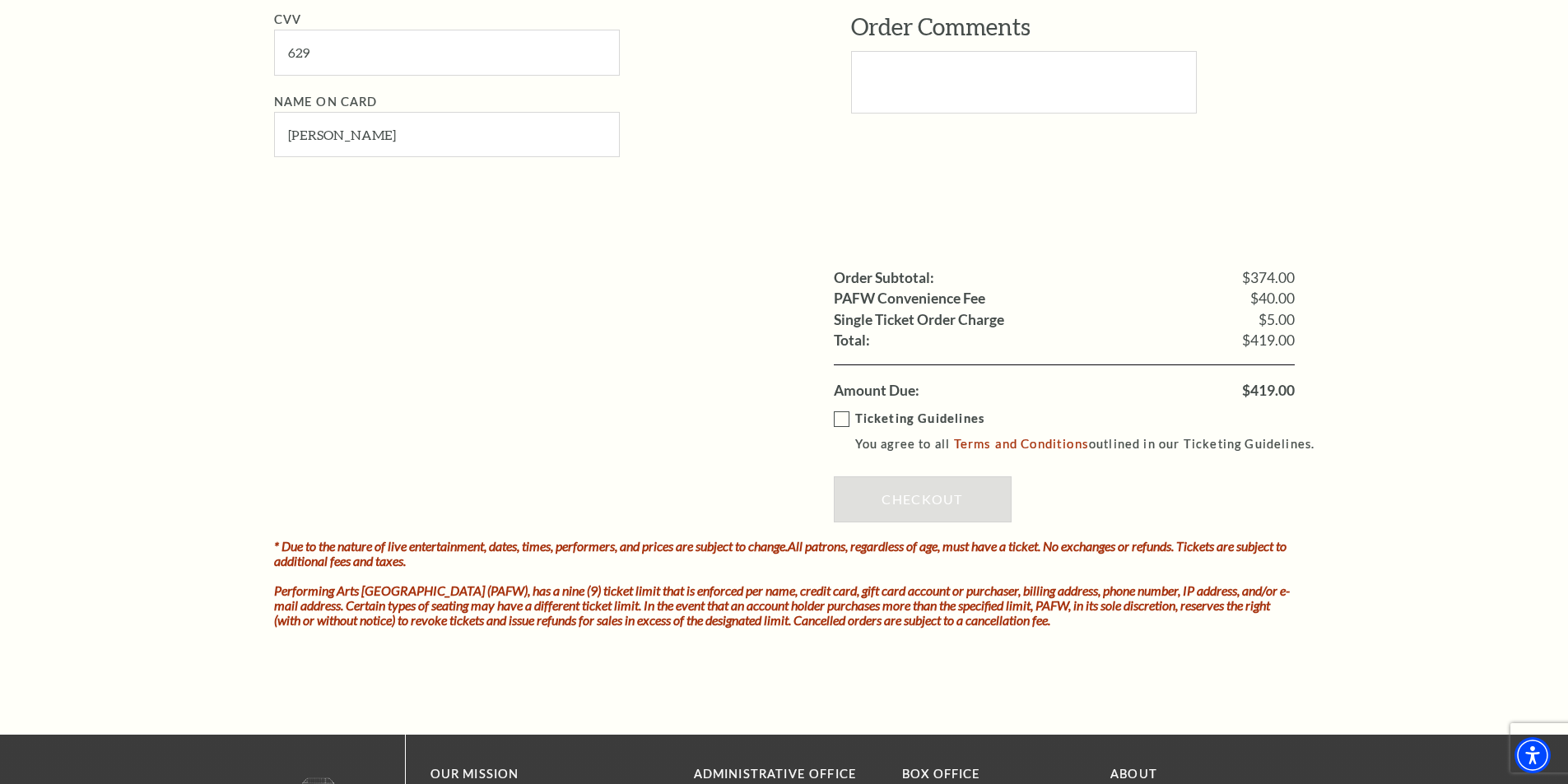
click at [842, 423] on label "Ticketing Guidelines You agree to all Terms and Conditions outlined in our Tick…" at bounding box center [1082, 431] width 496 height 45
click at [0, 0] on input "Ticketing Guidelines You agree to all Terms and Conditions outlined in our Tick…" at bounding box center [0, 0] width 0 height 0
click at [915, 500] on link "Checkout" at bounding box center [922, 499] width 177 height 46
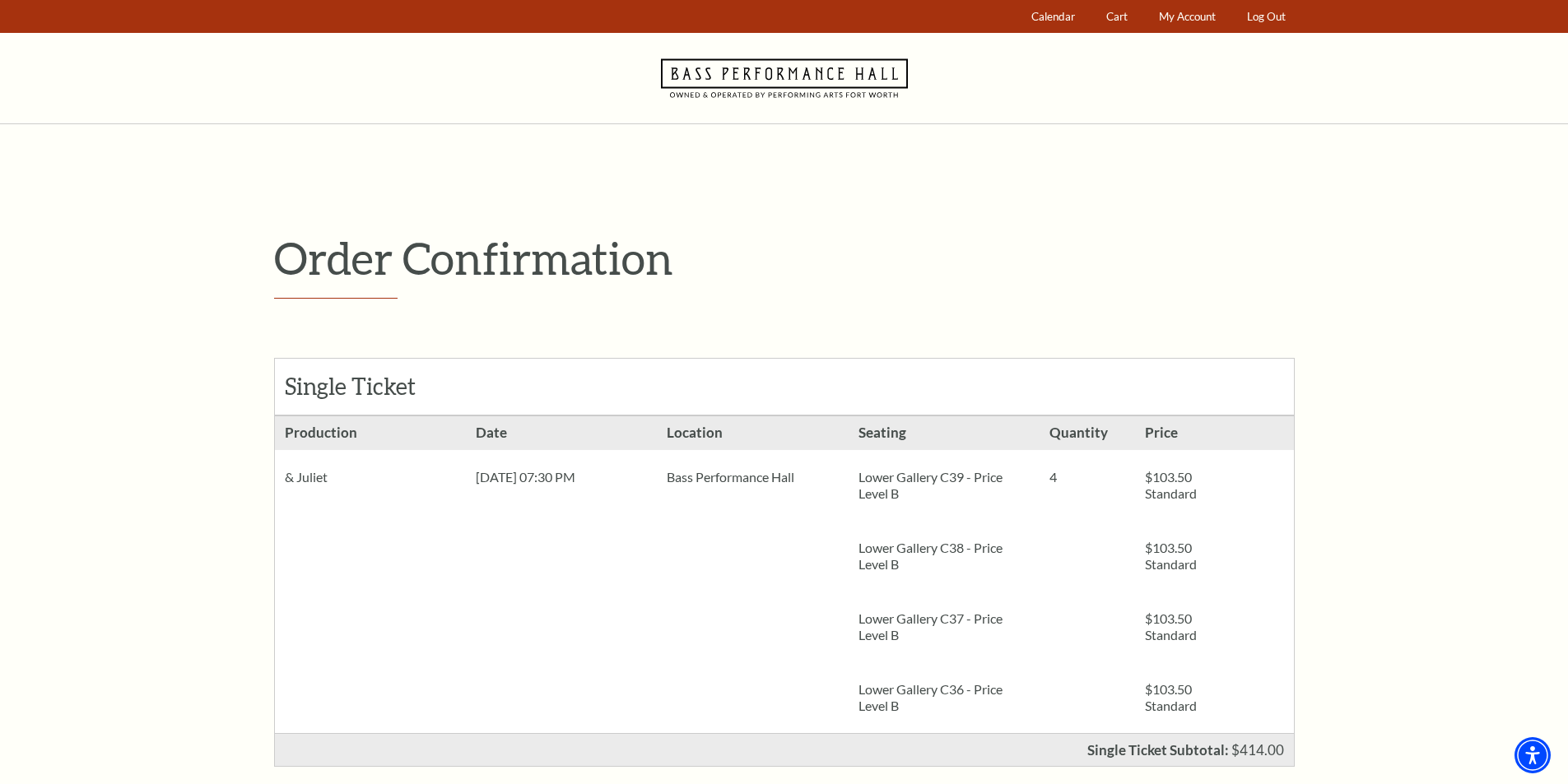
scroll to position [789, 0]
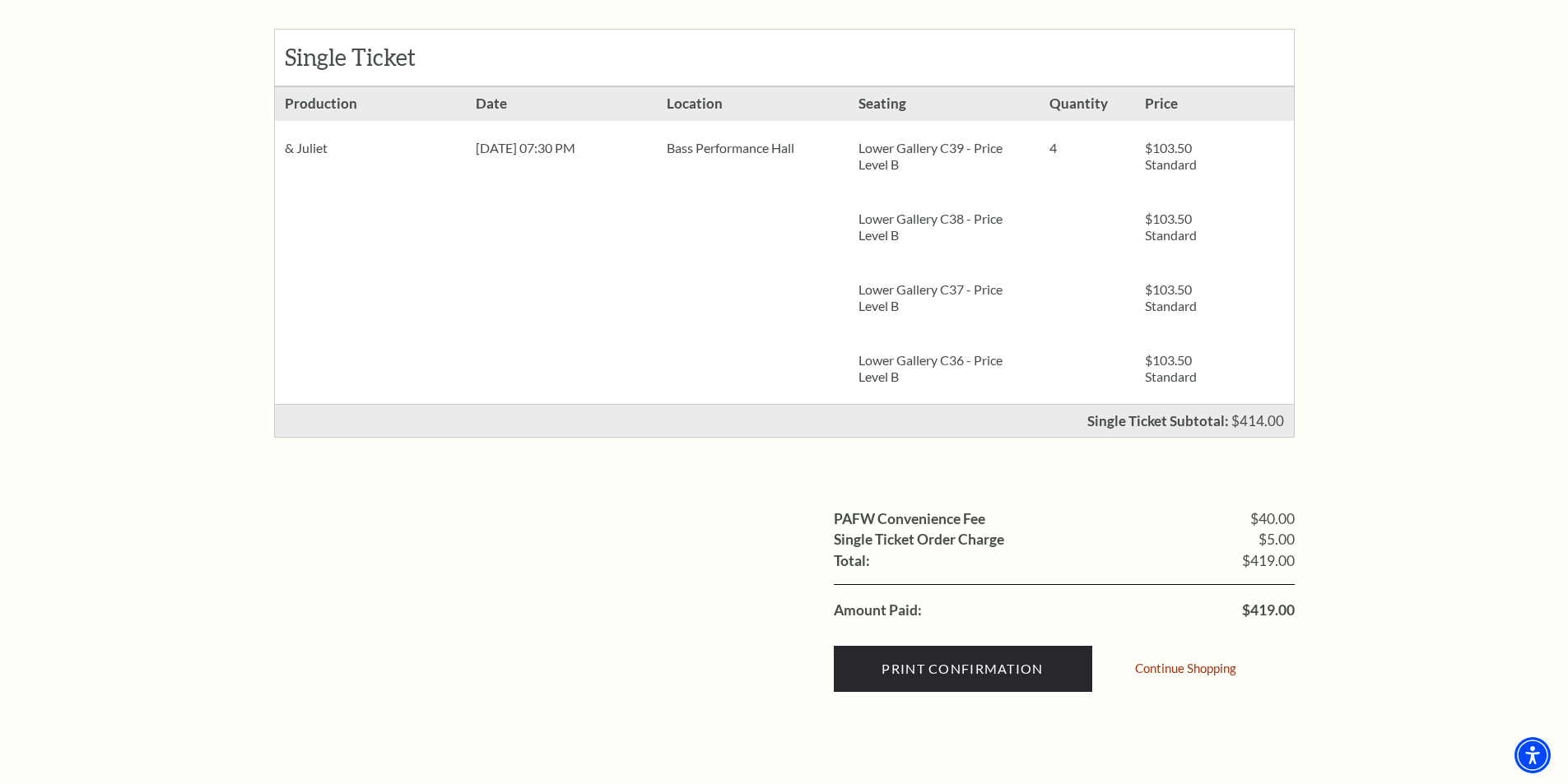
scroll to position [0, 0]
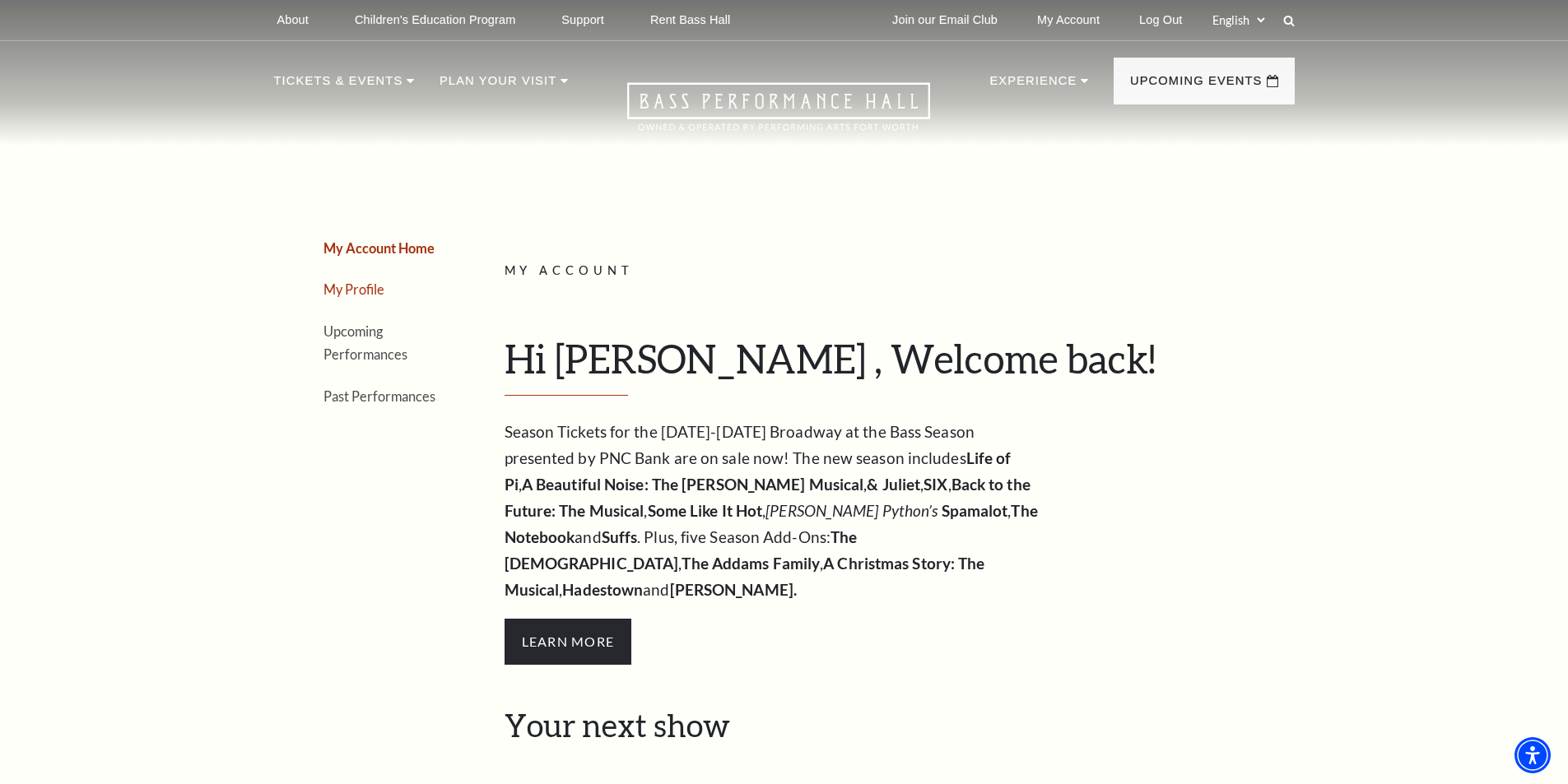
click at [350, 293] on link "My Profile" at bounding box center [354, 290] width 61 height 16
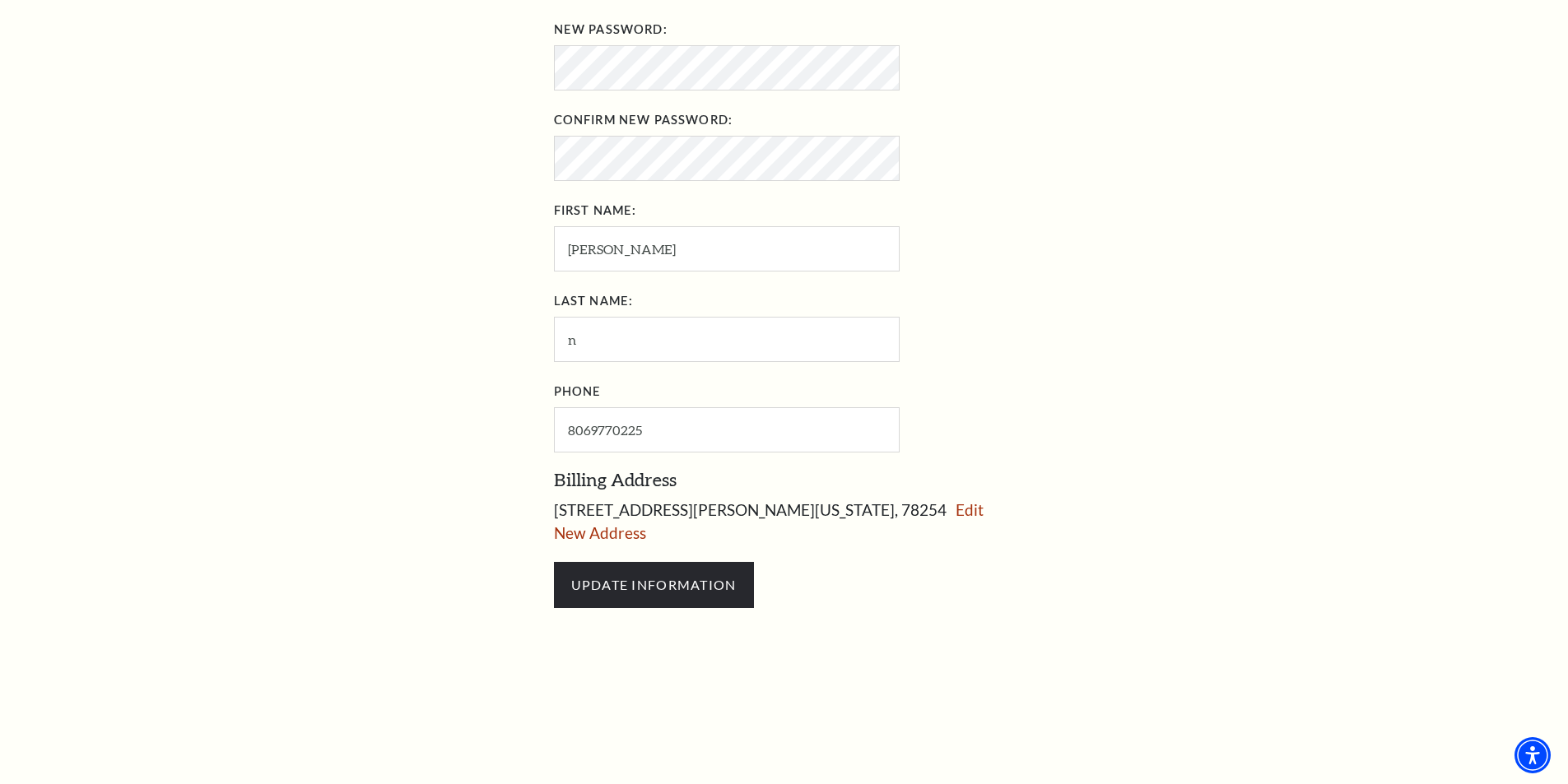
scroll to position [164, 0]
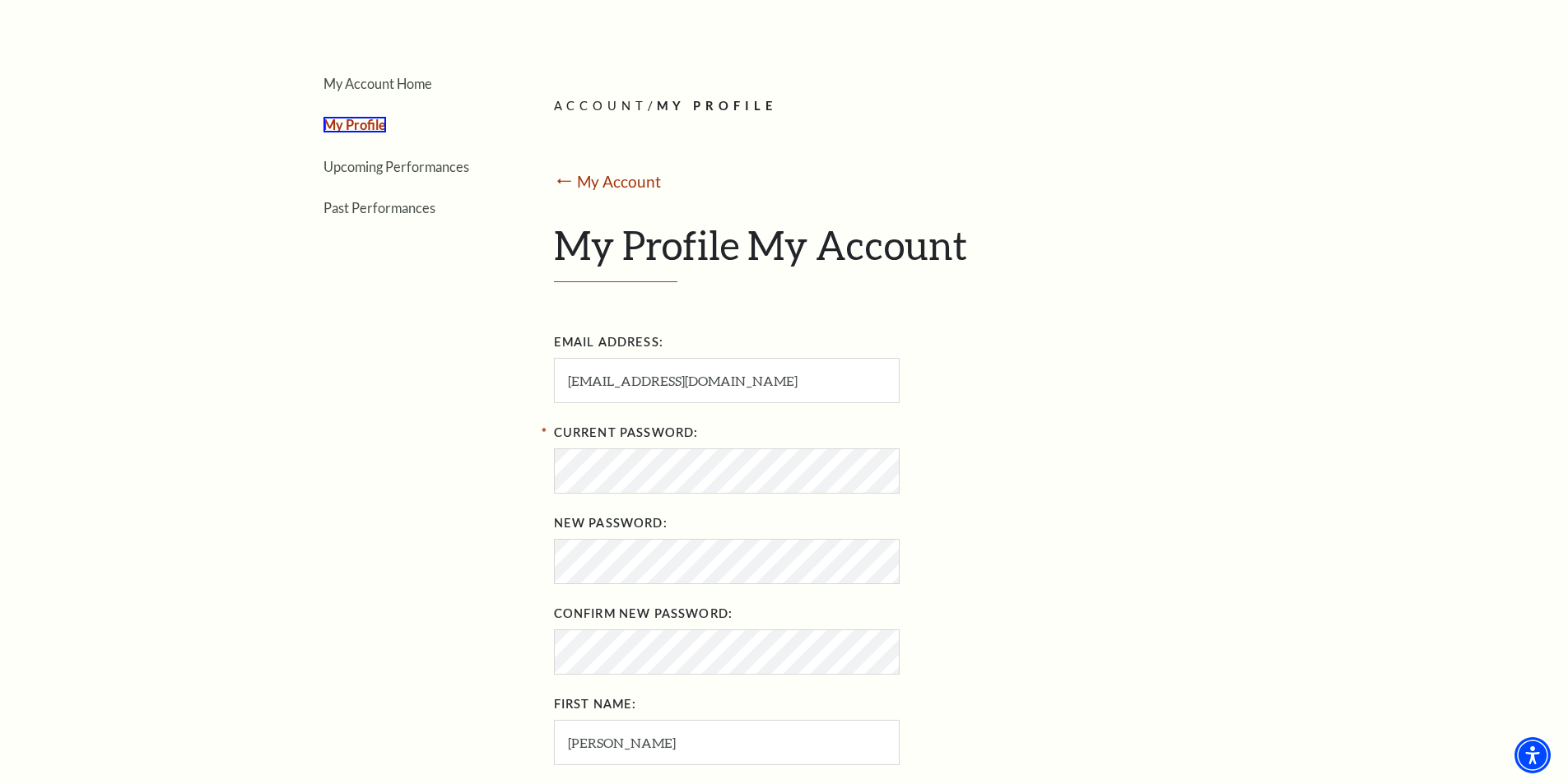
click at [389, 175] on li "Upcoming Performances" at bounding box center [407, 166] width 168 height 24
click at [392, 168] on link "Upcoming Performances" at bounding box center [396, 166] width 145 height 16
